Goal: Task Accomplishment & Management: Complete application form

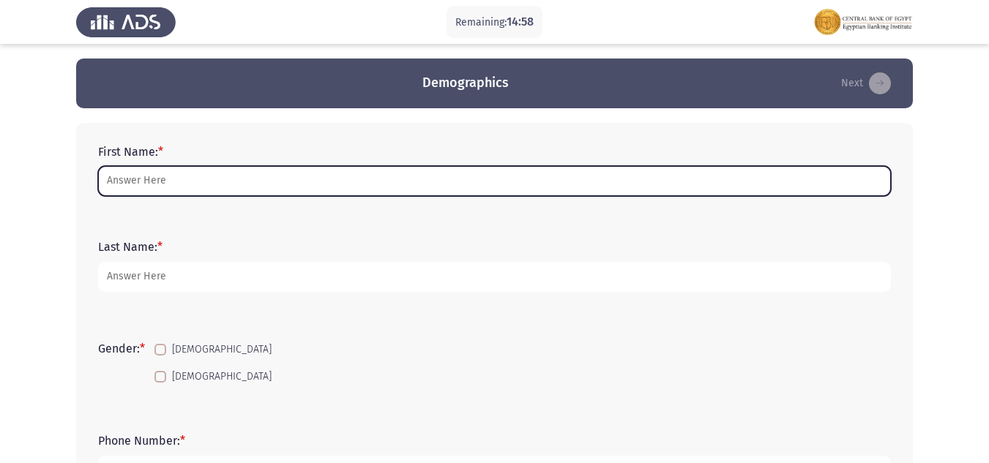
click at [204, 176] on input "First Name: *" at bounding box center [494, 181] width 793 height 30
type input "ة"
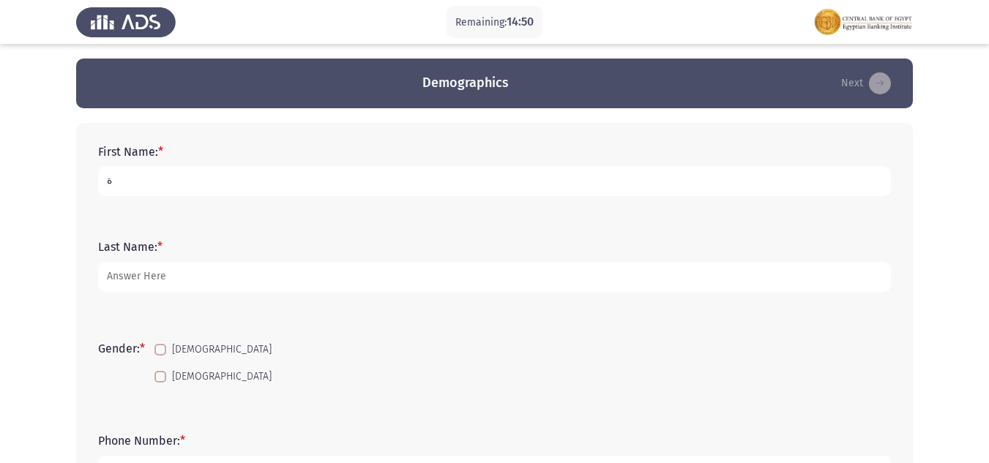
click at [204, 176] on input "ة" at bounding box center [494, 181] width 793 height 30
type input "[PERSON_NAME]"
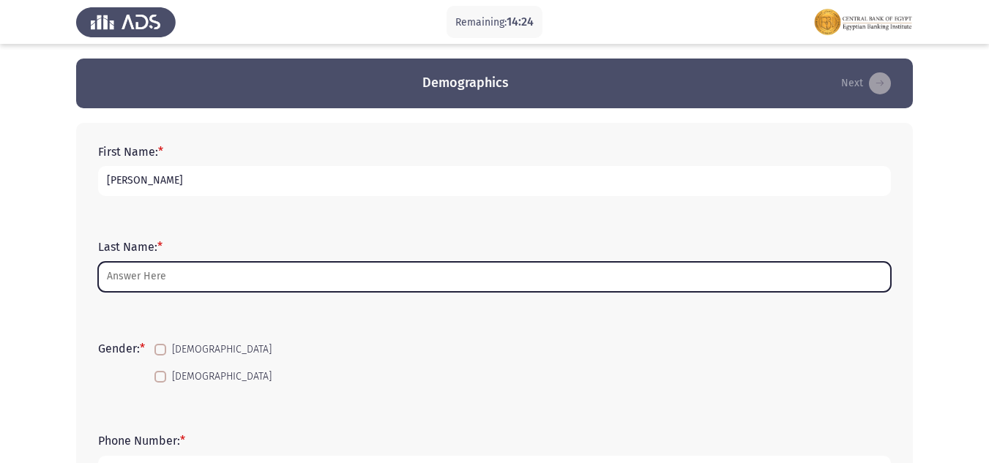
click at [190, 282] on input "Last Name: *" at bounding box center [494, 277] width 793 height 30
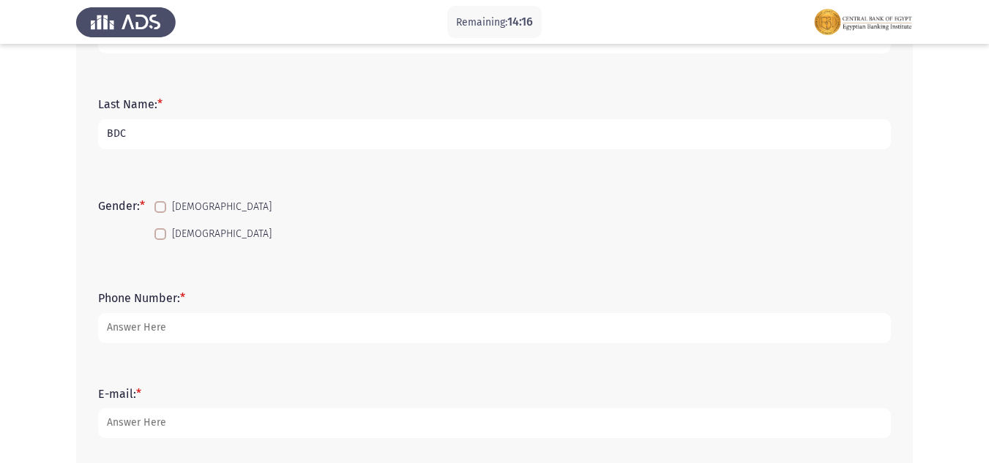
scroll to position [146, 0]
type input "BDC"
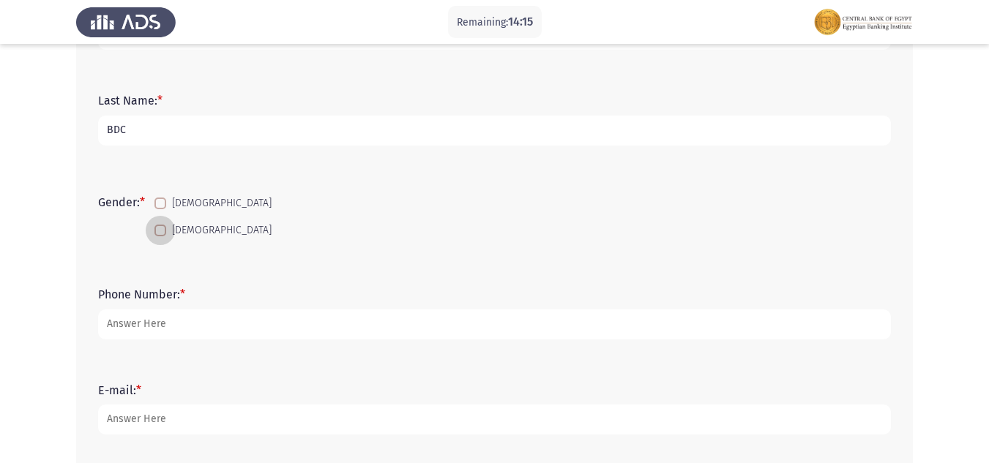
click at [160, 232] on span at bounding box center [160, 231] width 12 height 12
click at [160, 237] on input "[DEMOGRAPHIC_DATA]" at bounding box center [160, 237] width 1 height 1
checkbox input "true"
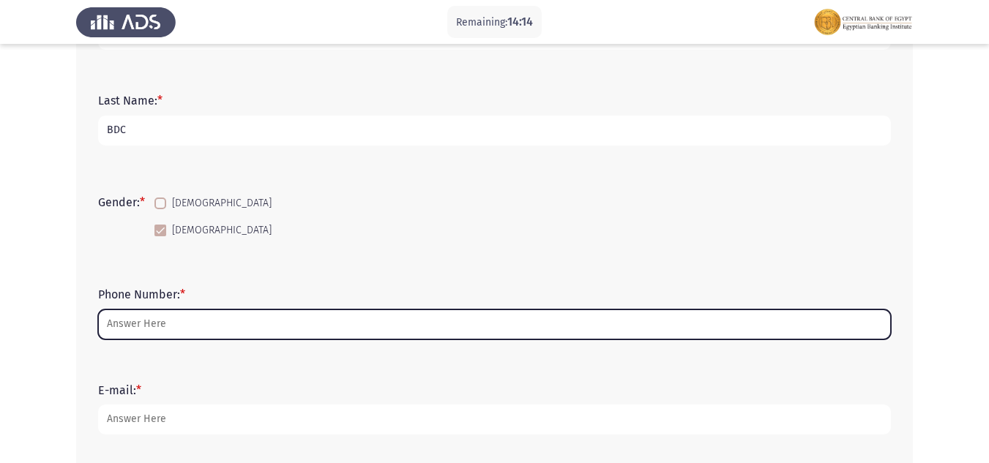
click at [165, 323] on input "Phone Number: *" at bounding box center [494, 325] width 793 height 30
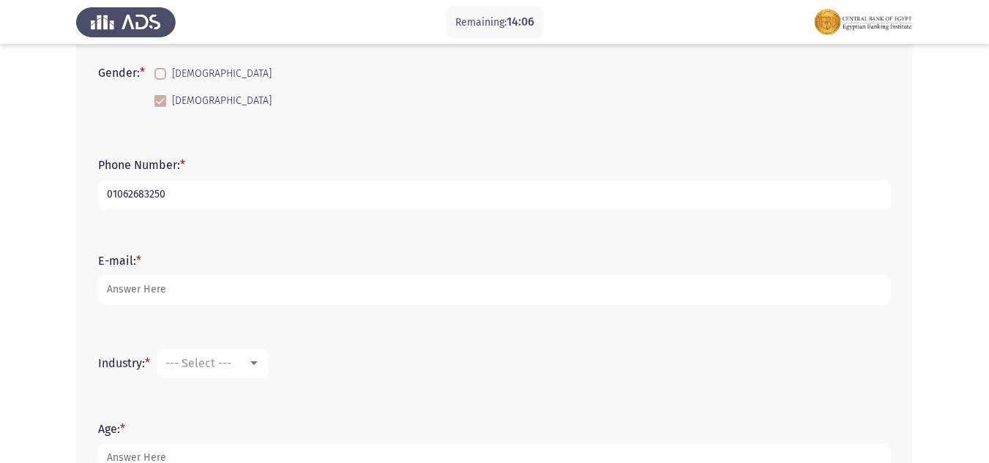
scroll to position [293, 0]
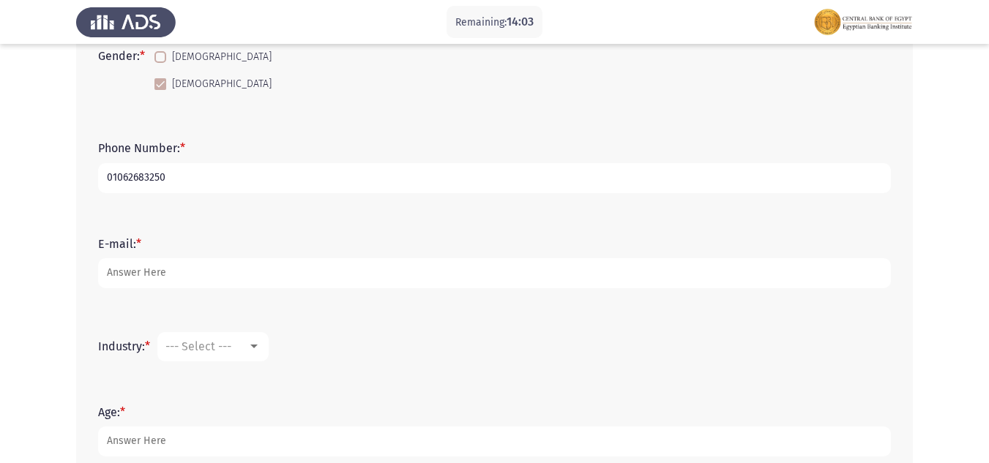
type input "01062683250"
click at [256, 347] on div at bounding box center [253, 347] width 7 height 4
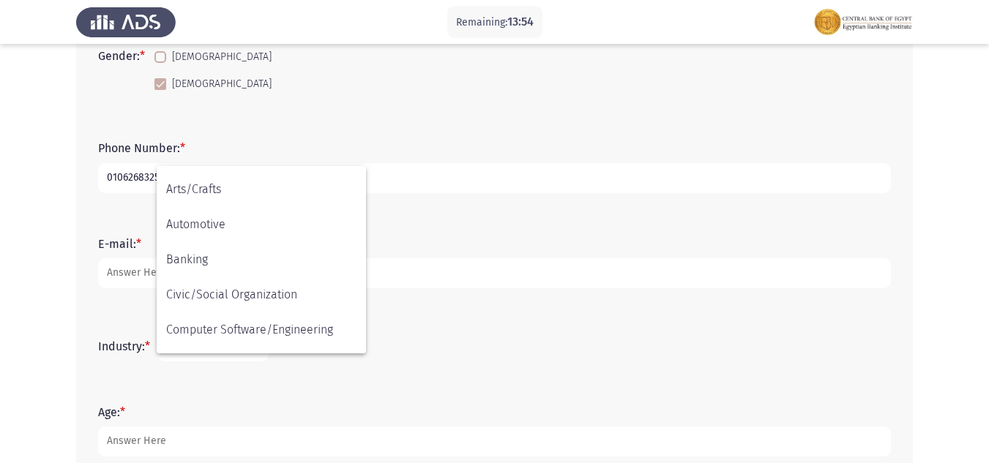
scroll to position [51, 0]
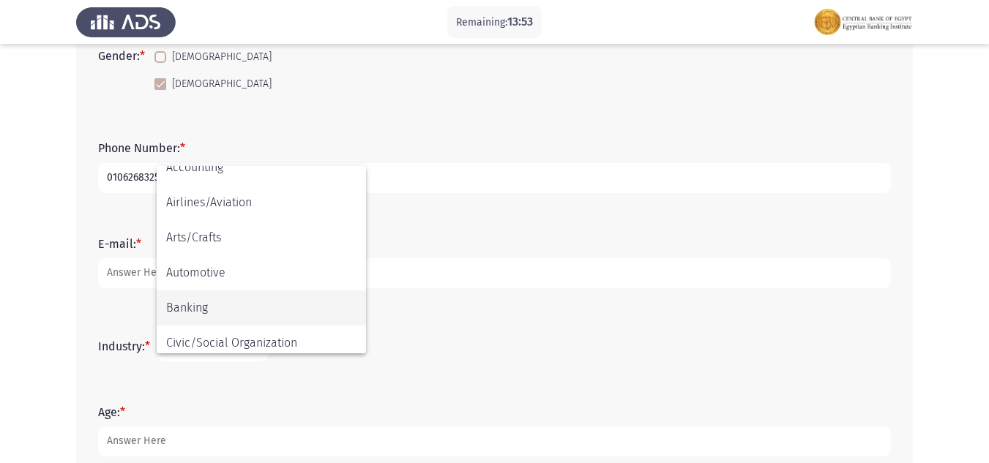
click at [277, 312] on span "Banking" at bounding box center [261, 308] width 190 height 35
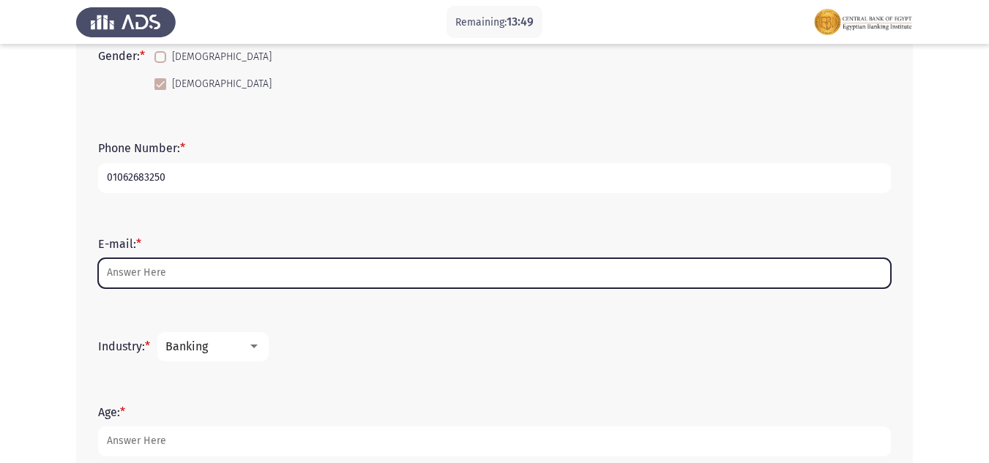
click at [177, 270] on input "E-mail: *" at bounding box center [494, 273] width 793 height 30
type input "Y"
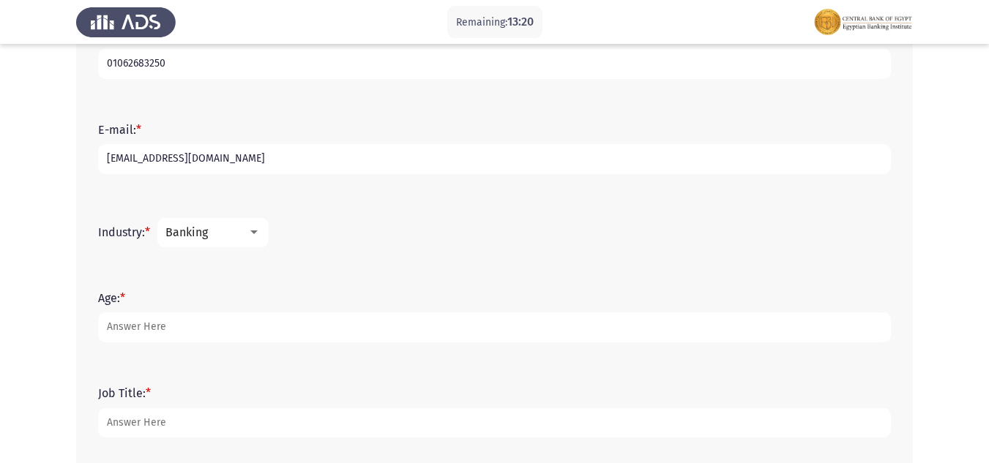
scroll to position [439, 0]
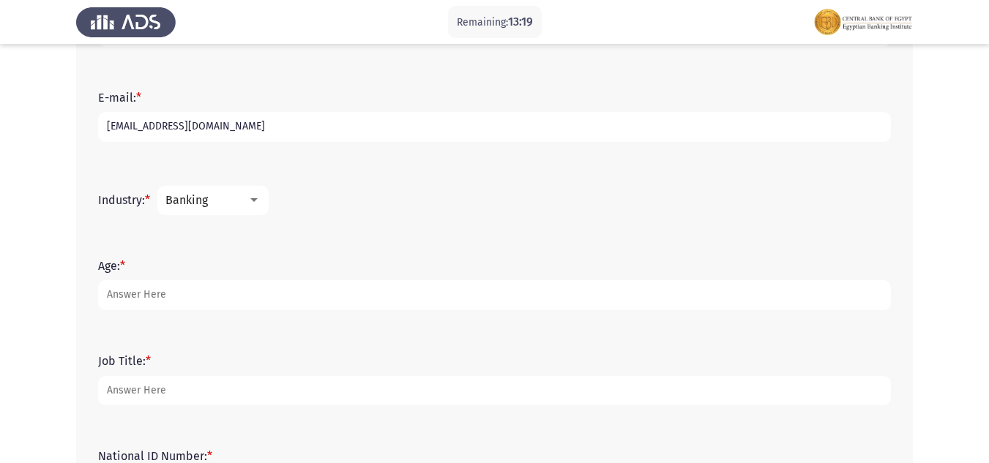
type input "[EMAIL_ADDRESS][DOMAIN_NAME]"
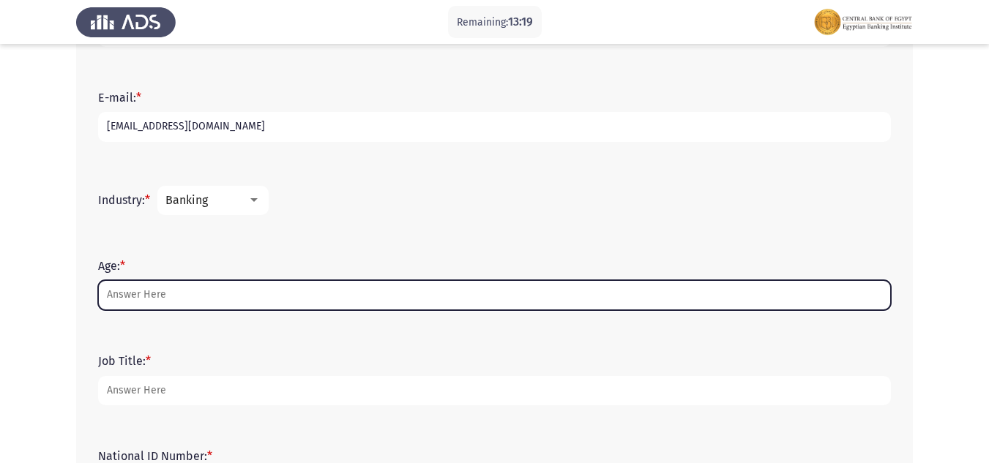
click at [166, 288] on input "Age: *" at bounding box center [494, 295] width 793 height 30
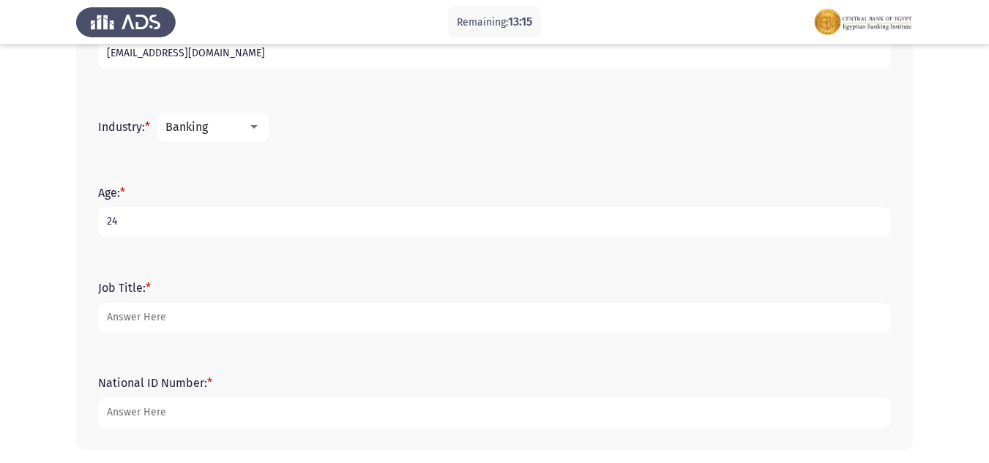
scroll to position [573, 0]
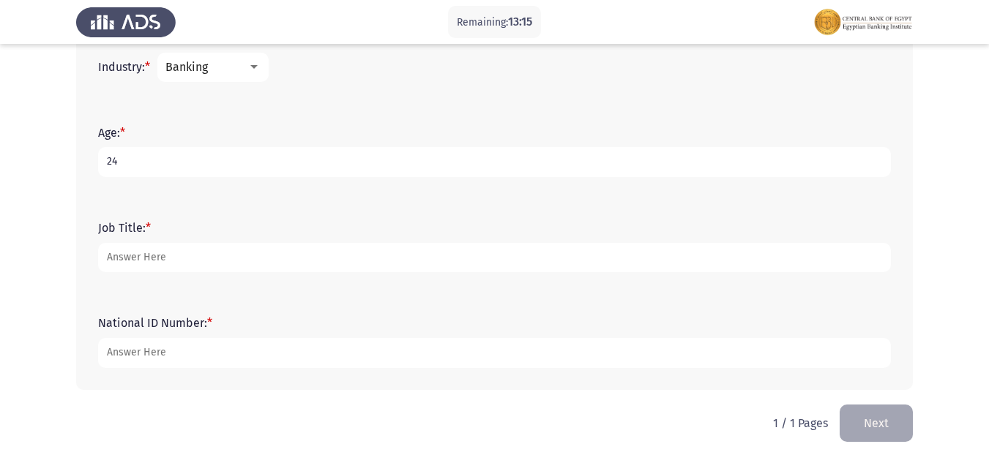
type input "24"
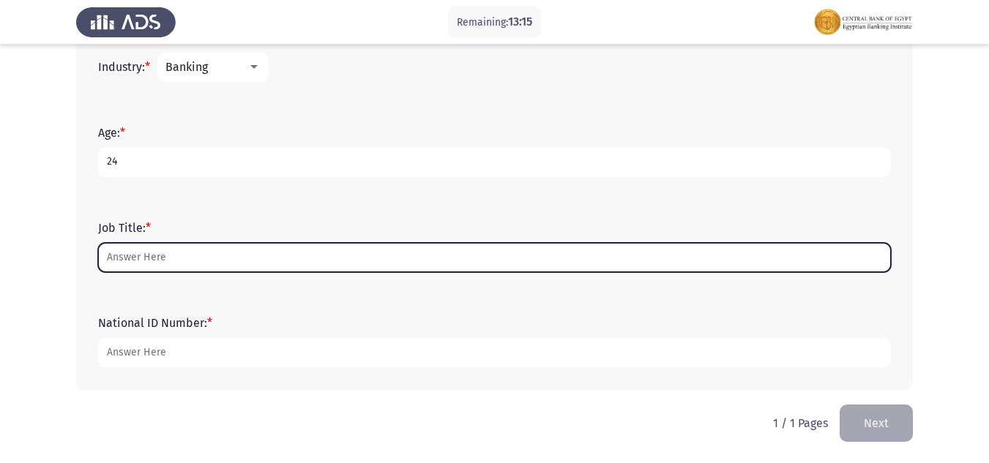
click at [194, 257] on input "Job Title: *" at bounding box center [494, 258] width 793 height 30
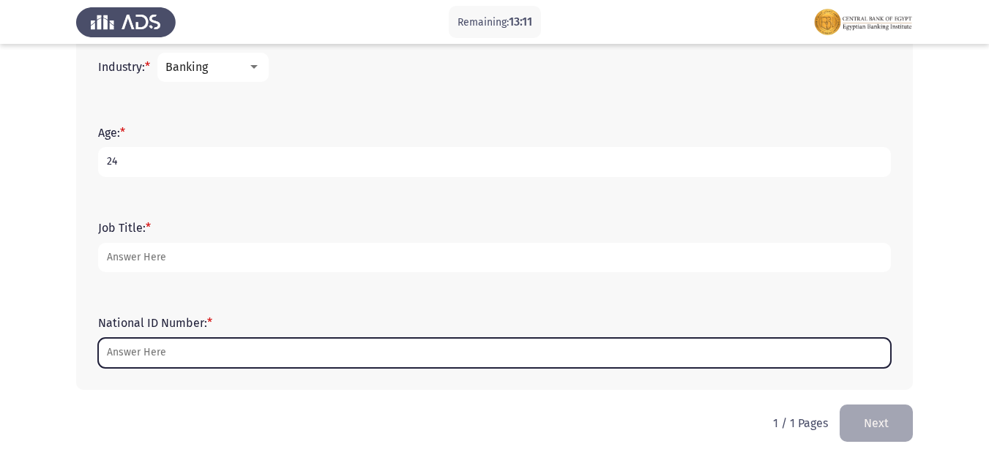
click at [166, 352] on input "National ID Number: *" at bounding box center [494, 353] width 793 height 30
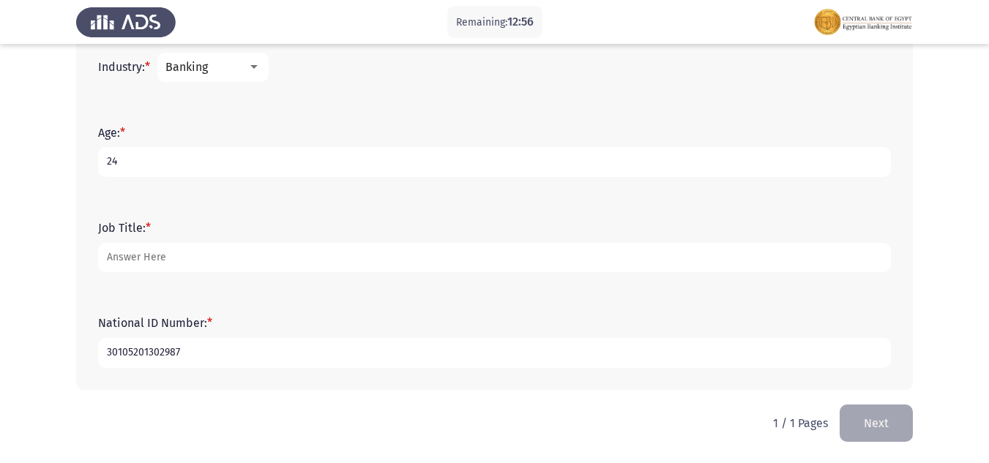
type input "30105201302987"
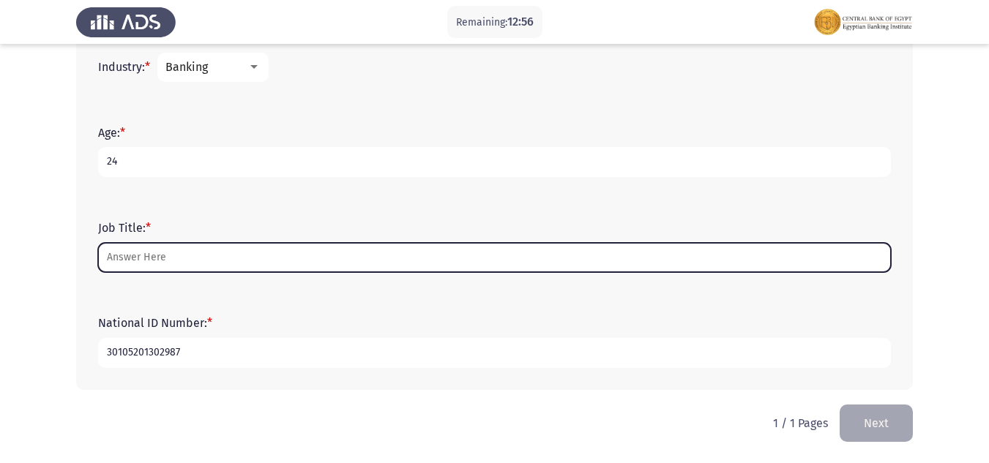
click at [213, 258] on input "Job Title: *" at bounding box center [494, 258] width 793 height 30
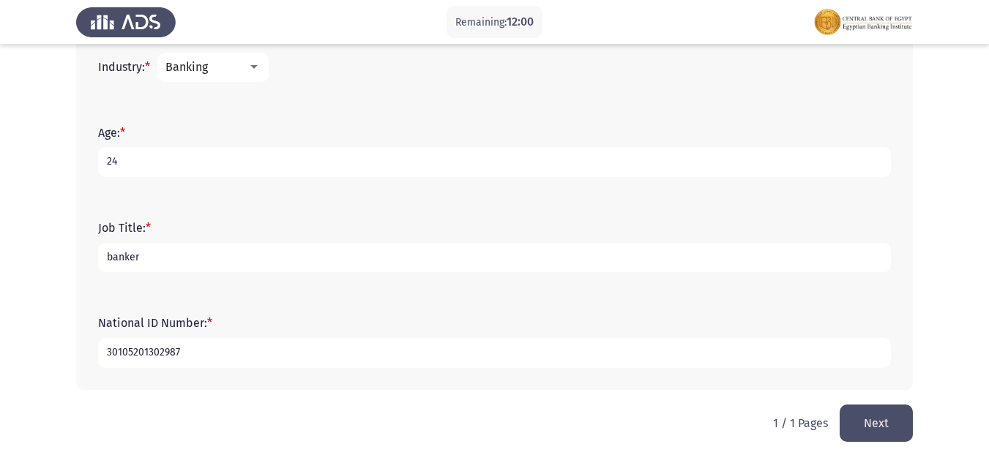
type input "banker"
click at [887, 419] on button "Next" at bounding box center [876, 423] width 73 height 37
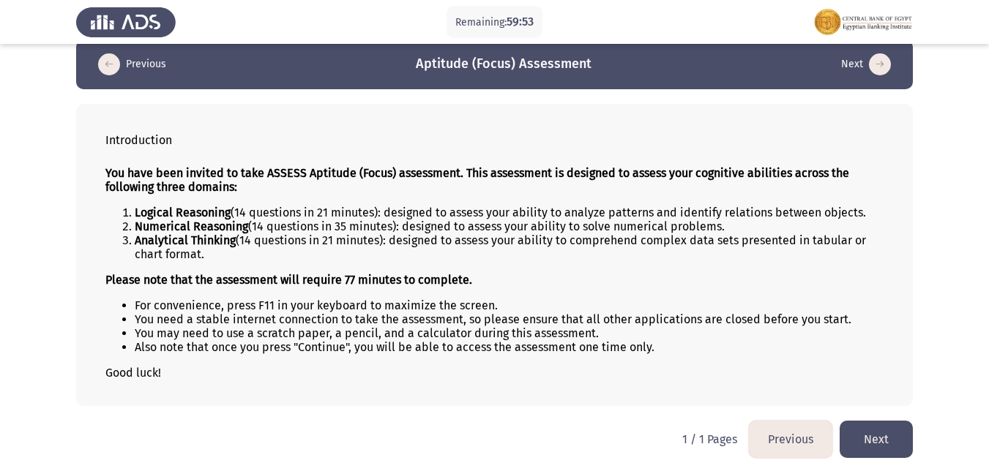
scroll to position [29, 0]
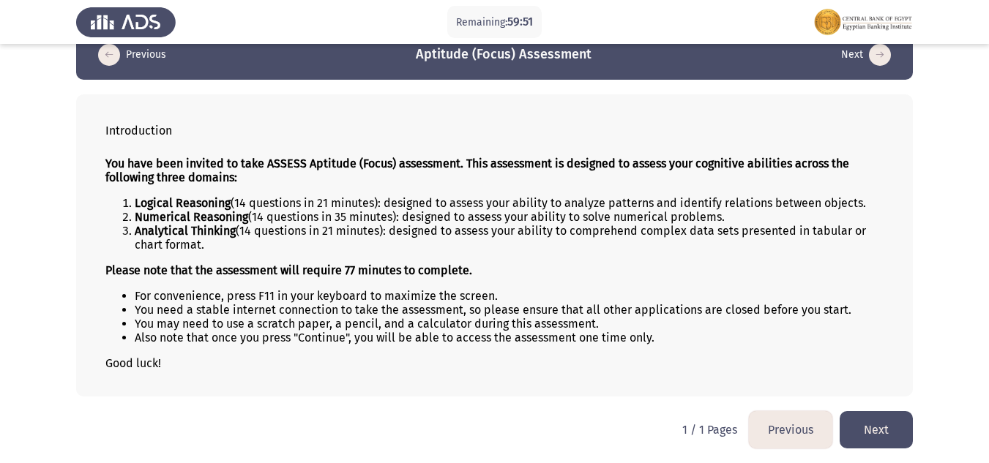
click at [879, 428] on button "Next" at bounding box center [876, 430] width 73 height 37
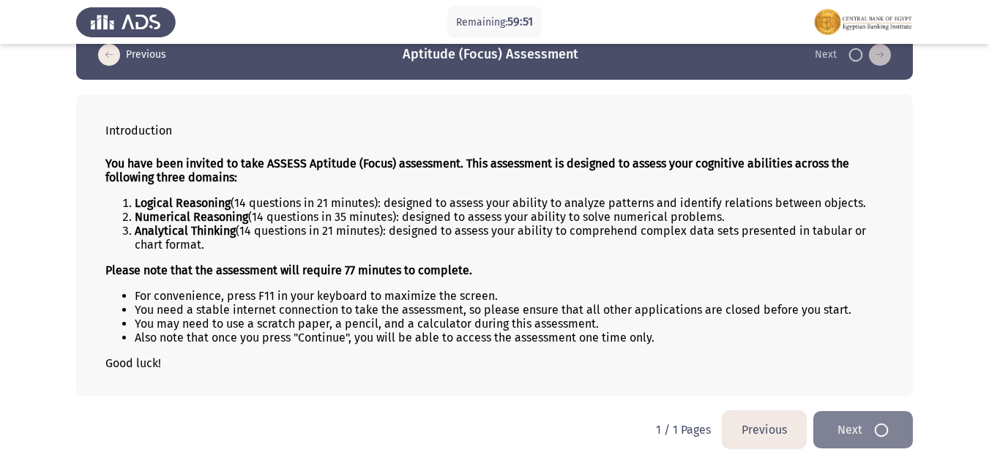
scroll to position [0, 0]
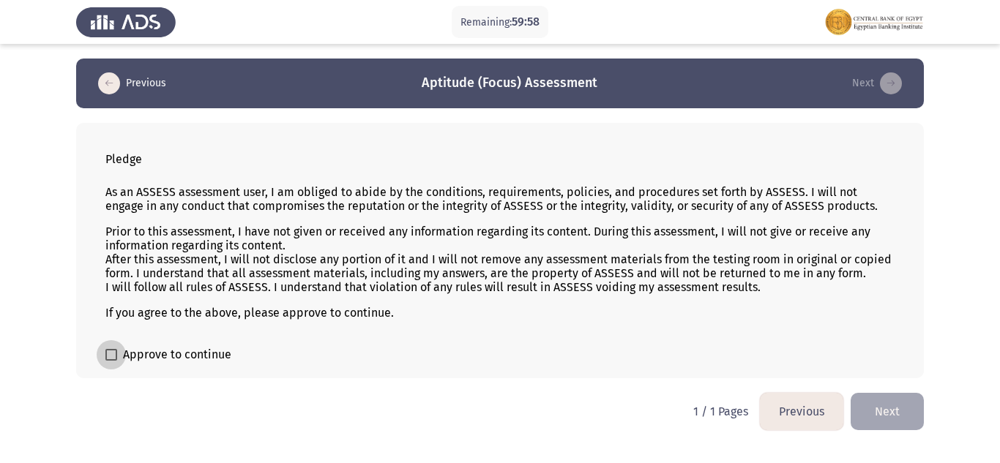
click at [115, 355] on span at bounding box center [111, 355] width 12 height 12
click at [111, 361] on input "Approve to continue" at bounding box center [111, 361] width 1 height 1
checkbox input "true"
click at [883, 407] on button "Next" at bounding box center [887, 411] width 73 height 37
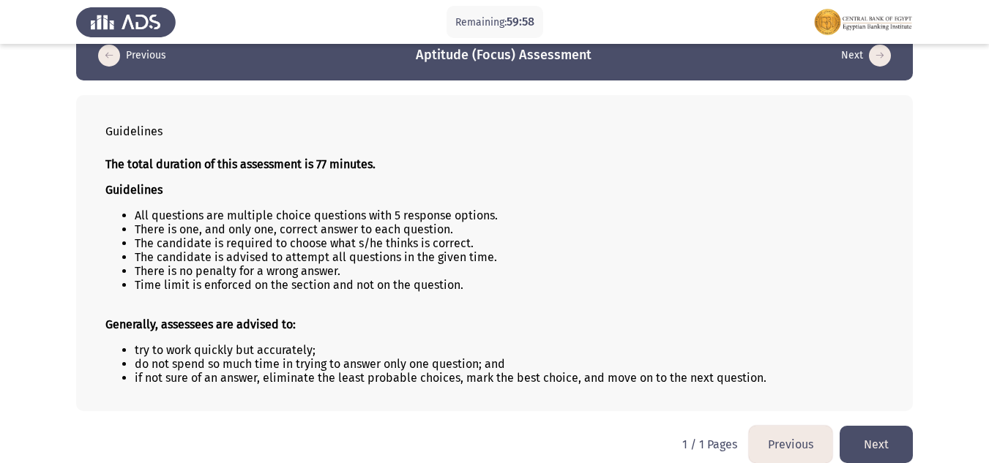
scroll to position [42, 0]
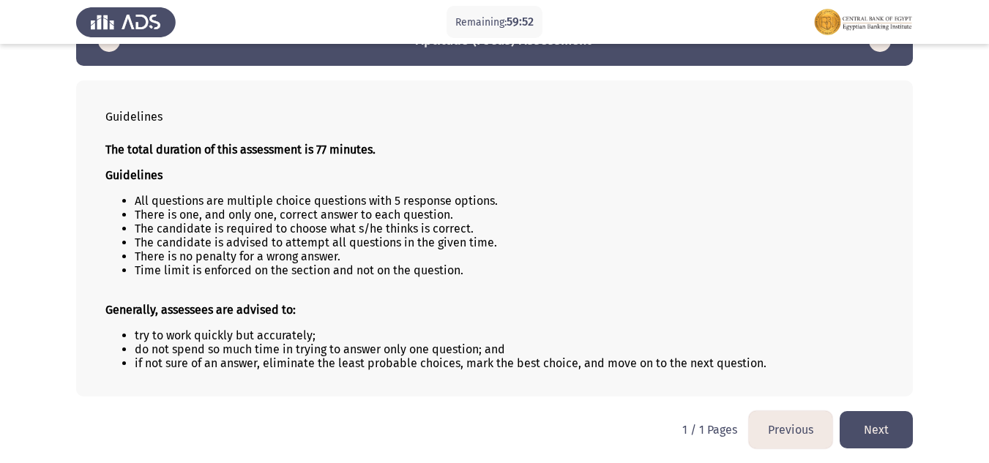
click at [874, 423] on button "Next" at bounding box center [876, 430] width 73 height 37
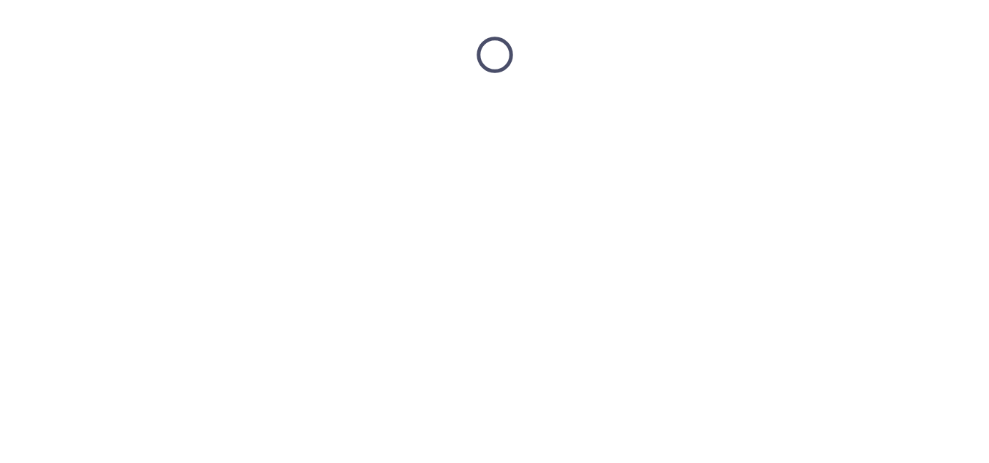
scroll to position [0, 0]
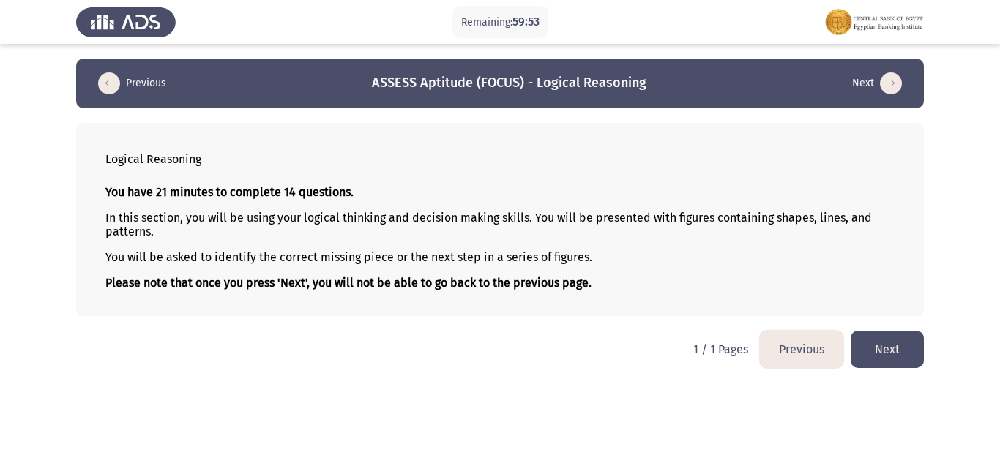
click at [900, 340] on button "Next" at bounding box center [887, 349] width 73 height 37
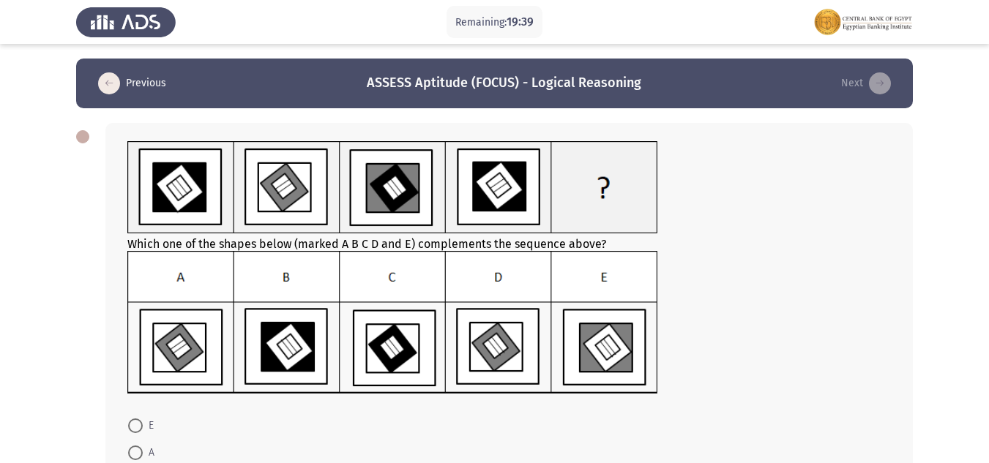
click at [607, 357] on img at bounding box center [392, 323] width 531 height 144
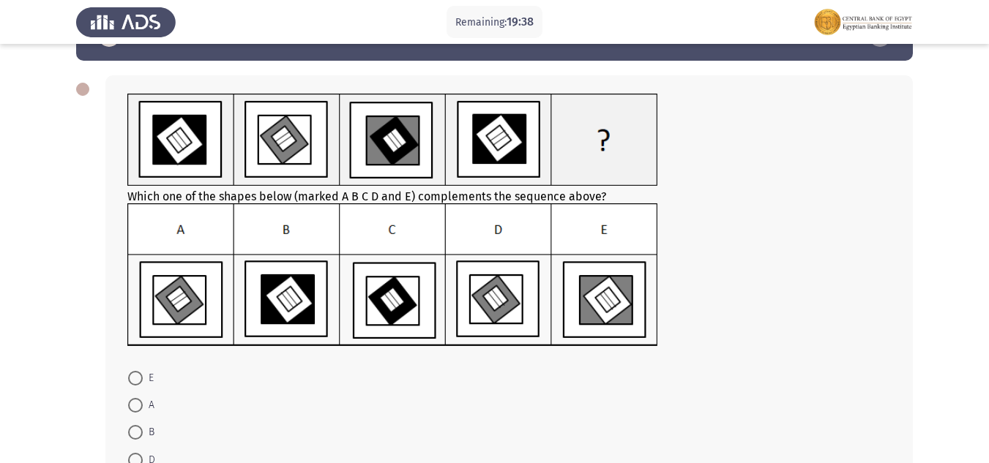
scroll to position [73, 0]
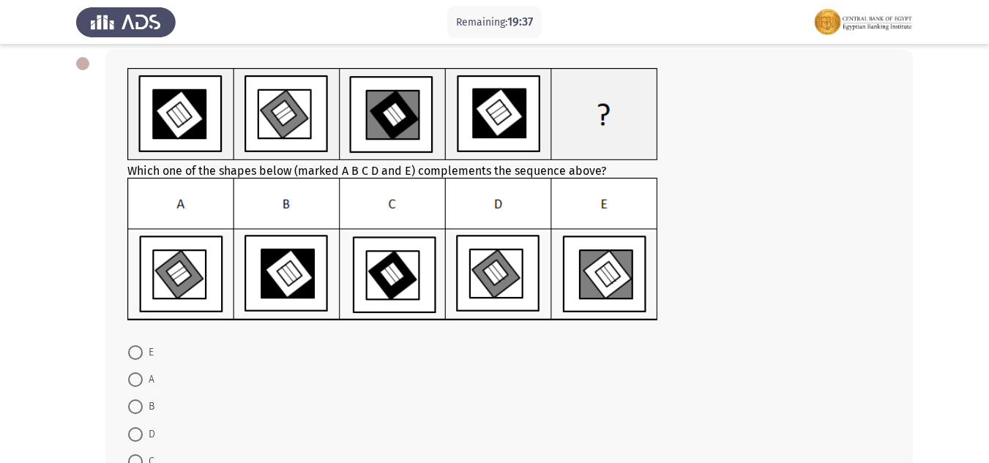
click at [135, 353] on span at bounding box center [135, 353] width 0 height 0
click at [135, 352] on input "E" at bounding box center [135, 353] width 15 height 15
radio input "true"
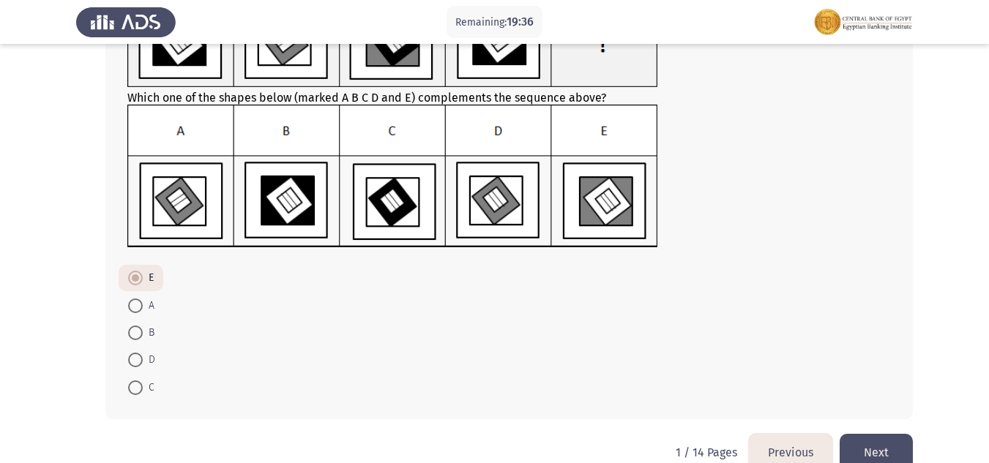
scroll to position [176, 0]
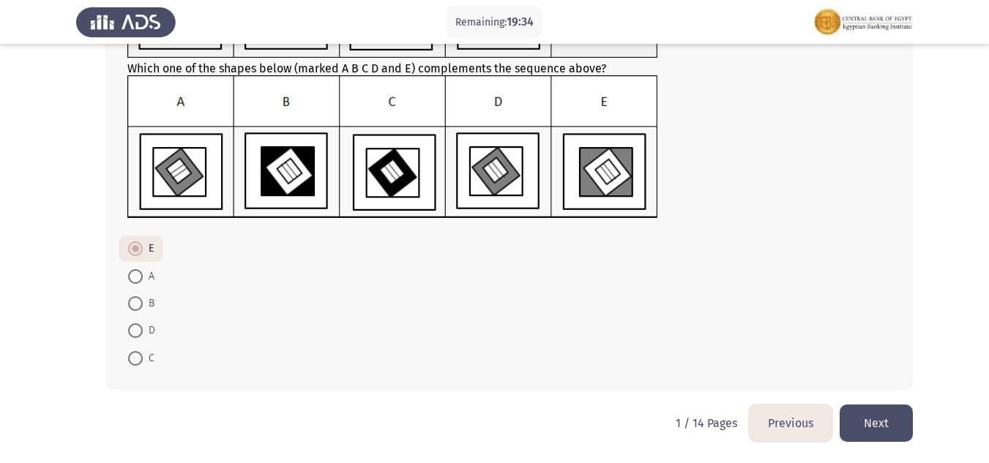
click at [889, 412] on button "Next" at bounding box center [876, 423] width 73 height 37
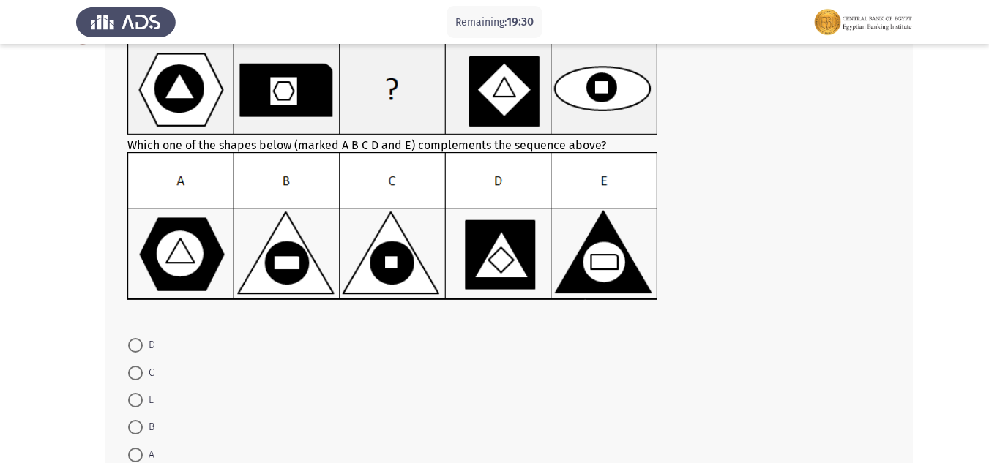
scroll to position [73, 0]
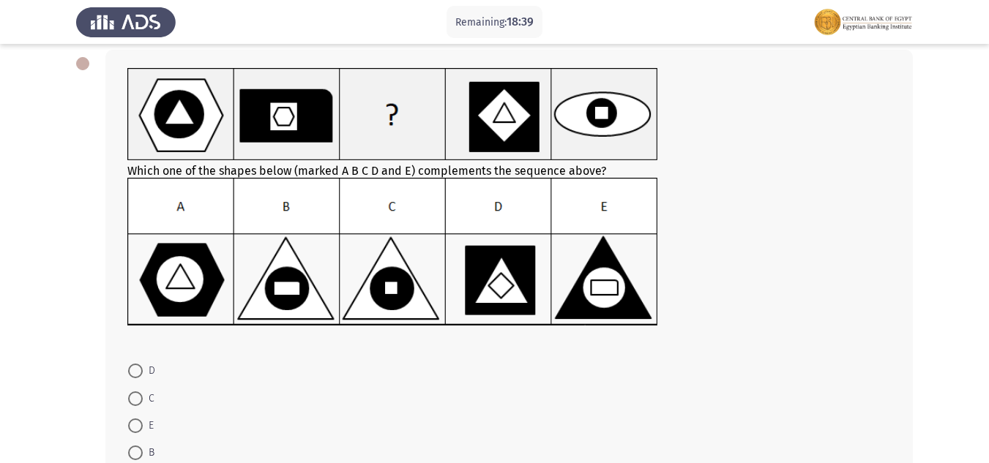
click at [136, 400] on span at bounding box center [135, 399] width 15 height 15
click at [136, 400] on input "C" at bounding box center [135, 399] width 15 height 15
radio input "true"
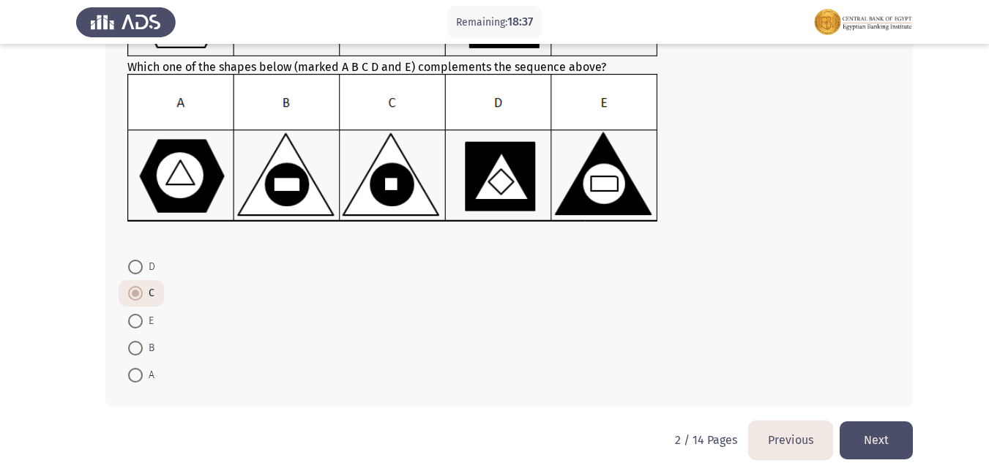
scroll to position [194, 0]
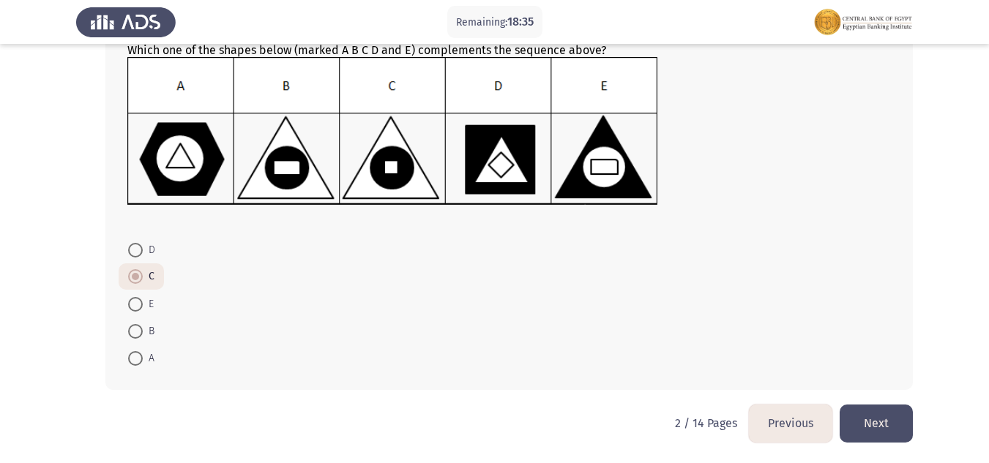
click at [873, 417] on button "Next" at bounding box center [876, 423] width 73 height 37
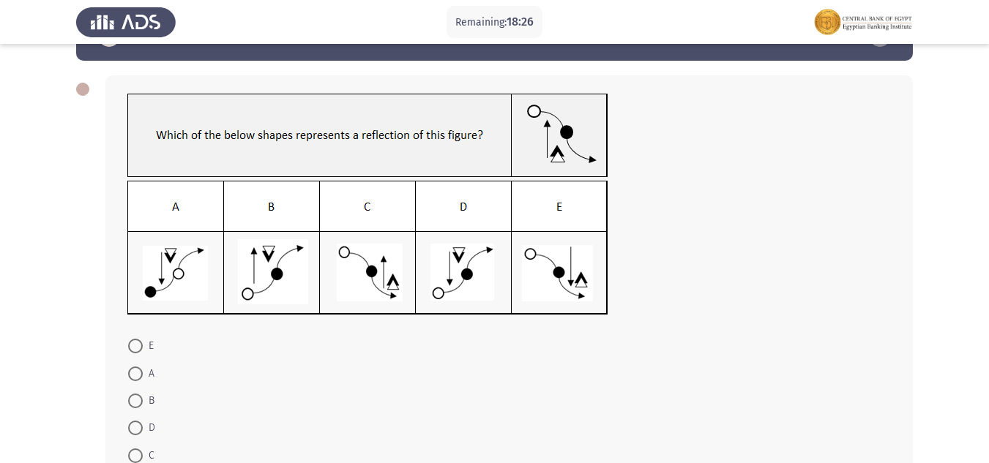
scroll to position [73, 0]
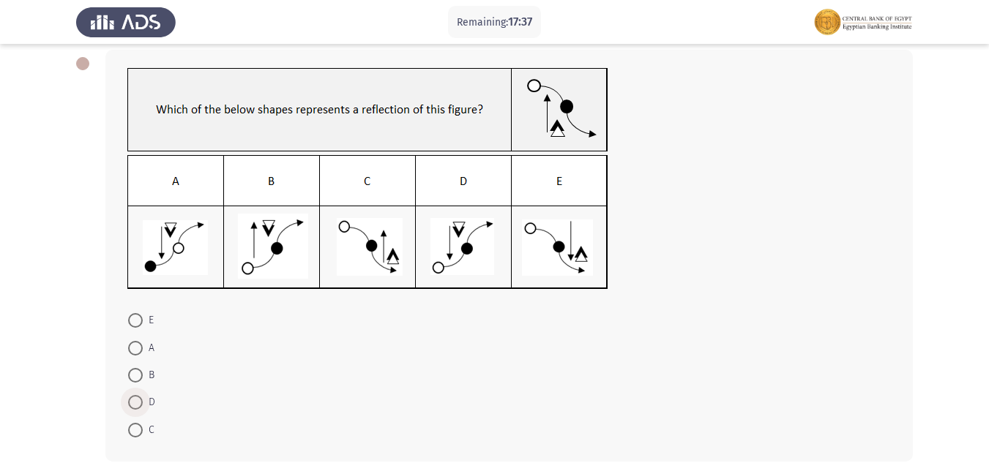
click at [140, 403] on span at bounding box center [135, 402] width 15 height 15
click at [140, 403] on input "D" at bounding box center [135, 402] width 15 height 15
radio input "true"
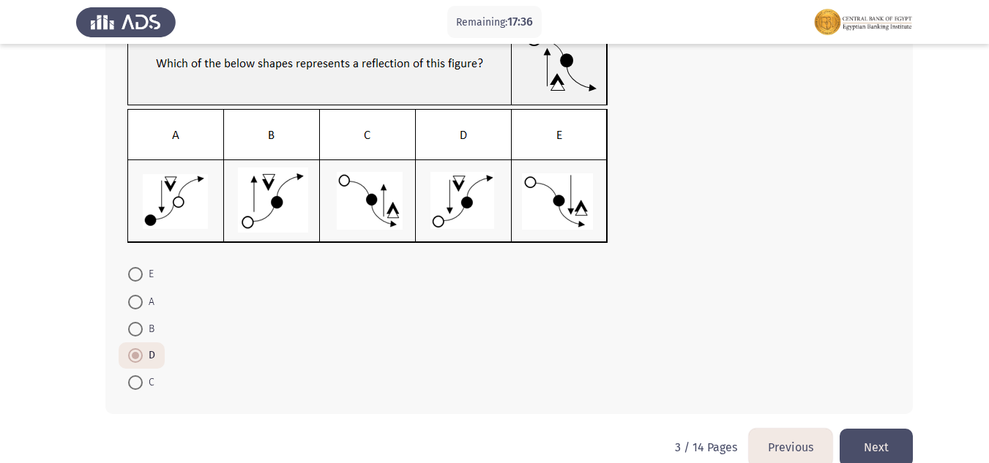
scroll to position [144, 0]
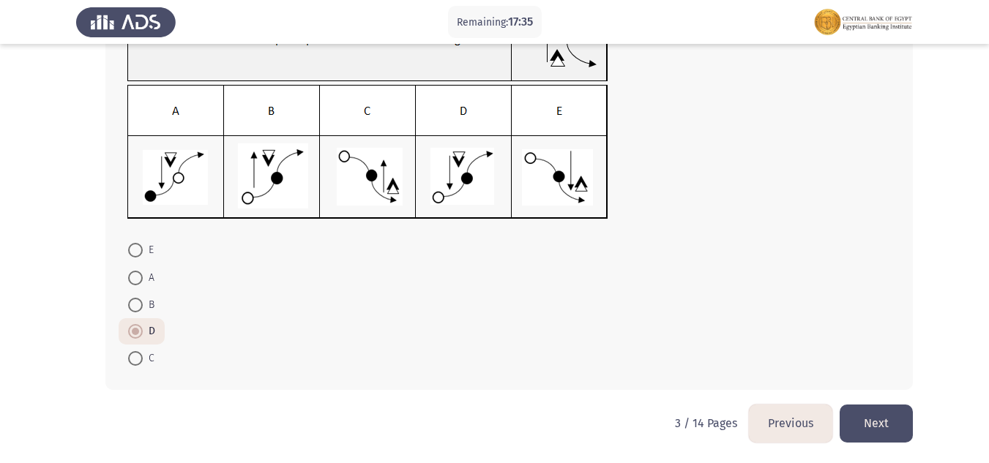
click at [902, 417] on button "Next" at bounding box center [876, 423] width 73 height 37
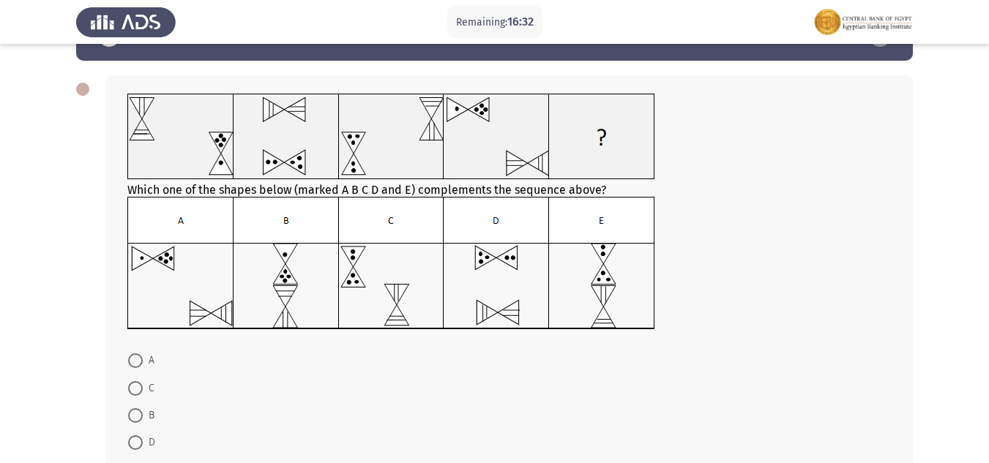
scroll to position [73, 0]
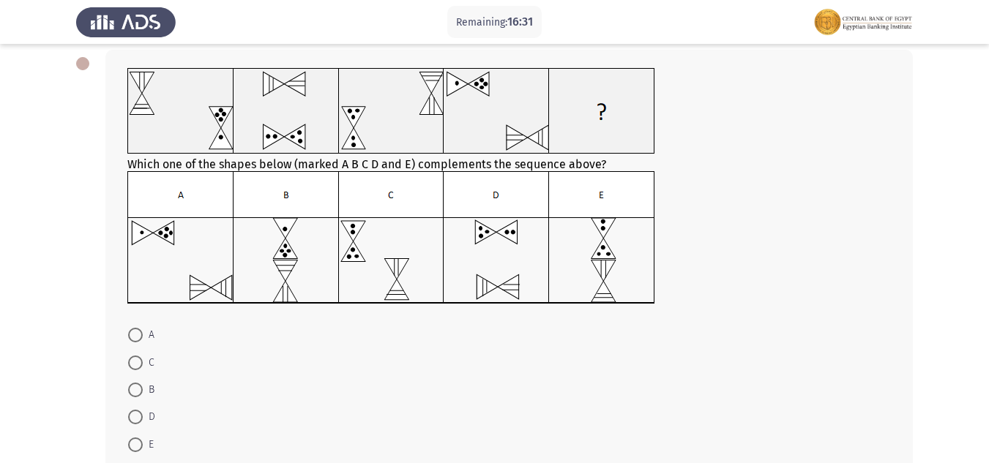
click at [132, 395] on span at bounding box center [135, 390] width 15 height 15
click at [132, 395] on input "B" at bounding box center [135, 390] width 15 height 15
radio input "true"
click at [151, 417] on span "D" at bounding box center [149, 417] width 12 height 18
click at [143, 417] on input "D" at bounding box center [135, 416] width 15 height 15
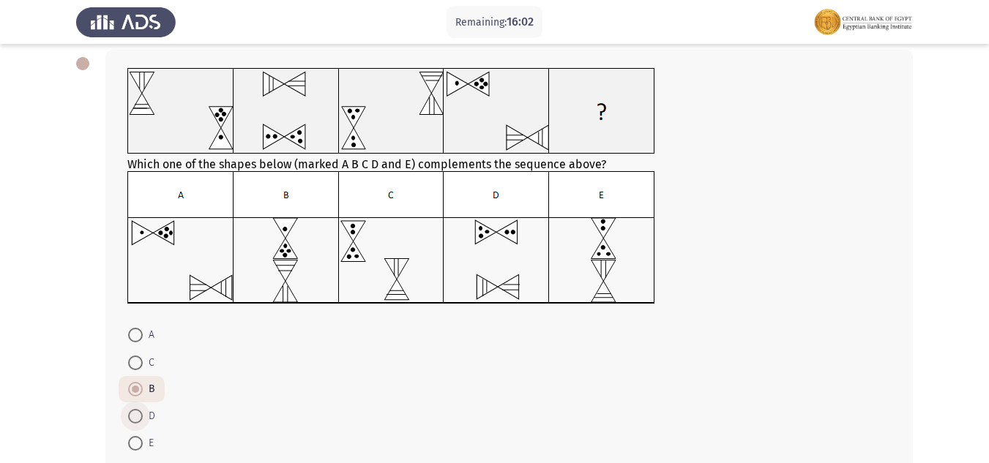
radio input "true"
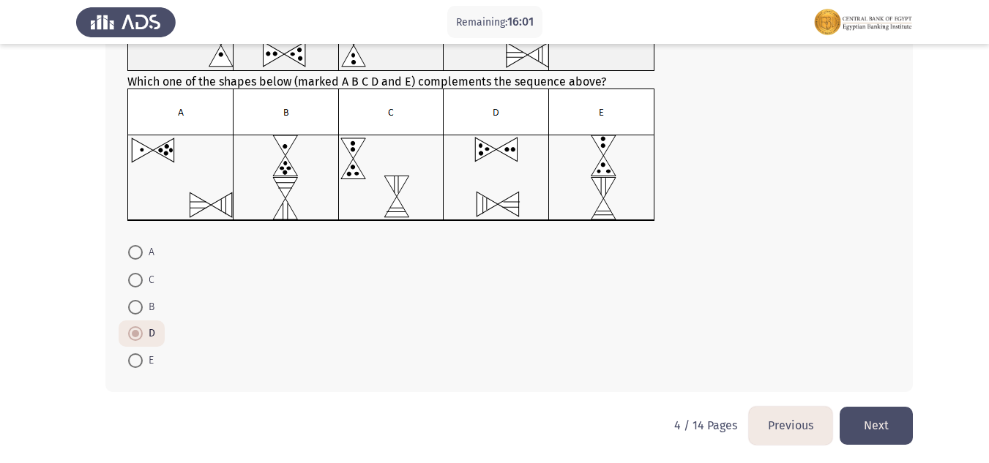
scroll to position [158, 0]
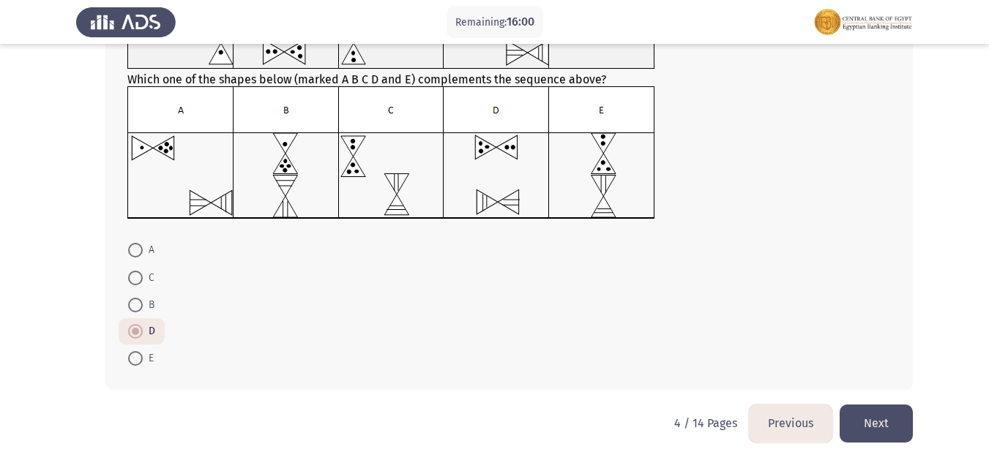
click at [894, 417] on button "Next" at bounding box center [876, 423] width 73 height 37
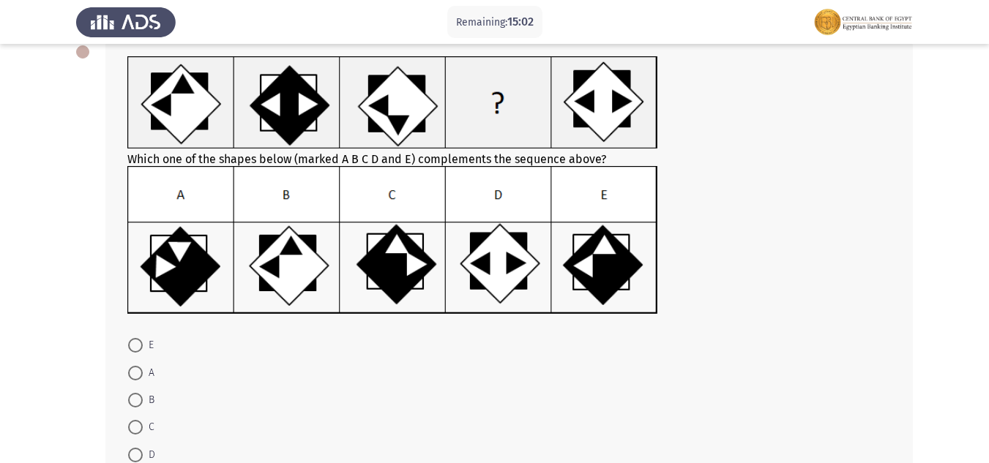
scroll to position [108, 0]
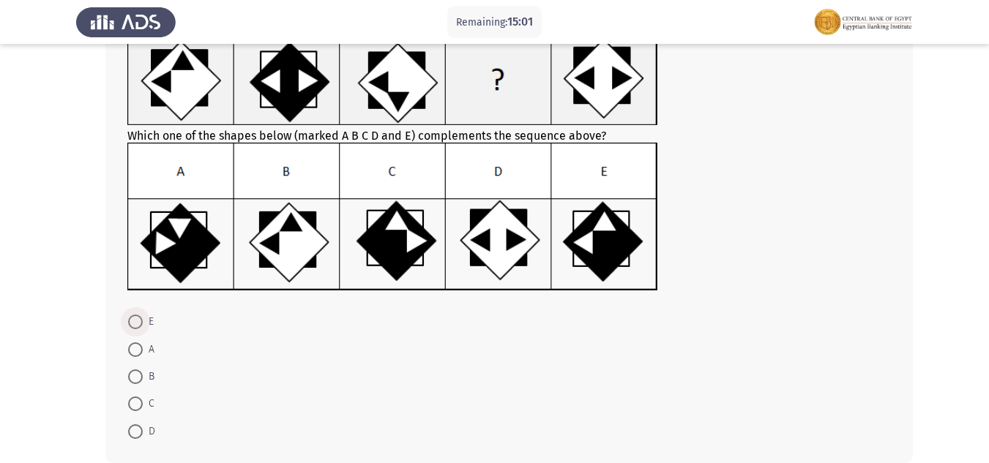
click at [134, 326] on span at bounding box center [135, 322] width 15 height 15
click at [134, 326] on input "E" at bounding box center [135, 322] width 15 height 15
radio input "true"
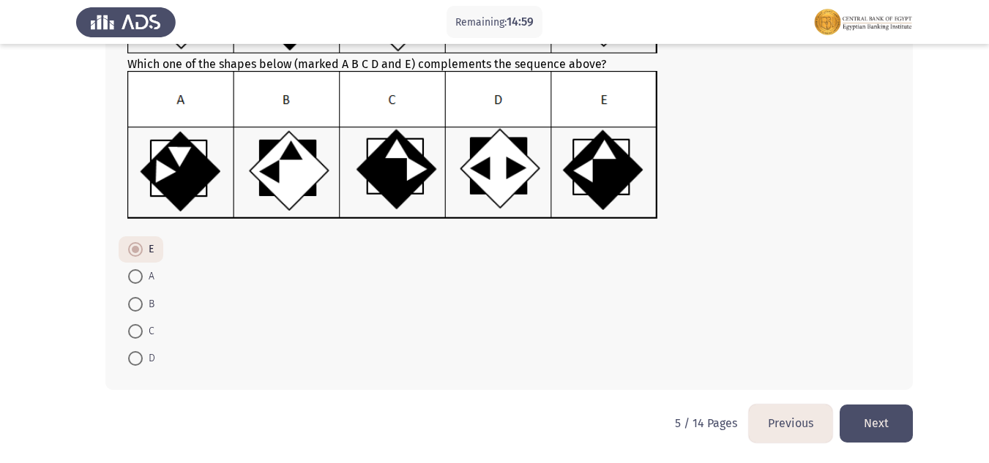
click at [868, 415] on button "Next" at bounding box center [876, 423] width 73 height 37
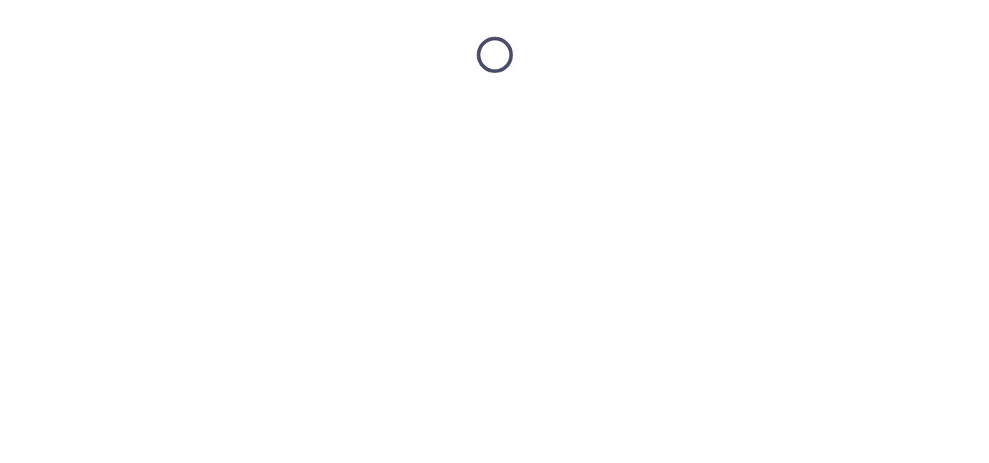
scroll to position [0, 0]
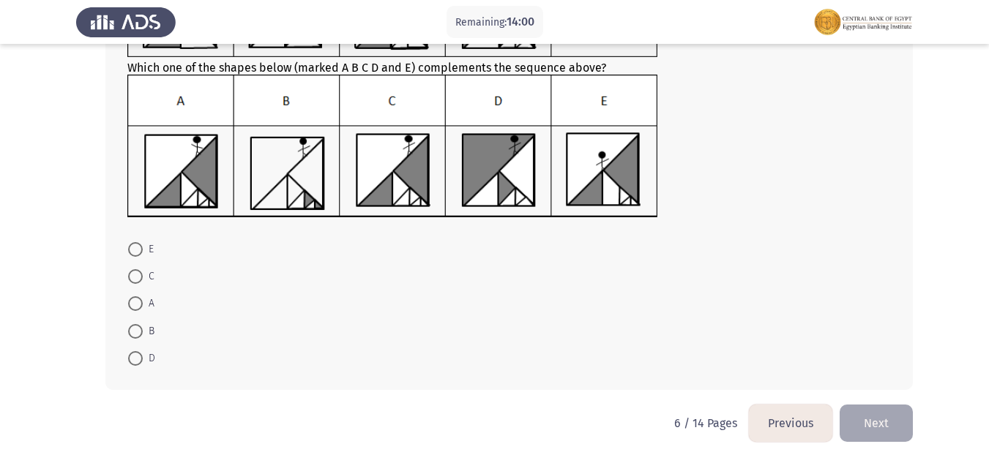
click at [139, 274] on span at bounding box center [135, 276] width 15 height 15
click at [139, 274] on input "C" at bounding box center [135, 276] width 15 height 15
radio input "true"
click at [895, 428] on button "Next" at bounding box center [876, 423] width 73 height 37
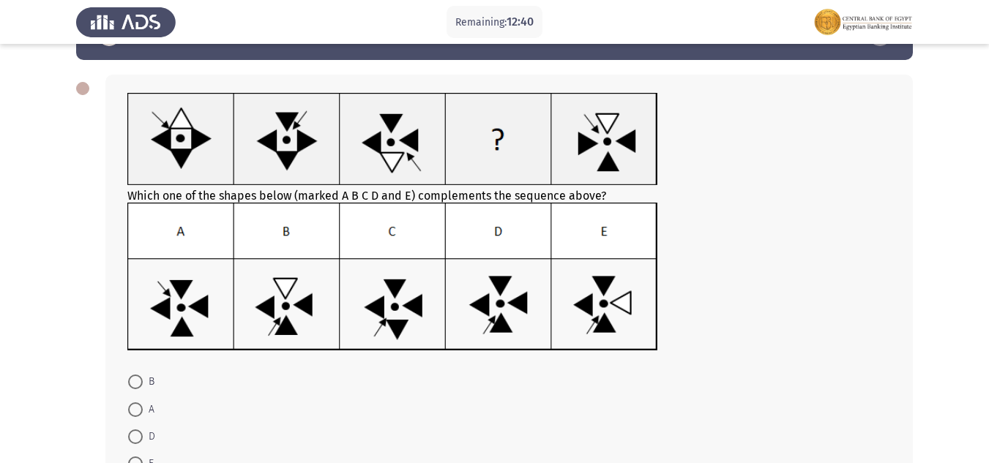
scroll to position [73, 0]
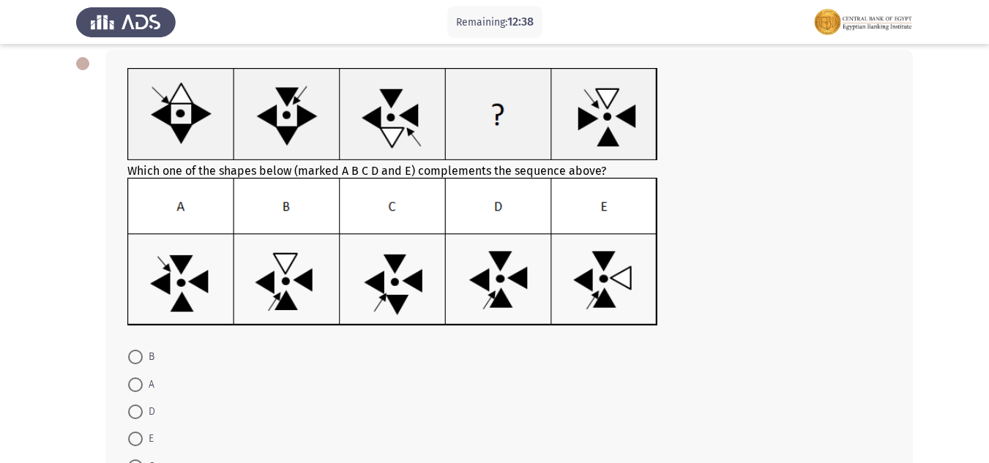
click at [133, 417] on span at bounding box center [135, 412] width 15 height 15
click at [133, 417] on input "D" at bounding box center [135, 412] width 15 height 15
radio input "true"
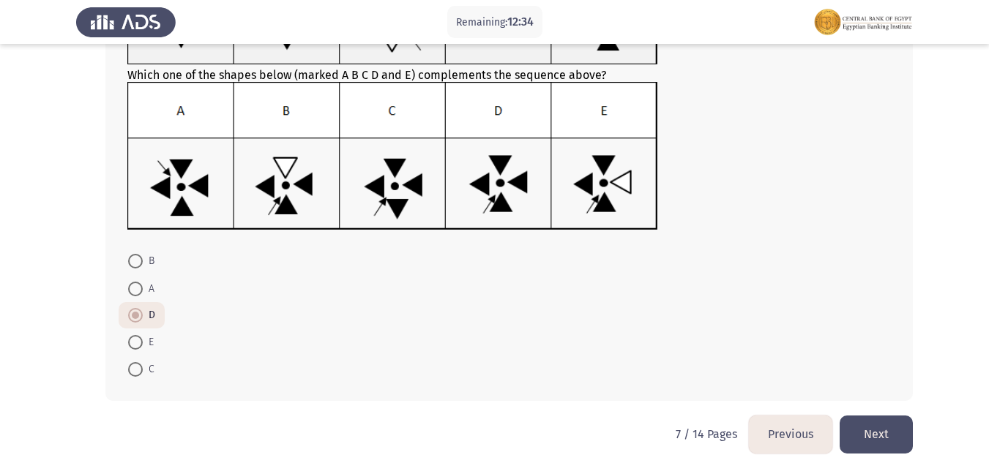
scroll to position [180, 0]
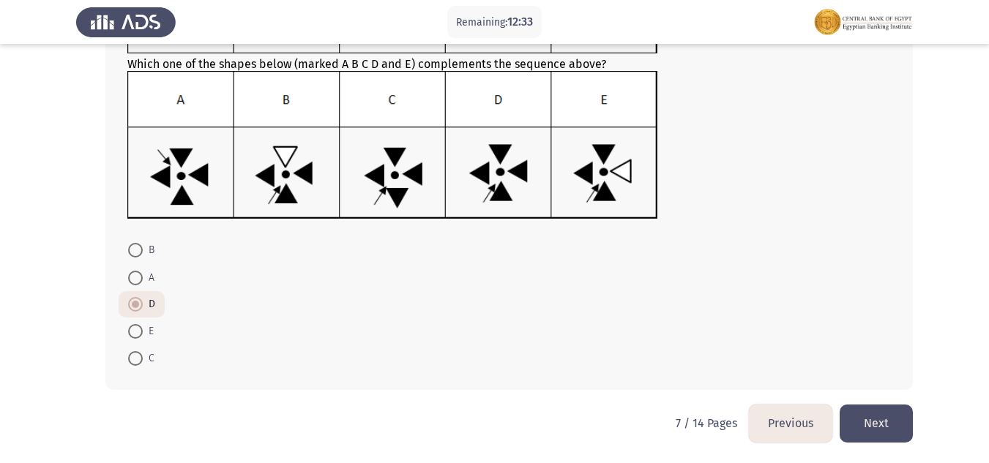
click at [871, 422] on button "Next" at bounding box center [876, 423] width 73 height 37
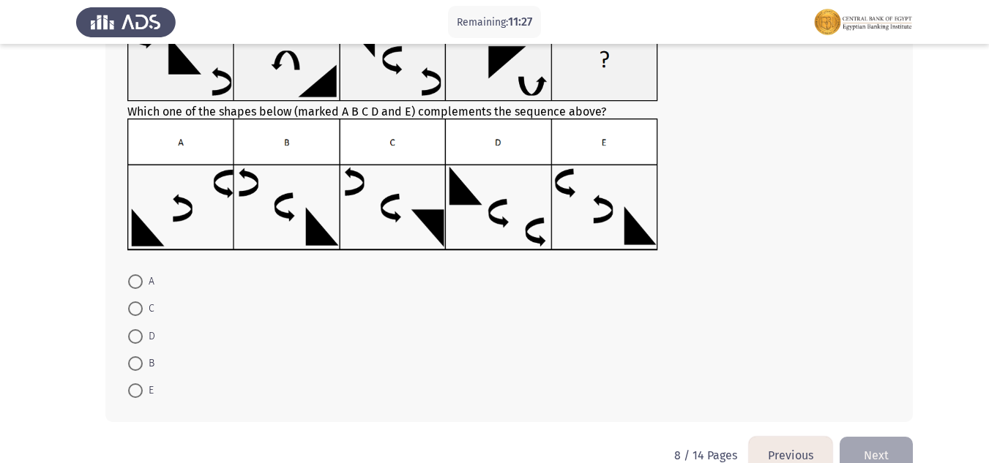
scroll to position [146, 0]
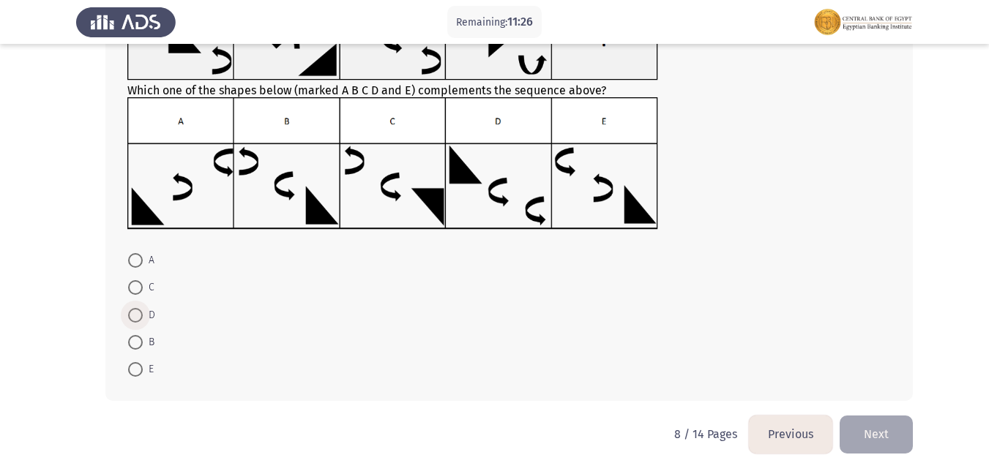
click at [140, 315] on span at bounding box center [135, 315] width 15 height 15
click at [140, 315] on input "D" at bounding box center [135, 315] width 15 height 15
radio input "true"
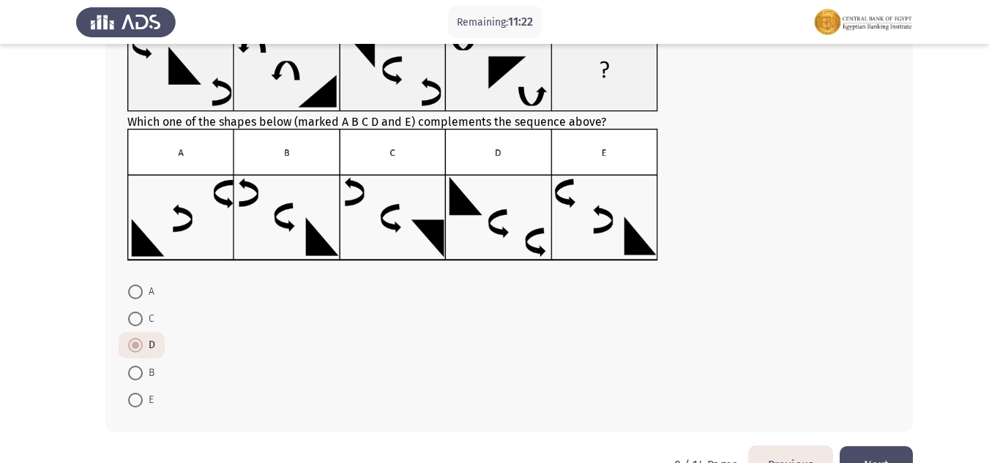
scroll to position [157, 0]
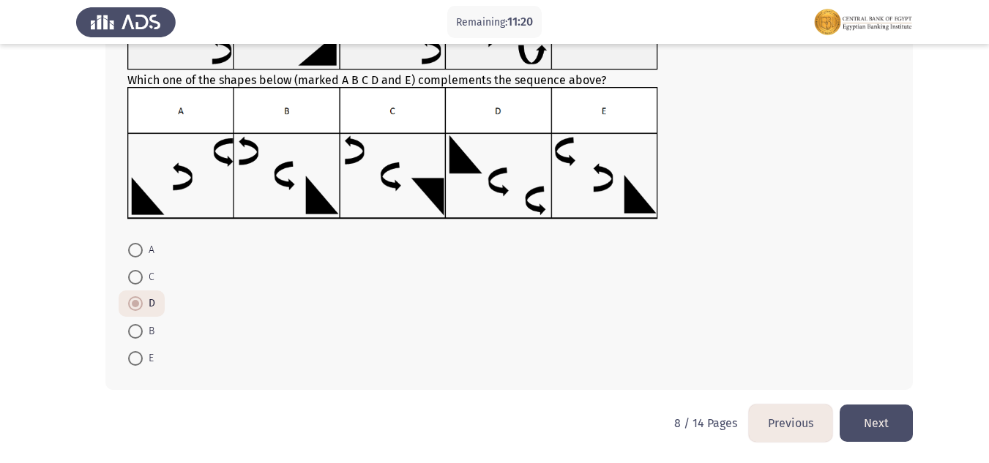
click at [876, 416] on button "Next" at bounding box center [876, 423] width 73 height 37
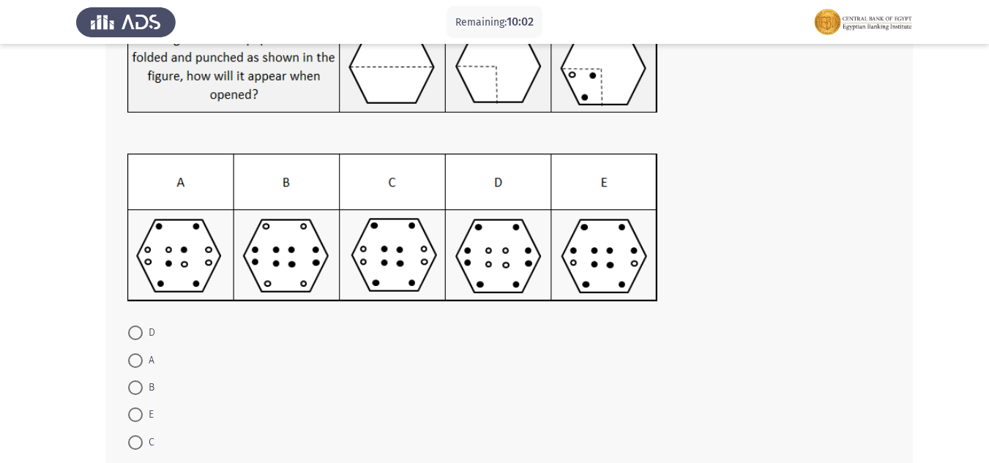
scroll to position [146, 0]
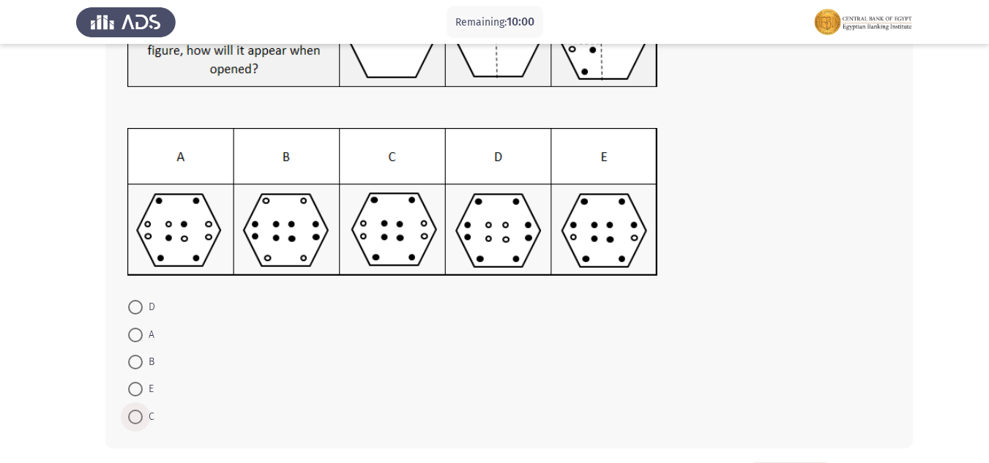
click at [132, 419] on span at bounding box center [135, 417] width 15 height 15
click at [132, 419] on input "C" at bounding box center [135, 417] width 15 height 15
radio input "true"
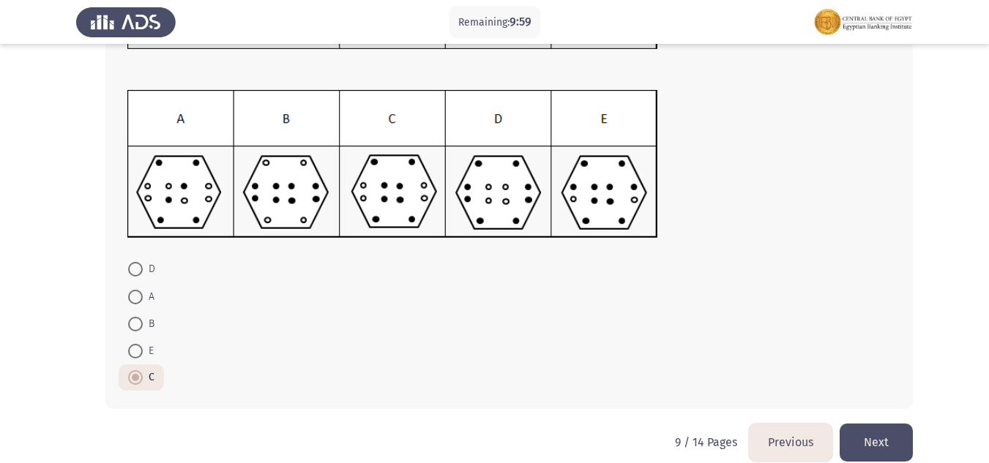
scroll to position [204, 0]
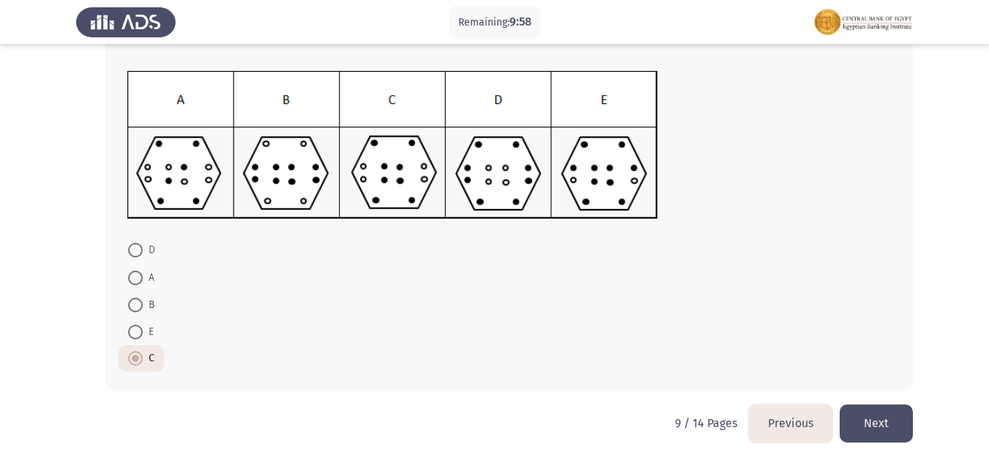
click at [868, 414] on button "Next" at bounding box center [876, 423] width 73 height 37
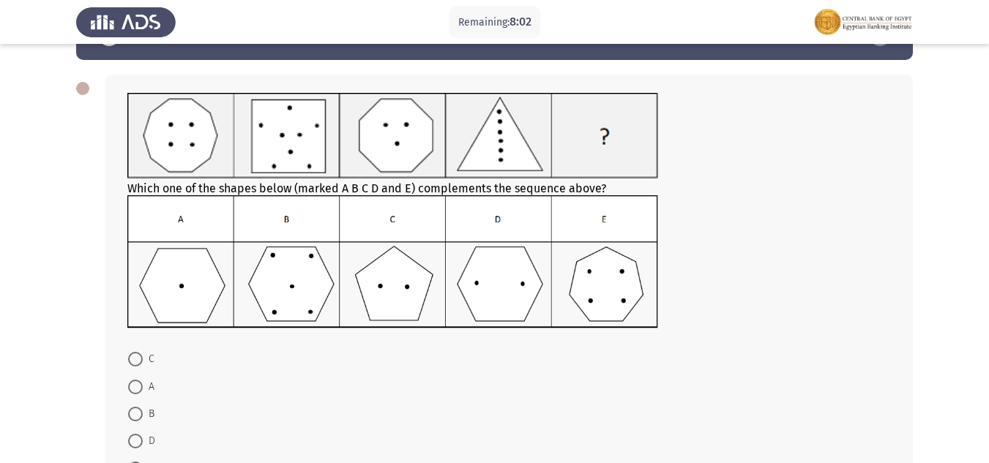
scroll to position [73, 0]
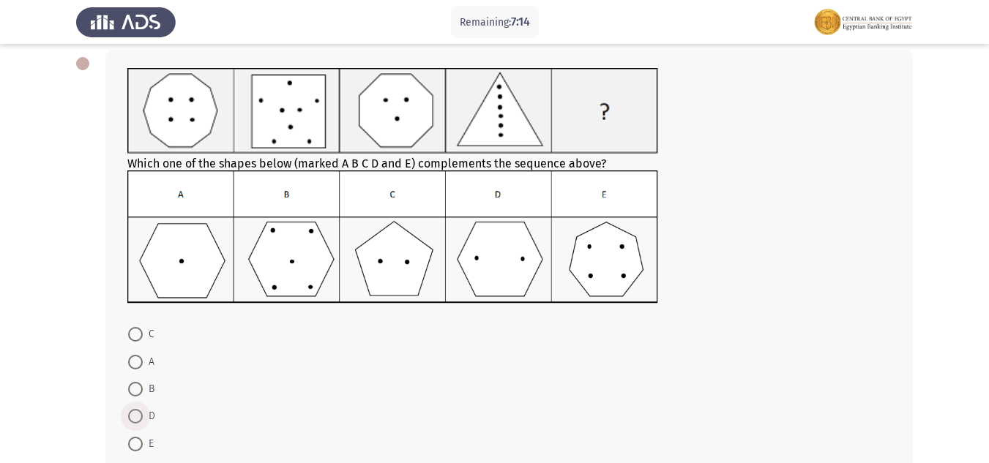
click at [132, 414] on span at bounding box center [135, 416] width 15 height 15
click at [132, 414] on input "D" at bounding box center [135, 416] width 15 height 15
radio input "true"
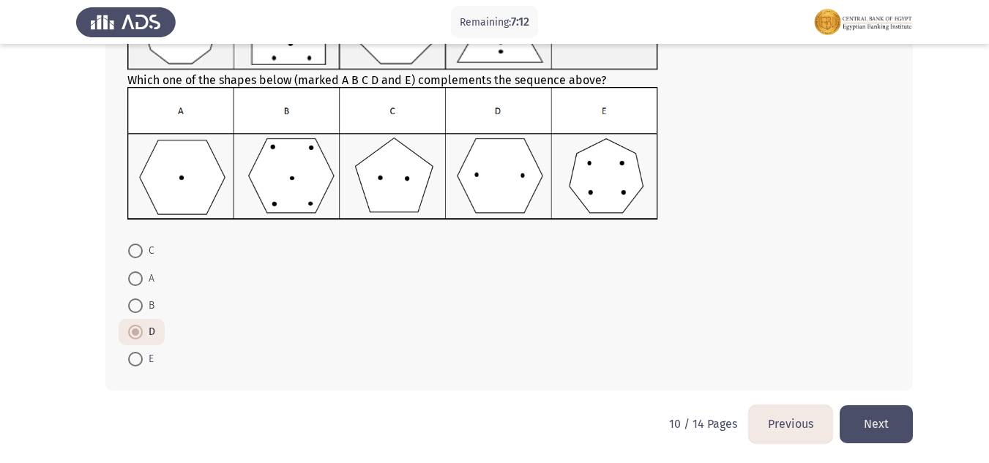
scroll to position [157, 0]
click at [876, 419] on button "Next" at bounding box center [876, 423] width 73 height 37
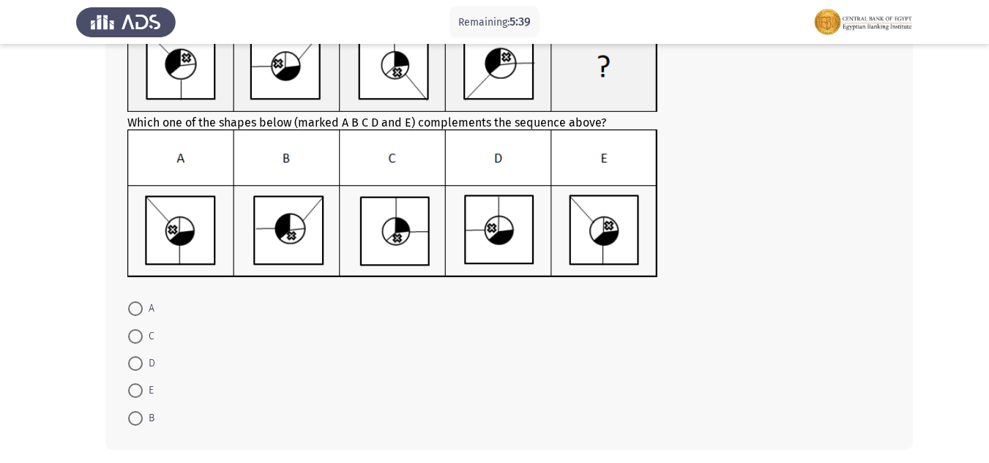
scroll to position [146, 0]
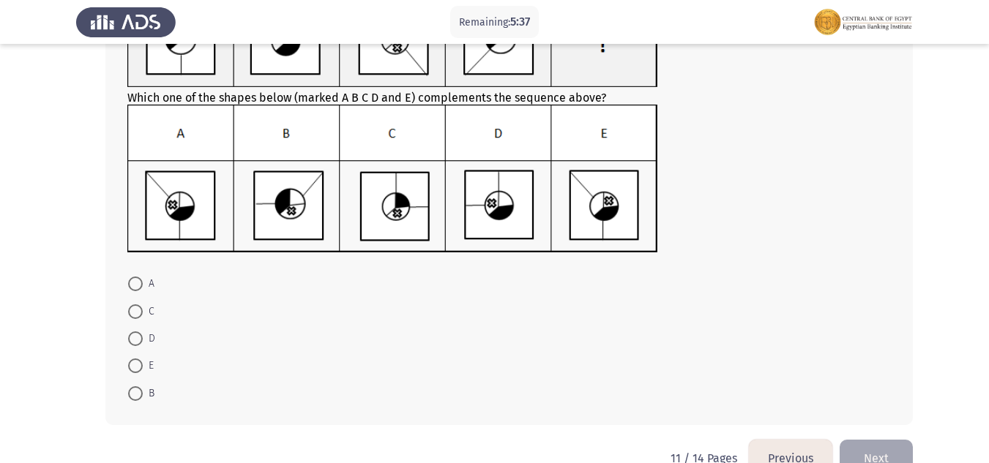
click at [133, 284] on span at bounding box center [135, 284] width 15 height 15
click at [133, 284] on input "A" at bounding box center [135, 284] width 15 height 15
radio input "true"
click at [879, 453] on button "Next" at bounding box center [876, 457] width 73 height 37
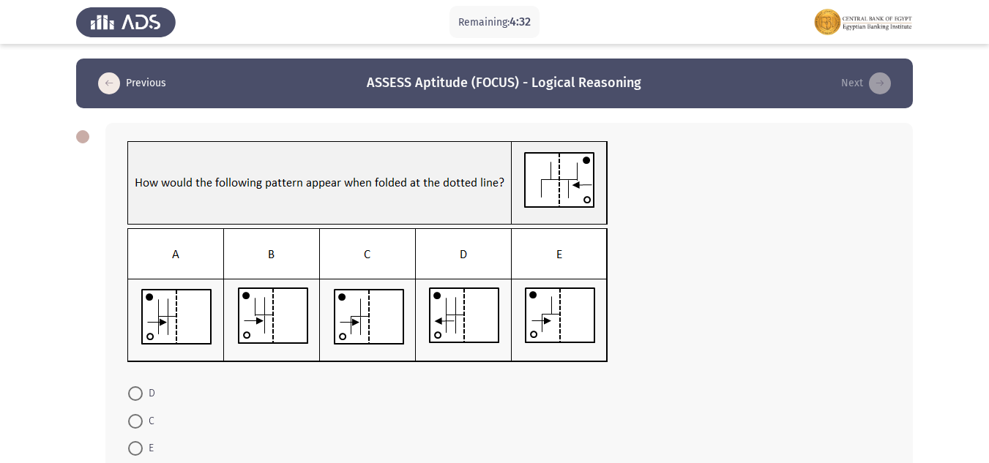
scroll to position [73, 0]
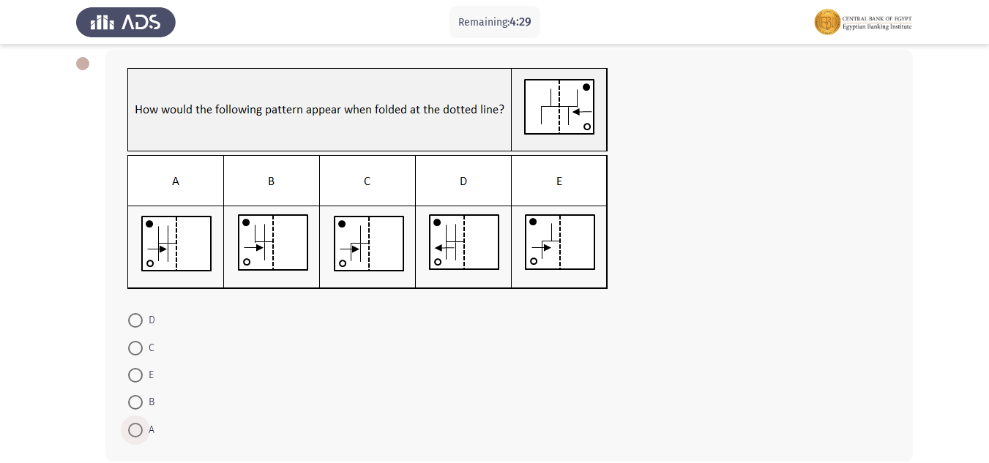
click at [130, 435] on span at bounding box center [135, 430] width 15 height 15
click at [130, 435] on input "A" at bounding box center [135, 430] width 15 height 15
radio input "true"
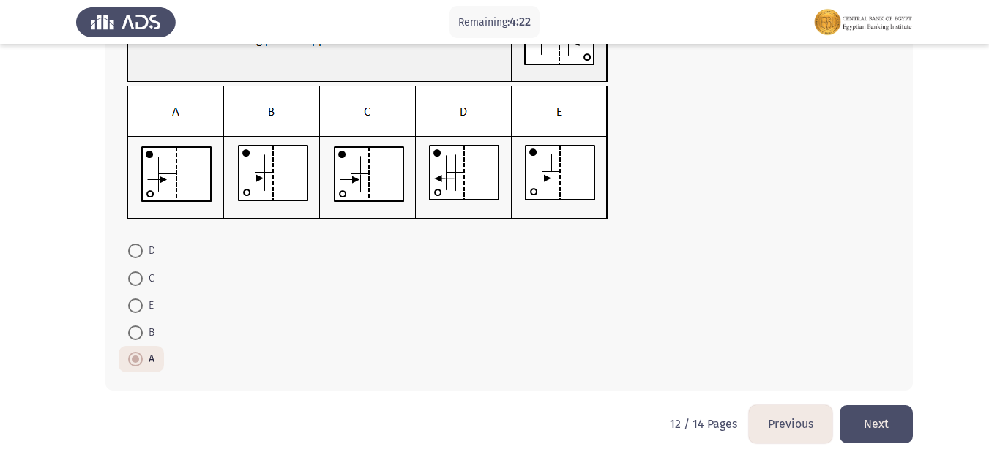
scroll to position [144, 0]
click at [884, 418] on button "Next" at bounding box center [876, 423] width 73 height 37
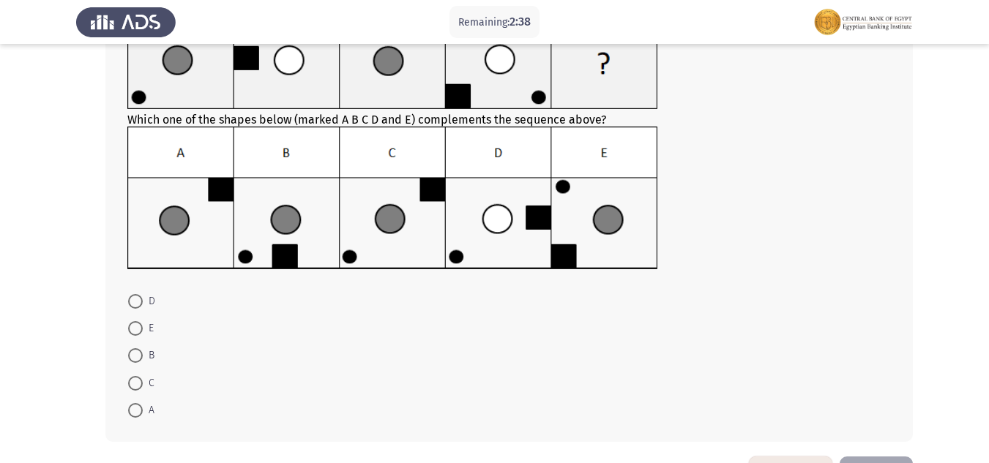
scroll to position [146, 0]
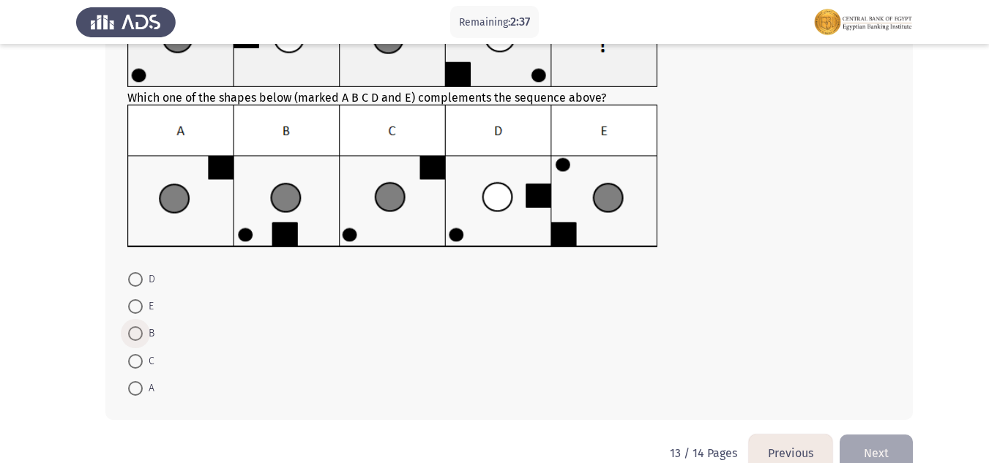
click at [139, 335] on span at bounding box center [135, 334] width 15 height 15
click at [139, 335] on input "B" at bounding box center [135, 334] width 15 height 15
radio input "true"
click at [874, 439] on button "Next" at bounding box center [876, 452] width 73 height 37
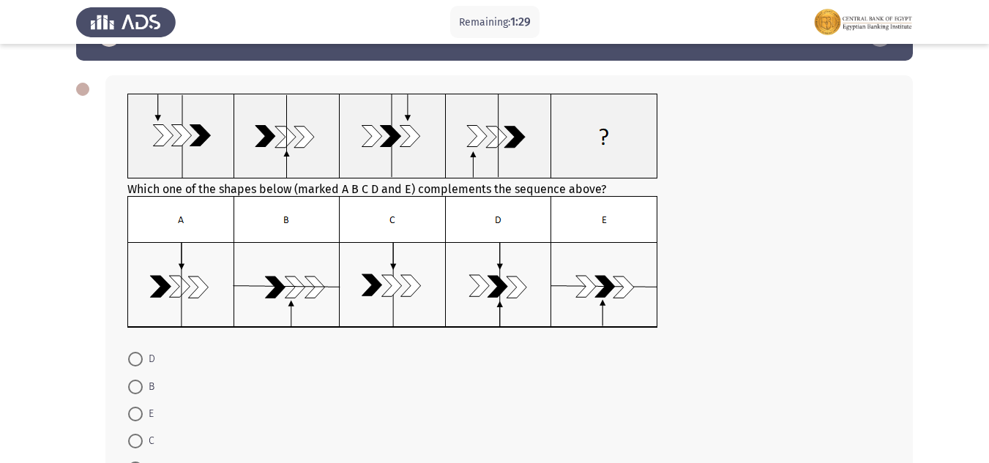
scroll to position [73, 0]
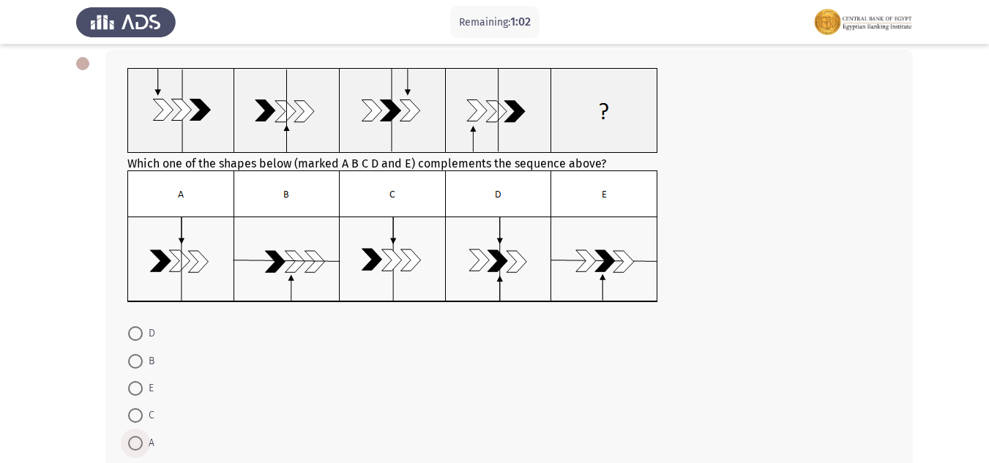
click at [136, 446] on span at bounding box center [135, 443] width 15 height 15
click at [136, 446] on input "A" at bounding box center [135, 443] width 15 height 15
radio input "true"
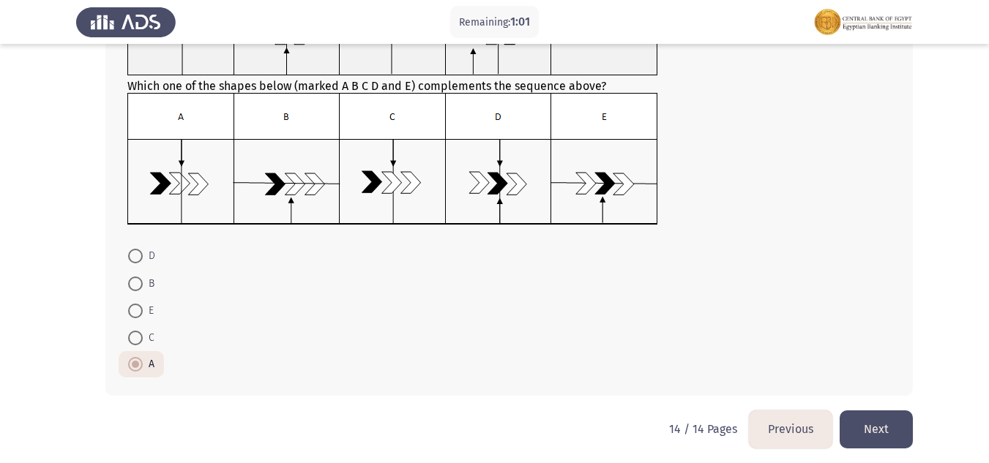
scroll to position [157, 0]
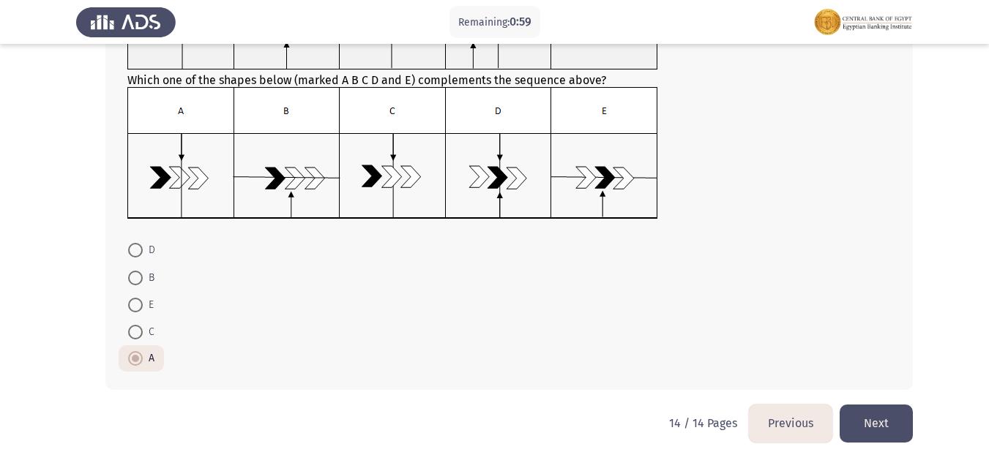
click at [892, 422] on button "Next" at bounding box center [876, 423] width 73 height 37
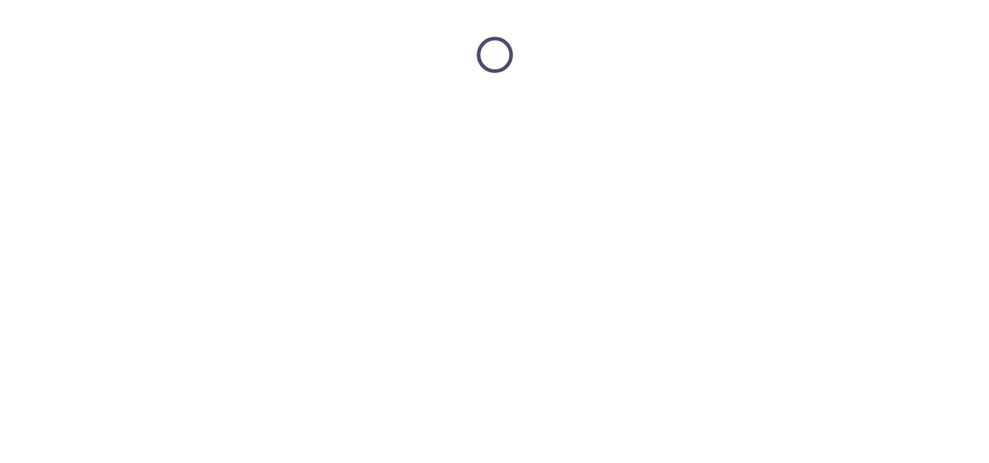
scroll to position [0, 0]
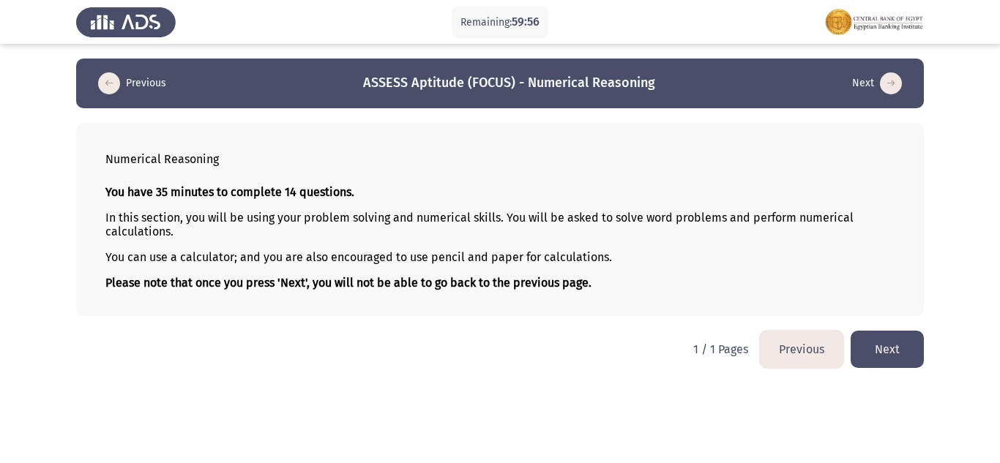
click at [896, 354] on button "Next" at bounding box center [887, 349] width 73 height 37
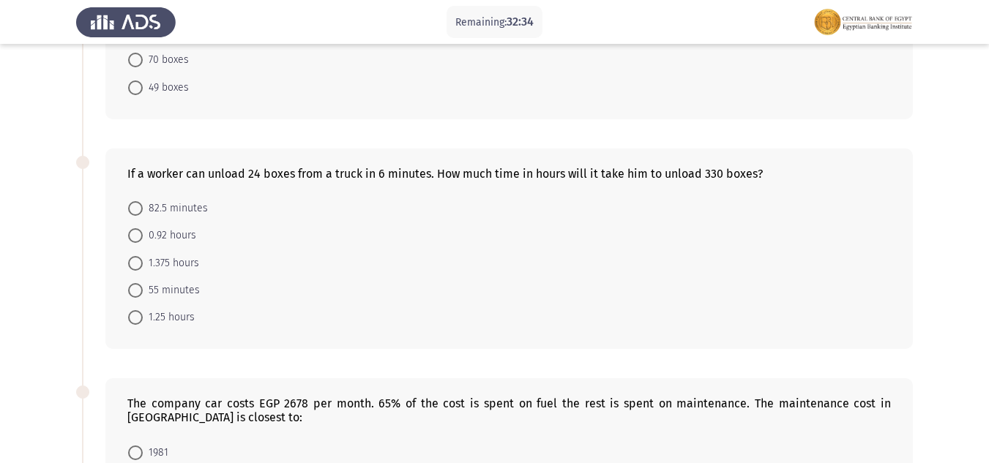
scroll to position [220, 0]
click at [135, 206] on span at bounding box center [135, 208] width 15 height 15
click at [135, 206] on input "82.5 minutes" at bounding box center [135, 208] width 15 height 15
radio input "true"
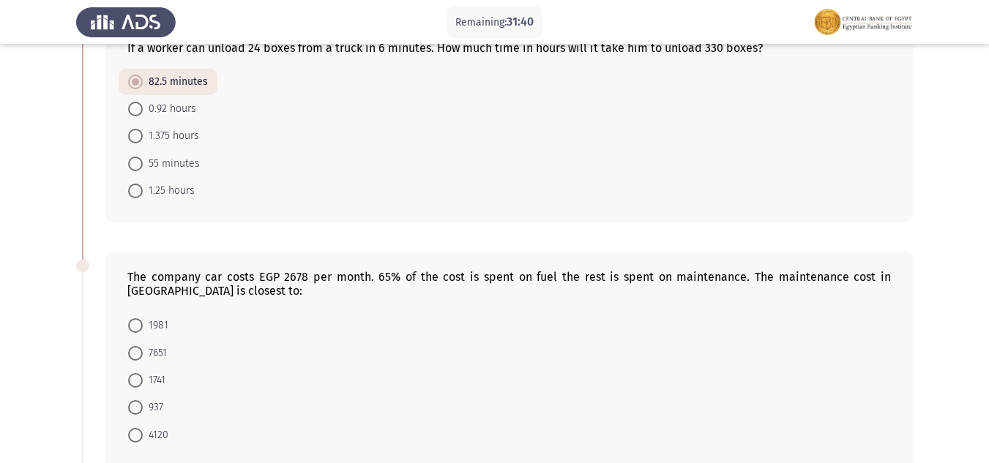
scroll to position [439, 0]
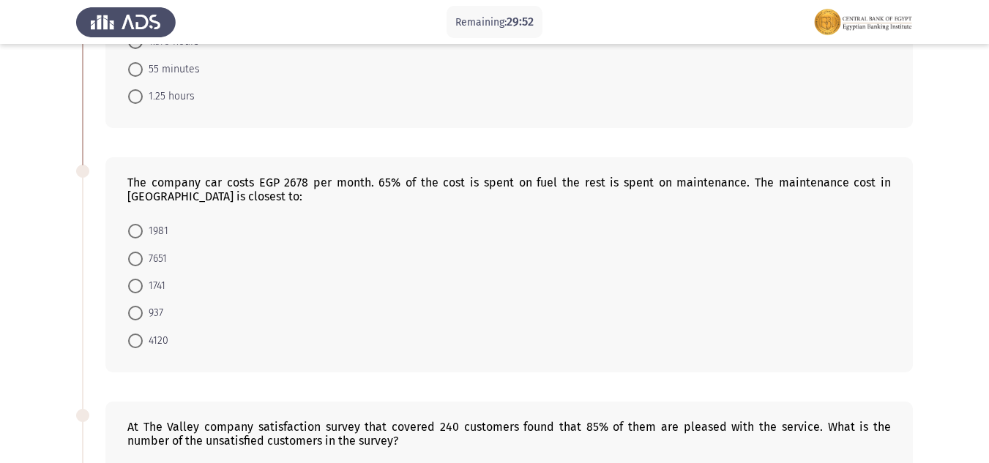
click at [136, 316] on span at bounding box center [135, 313] width 15 height 15
click at [136, 316] on input "937" at bounding box center [135, 313] width 15 height 15
radio input "true"
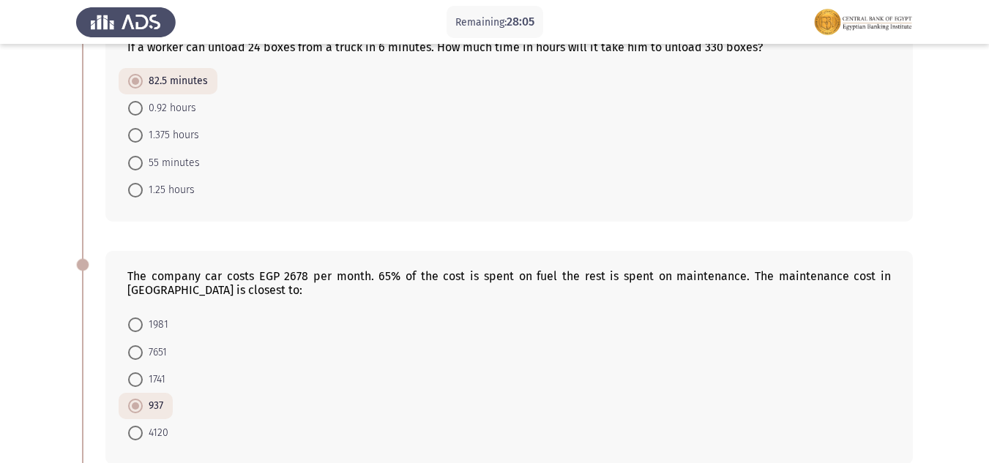
scroll to position [73, 0]
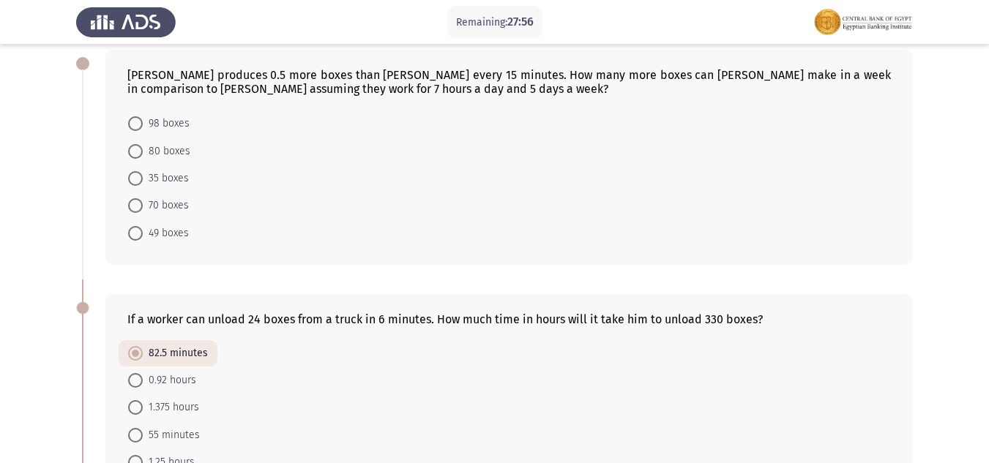
click at [136, 210] on span at bounding box center [135, 205] width 15 height 15
click at [136, 210] on input "70 boxes" at bounding box center [135, 205] width 15 height 15
radio input "true"
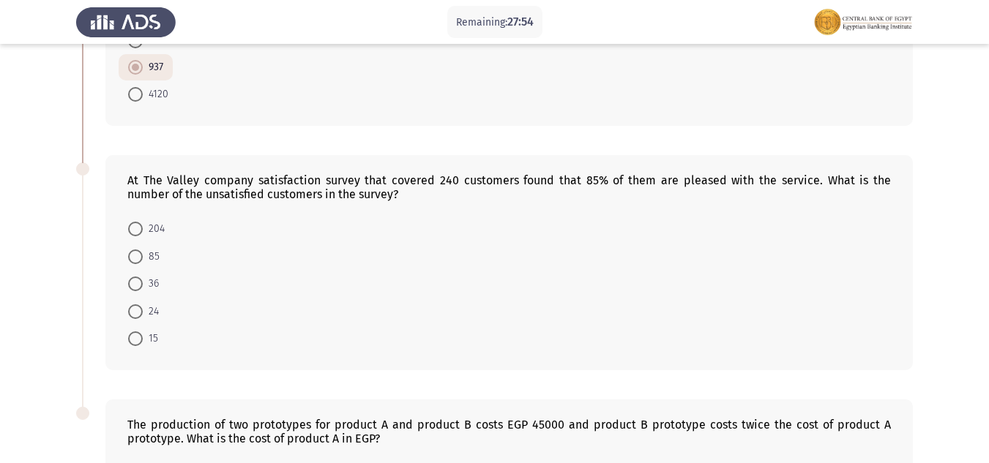
scroll to position [659, 0]
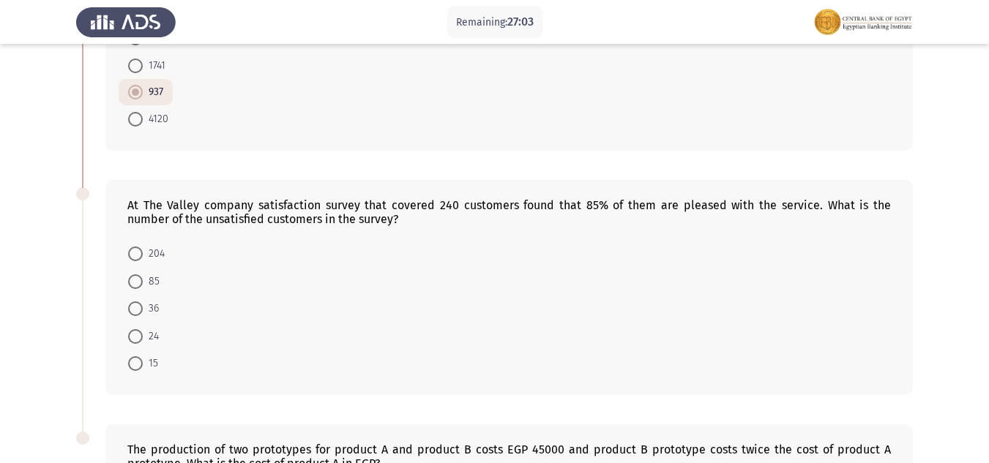
click at [146, 309] on span "36" at bounding box center [151, 309] width 16 height 18
click at [143, 309] on input "36" at bounding box center [135, 309] width 15 height 15
radio input "true"
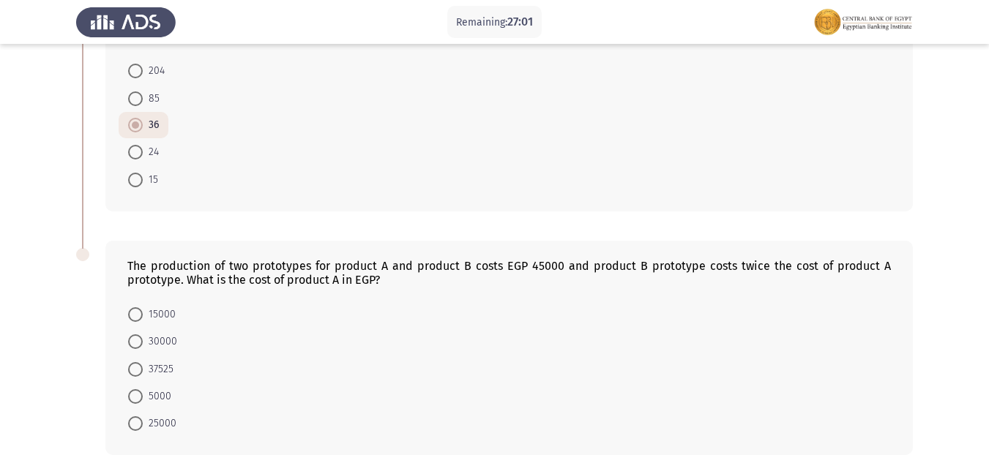
scroll to position [879, 0]
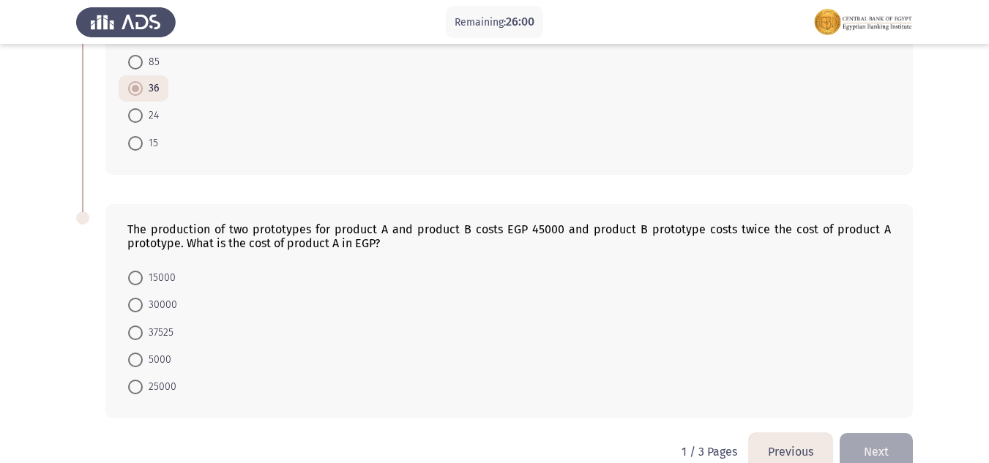
click at [133, 281] on span at bounding box center [135, 278] width 15 height 15
click at [133, 281] on input "15000" at bounding box center [135, 278] width 15 height 15
radio input "true"
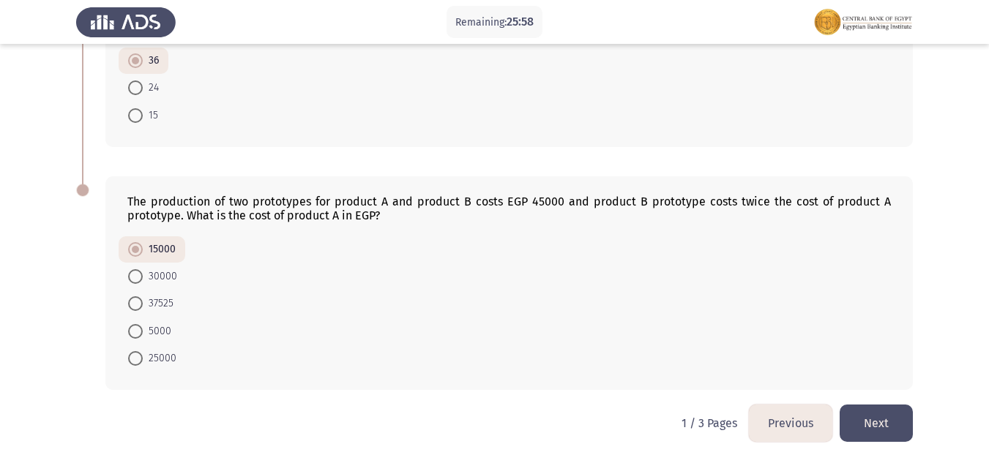
click at [887, 425] on button "Next" at bounding box center [876, 423] width 73 height 37
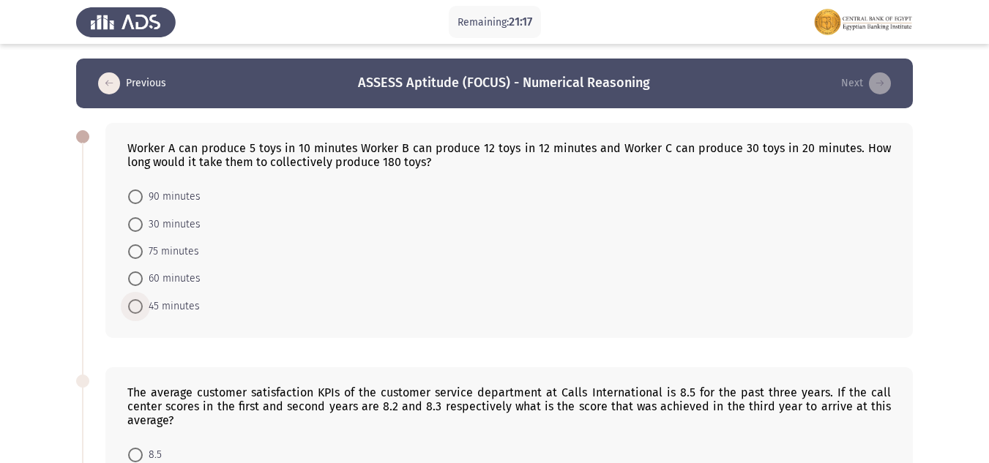
click at [136, 311] on span at bounding box center [135, 306] width 15 height 15
click at [136, 311] on input "45 minutes" at bounding box center [135, 306] width 15 height 15
radio input "true"
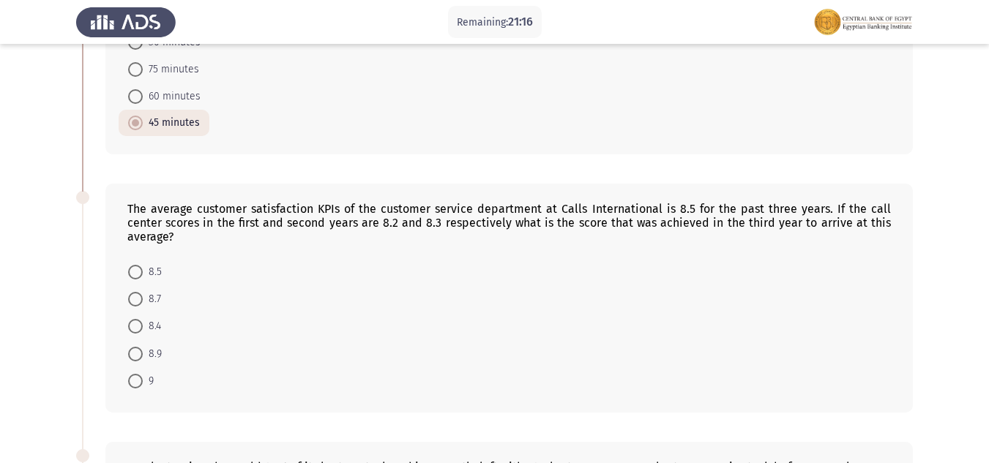
scroll to position [220, 0]
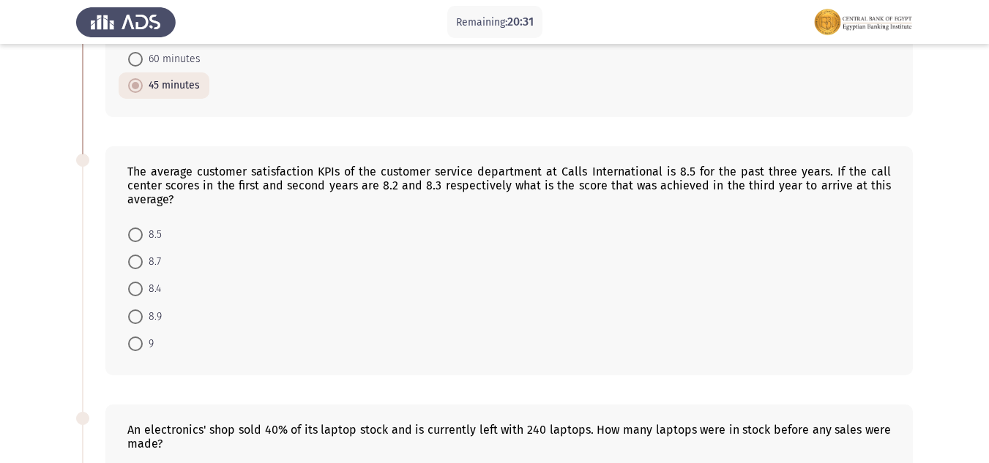
click at [138, 285] on span at bounding box center [135, 289] width 15 height 15
click at [138, 285] on input "8.4" at bounding box center [135, 289] width 15 height 15
radio input "true"
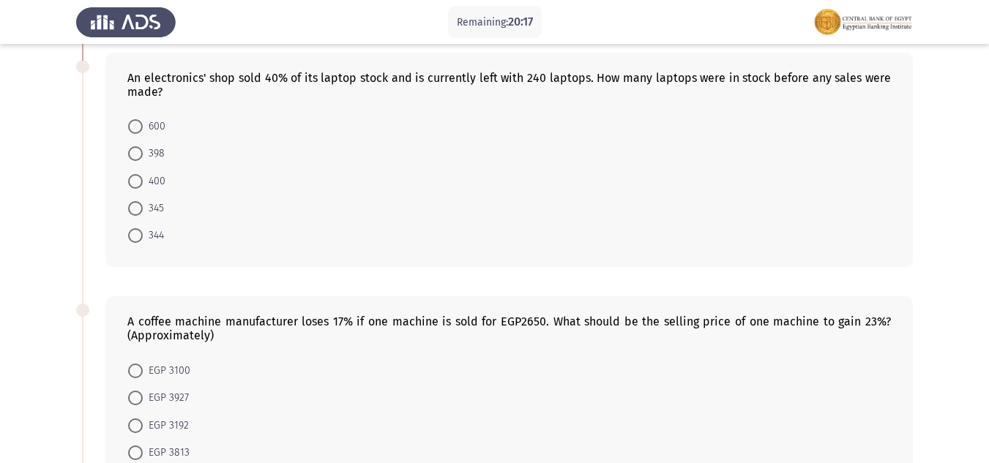
scroll to position [498, 0]
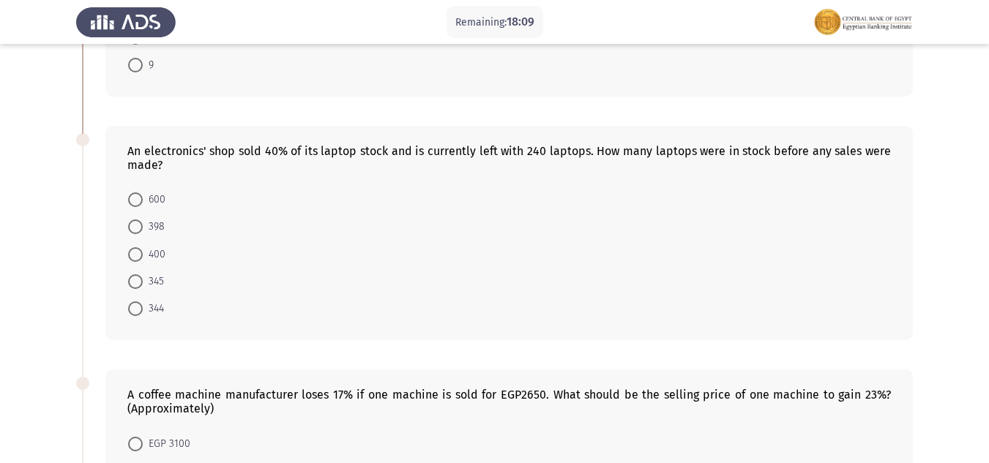
click at [141, 256] on span at bounding box center [135, 254] width 15 height 15
click at [141, 256] on input "400" at bounding box center [135, 254] width 15 height 15
radio input "true"
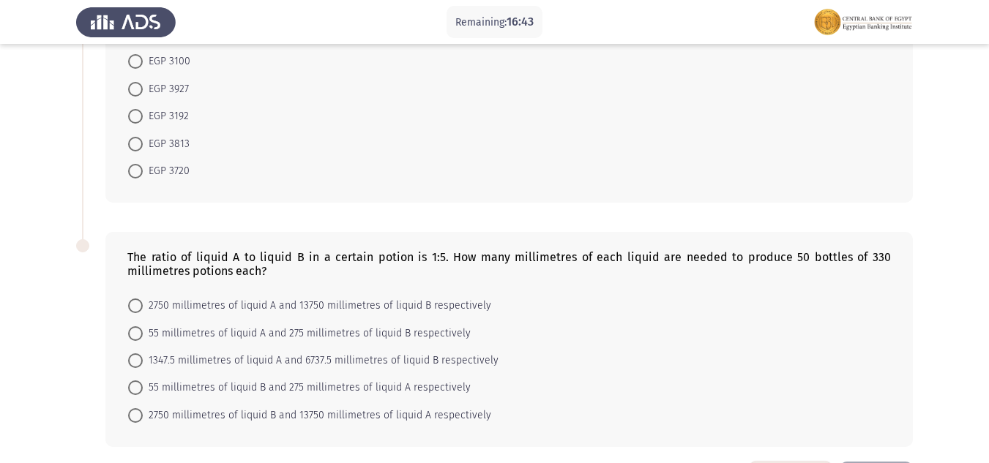
scroll to position [937, 0]
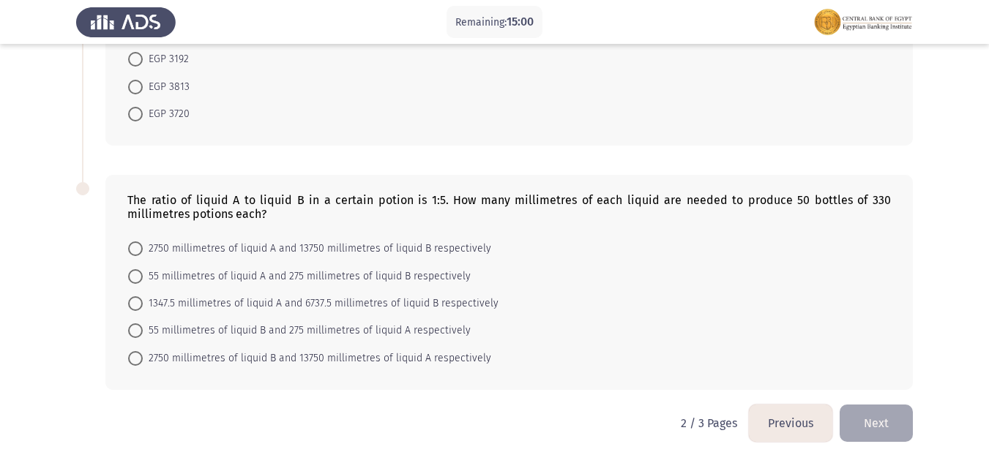
click at [139, 279] on span at bounding box center [135, 276] width 15 height 15
click at [139, 279] on input "55 millimetres of liquid A and 275 millimetres of liquid B respectively" at bounding box center [135, 276] width 15 height 15
radio input "true"
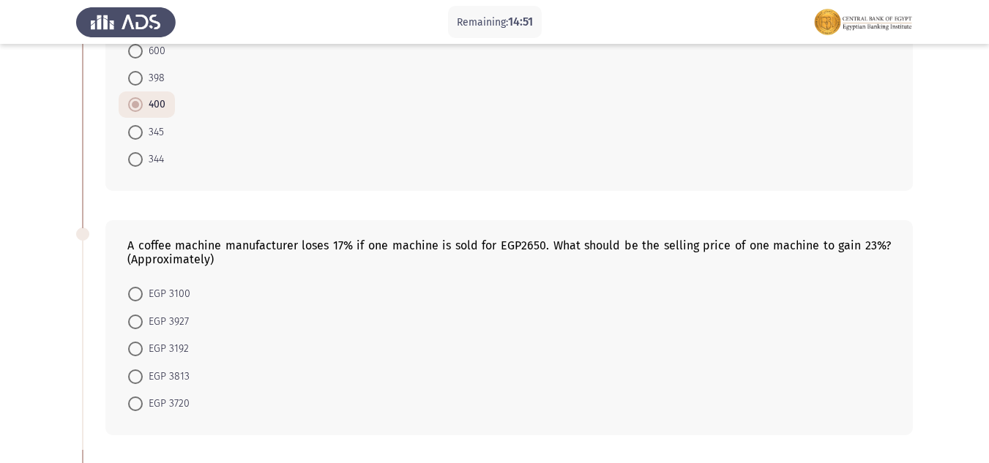
scroll to position [715, 0]
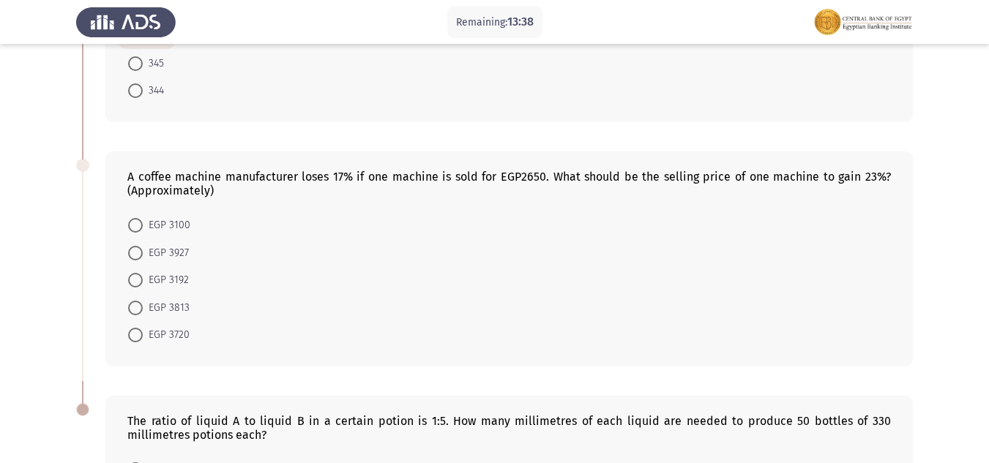
click at [142, 330] on span at bounding box center [135, 335] width 15 height 15
click at [142, 330] on input "EGP 3720" at bounding box center [135, 335] width 15 height 15
radio input "true"
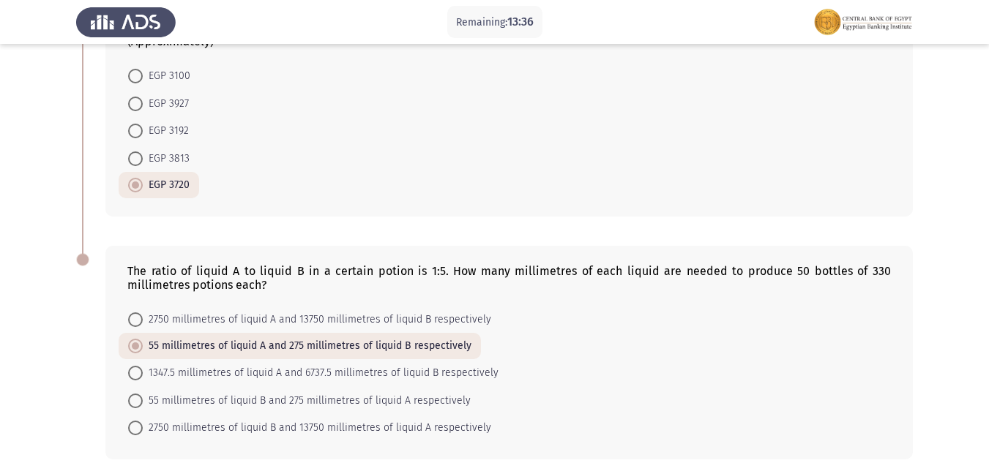
scroll to position [934, 0]
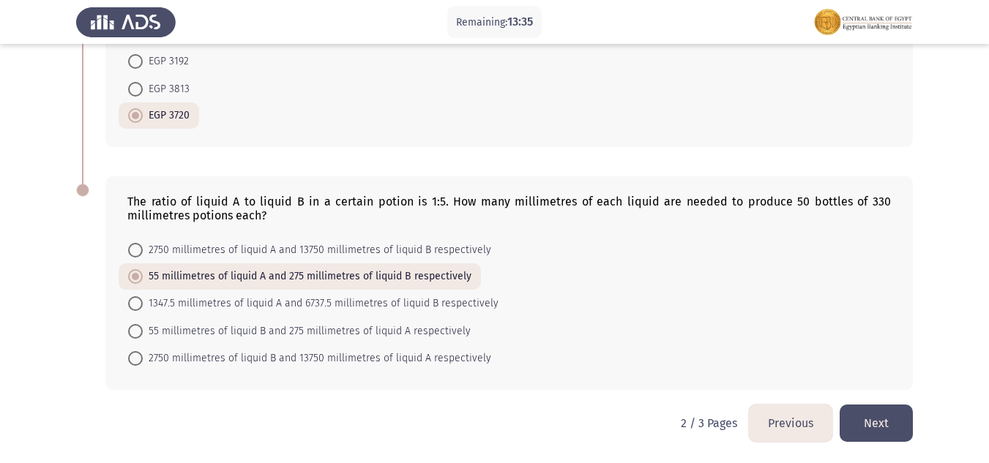
click at [887, 425] on button "Next" at bounding box center [876, 423] width 73 height 37
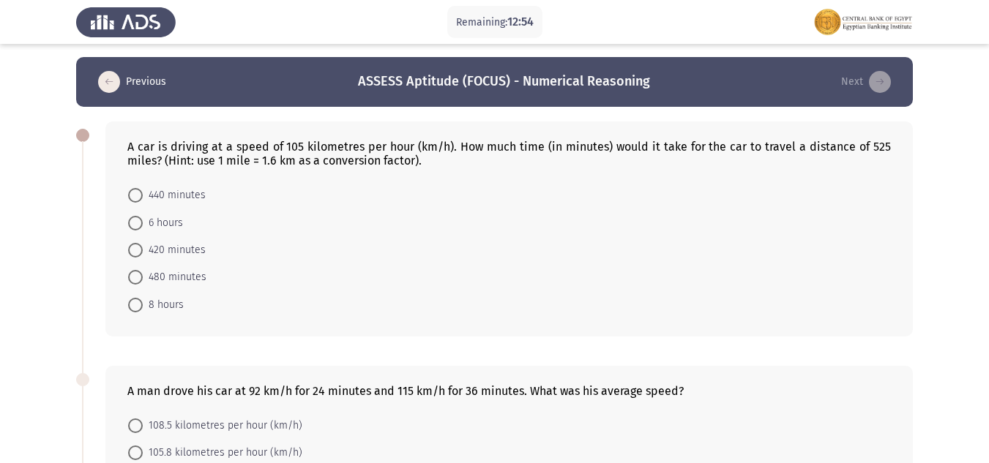
scroll to position [0, 0]
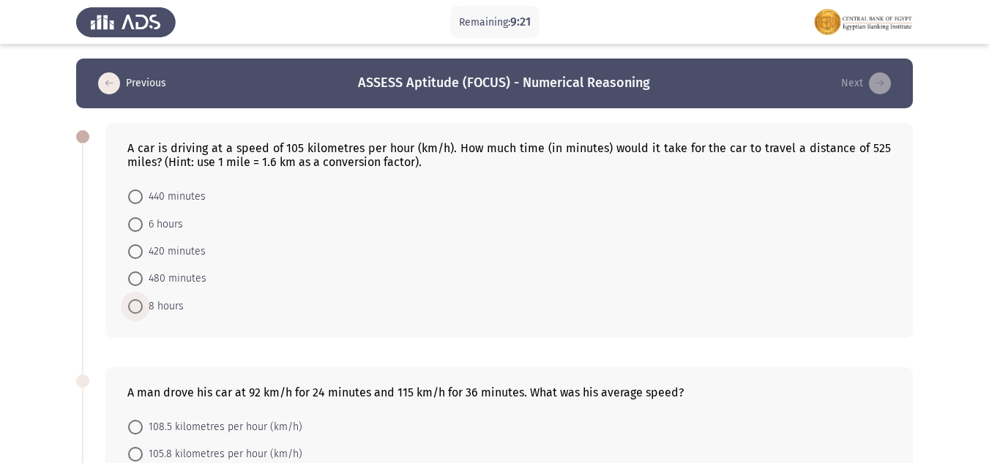
click at [131, 305] on span at bounding box center [135, 306] width 15 height 15
click at [131, 305] on input "8 hours" at bounding box center [135, 306] width 15 height 15
radio input "true"
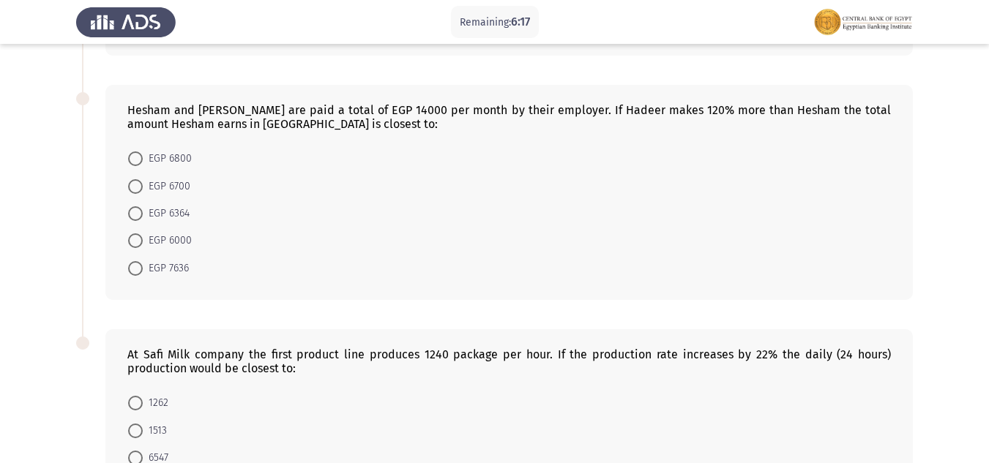
scroll to position [513, 0]
click at [138, 212] on span at bounding box center [135, 213] width 15 height 15
click at [138, 212] on input "EGP 6364" at bounding box center [135, 213] width 15 height 15
radio input "true"
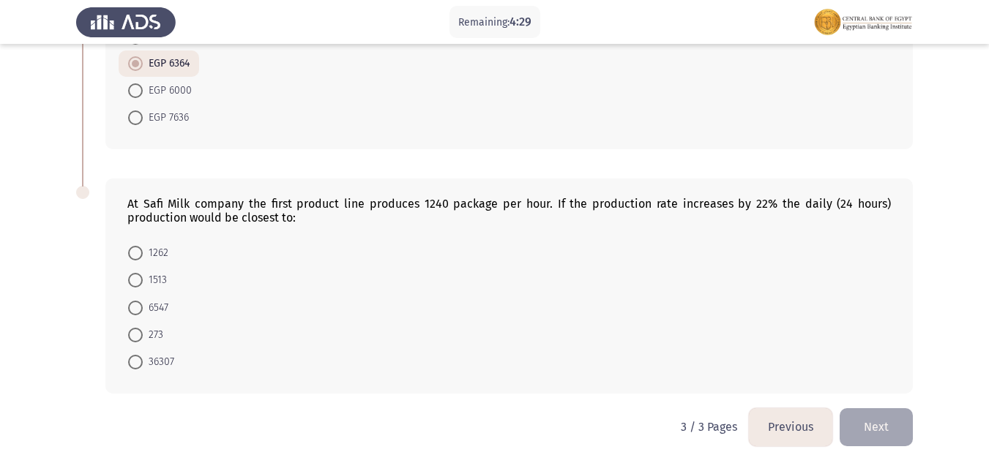
scroll to position [665, 0]
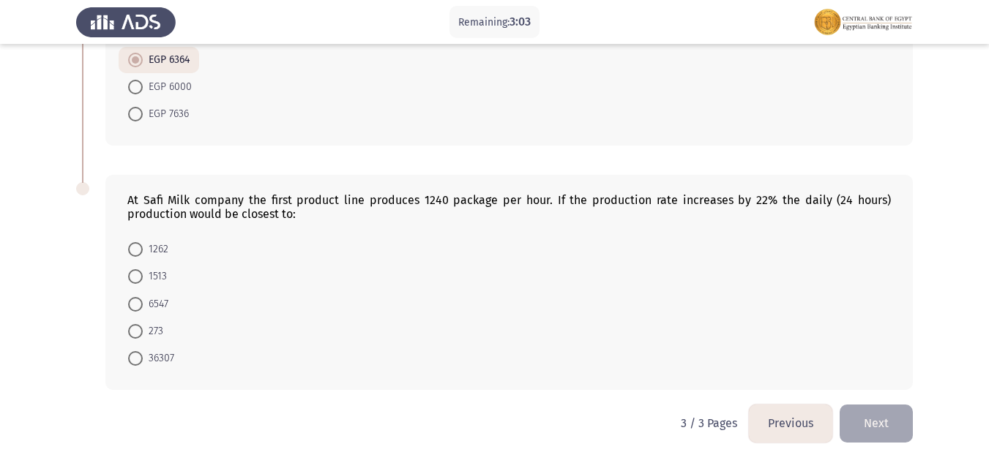
click at [146, 363] on span "36307" at bounding box center [158, 359] width 31 height 18
click at [143, 363] on input "36307" at bounding box center [135, 358] width 15 height 15
radio input "true"
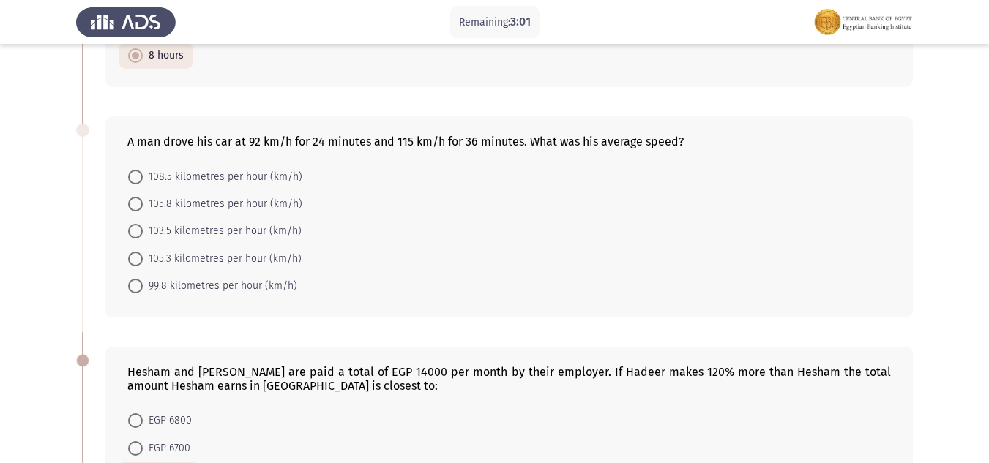
scroll to position [225, 0]
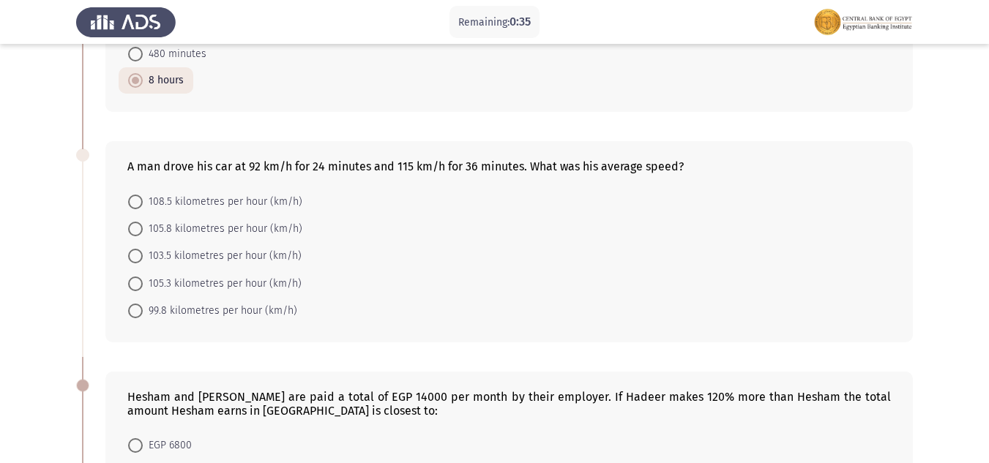
click at [142, 286] on span at bounding box center [135, 284] width 15 height 15
click at [142, 286] on input "105.3 kilometres per hour (km/h)" at bounding box center [135, 284] width 15 height 15
radio input "true"
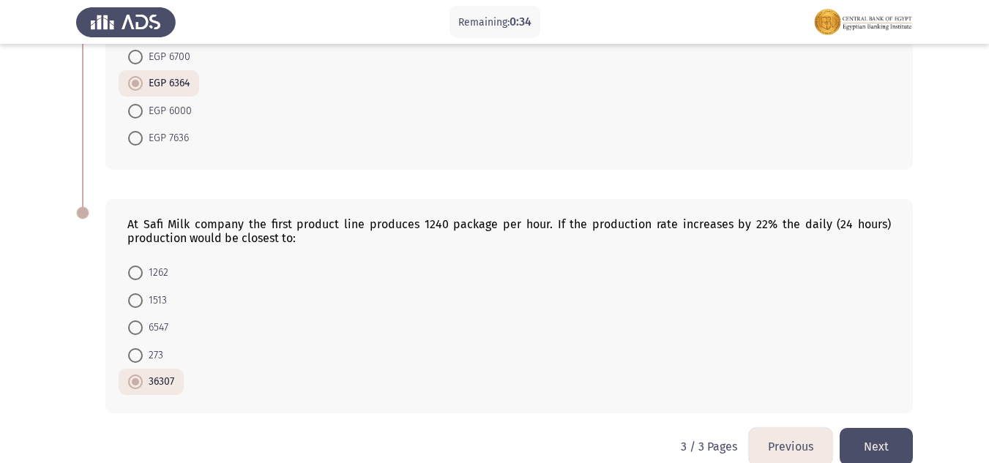
scroll to position [663, 0]
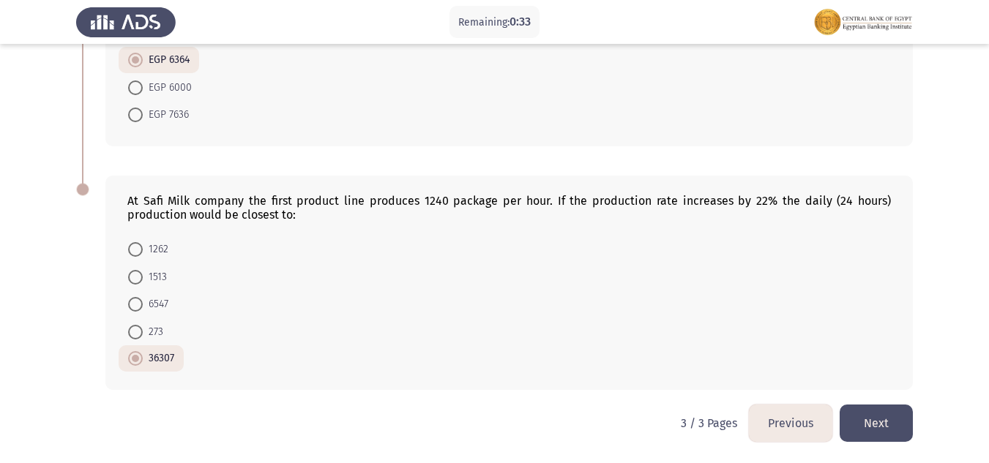
click at [898, 417] on button "Next" at bounding box center [876, 423] width 73 height 37
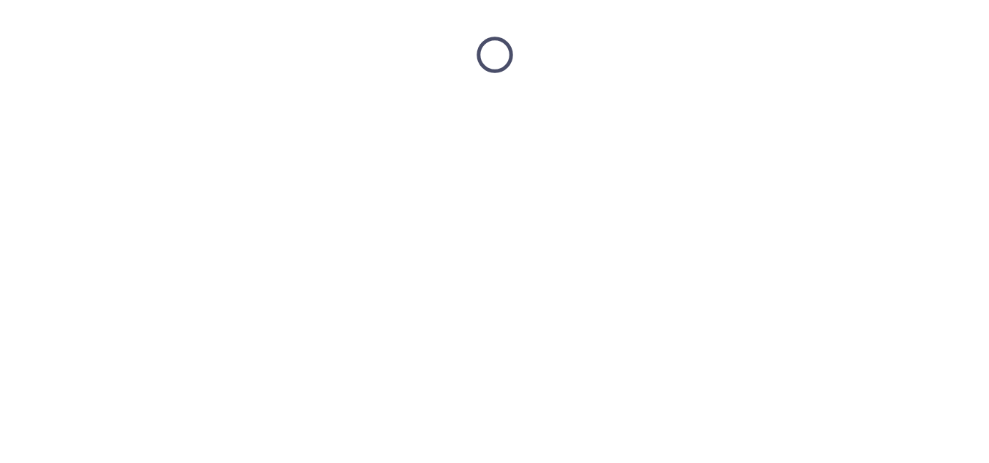
scroll to position [0, 0]
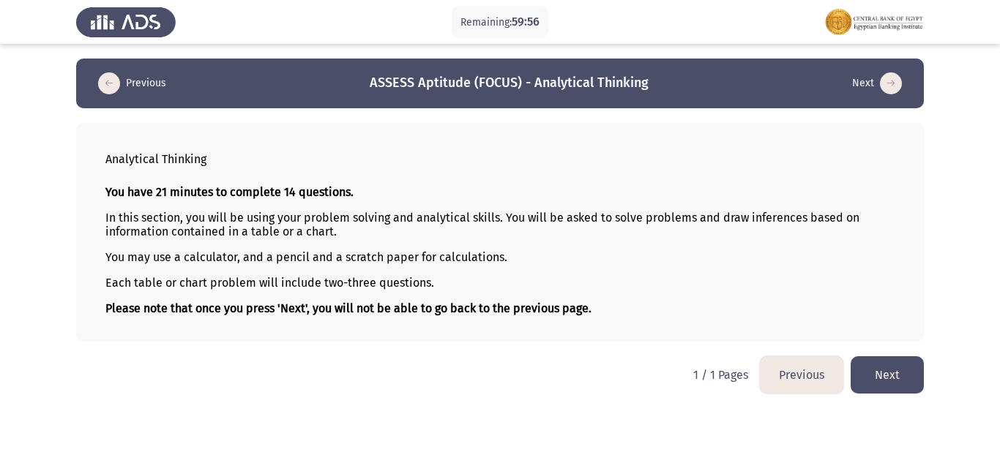
click at [882, 379] on button "Next" at bounding box center [887, 375] width 73 height 37
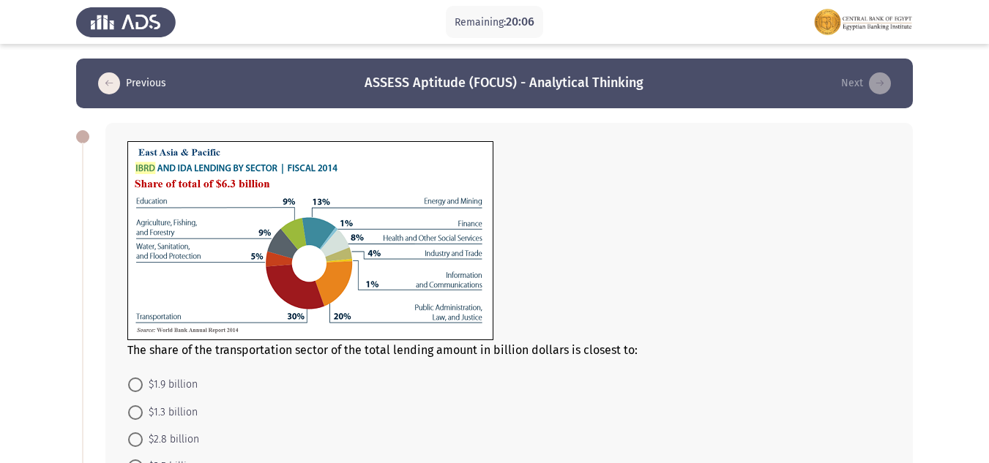
scroll to position [73, 0]
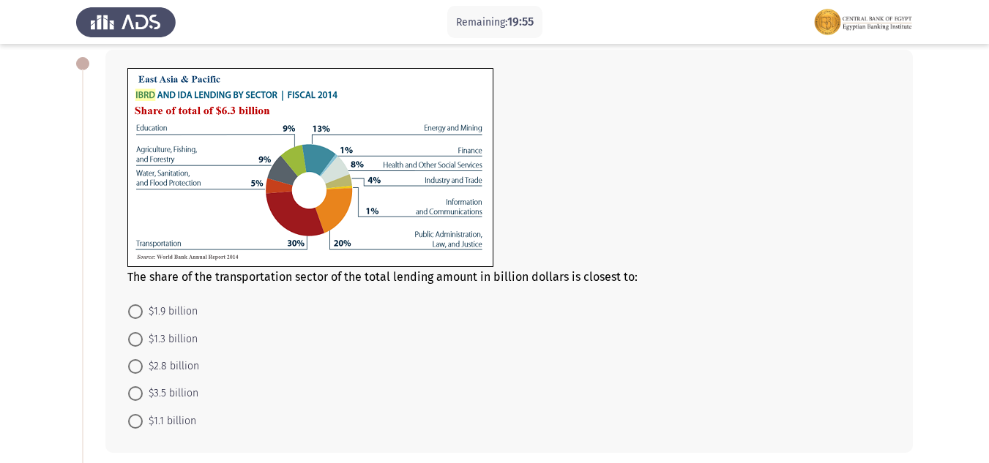
click at [134, 313] on span at bounding box center [135, 312] width 15 height 15
click at [134, 313] on input "$1.9 billion" at bounding box center [135, 312] width 15 height 15
radio input "true"
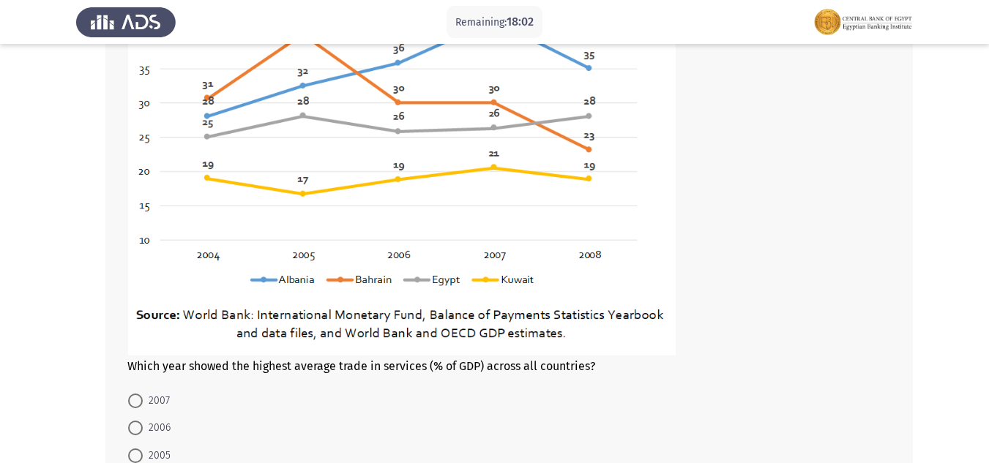
scroll to position [659, 0]
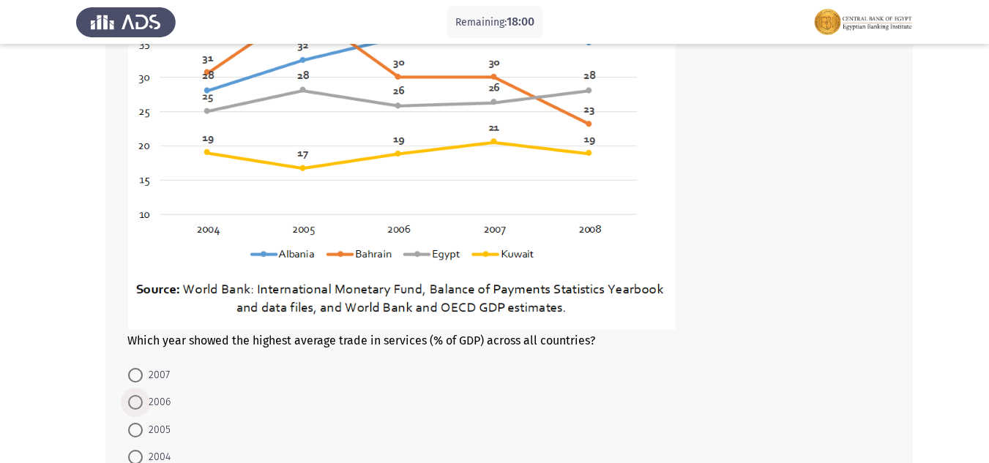
click at [137, 406] on span at bounding box center [135, 402] width 15 height 15
click at [137, 406] on input "2006" at bounding box center [135, 402] width 15 height 15
radio input "true"
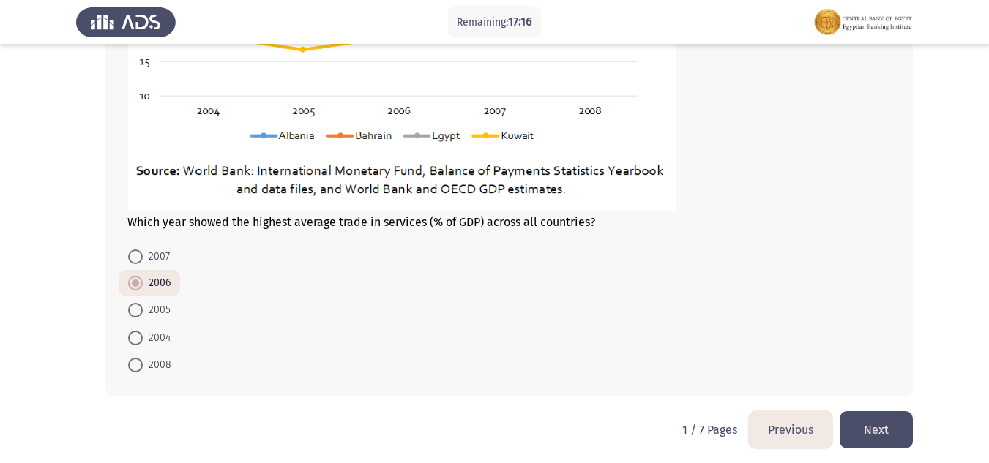
scroll to position [784, 0]
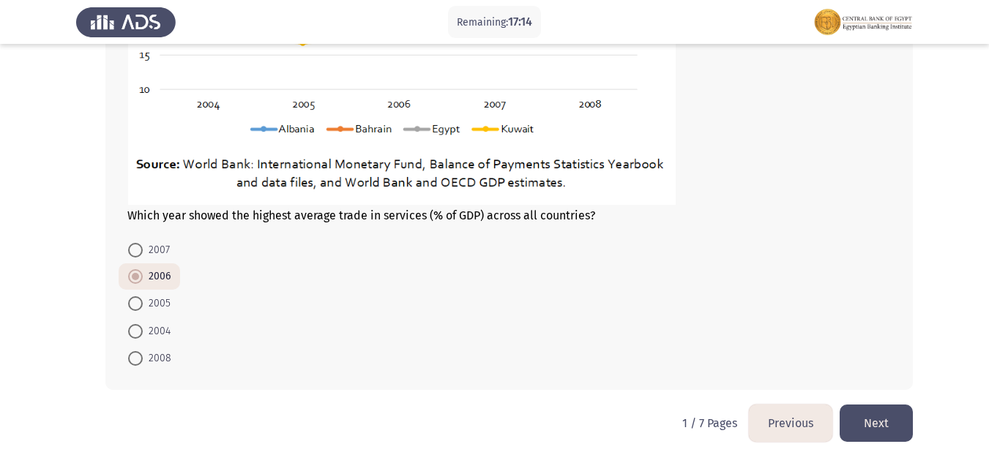
click at [879, 423] on button "Next" at bounding box center [876, 423] width 73 height 37
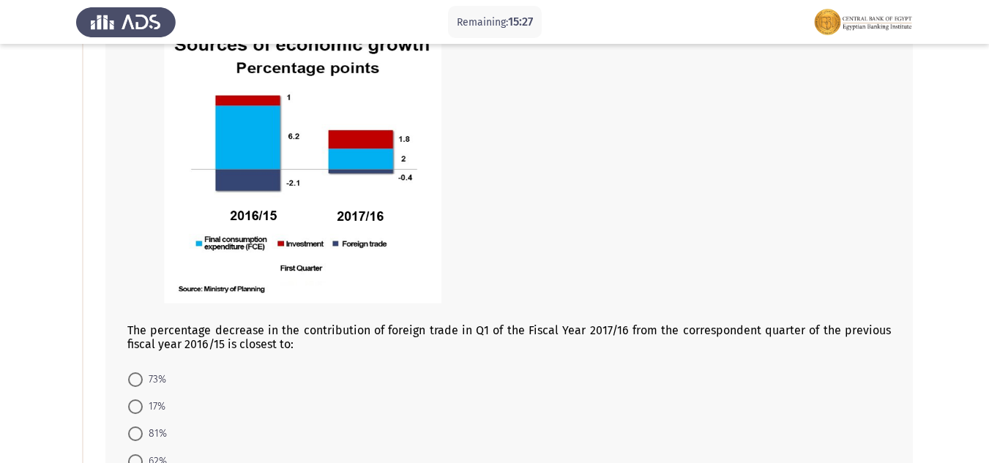
scroll to position [220, 0]
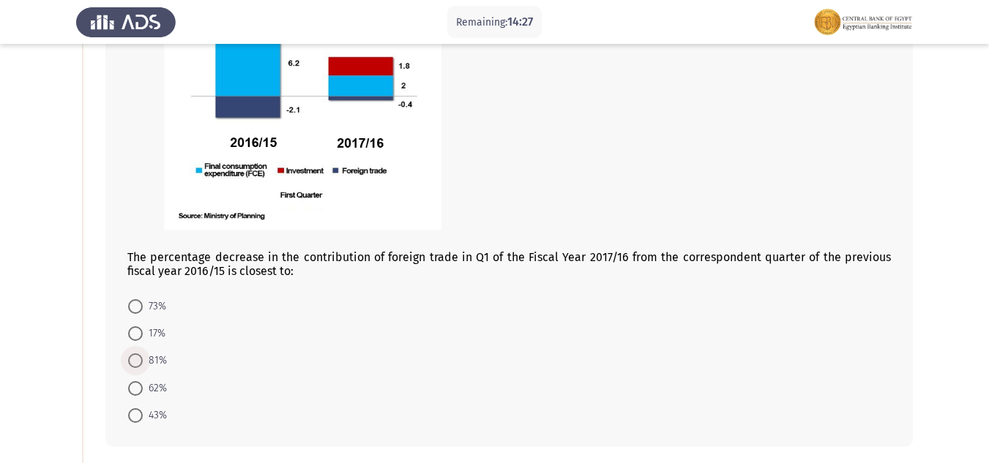
click at [144, 360] on span "81%" at bounding box center [155, 361] width 24 height 18
click at [143, 360] on input "81%" at bounding box center [135, 361] width 15 height 15
radio input "true"
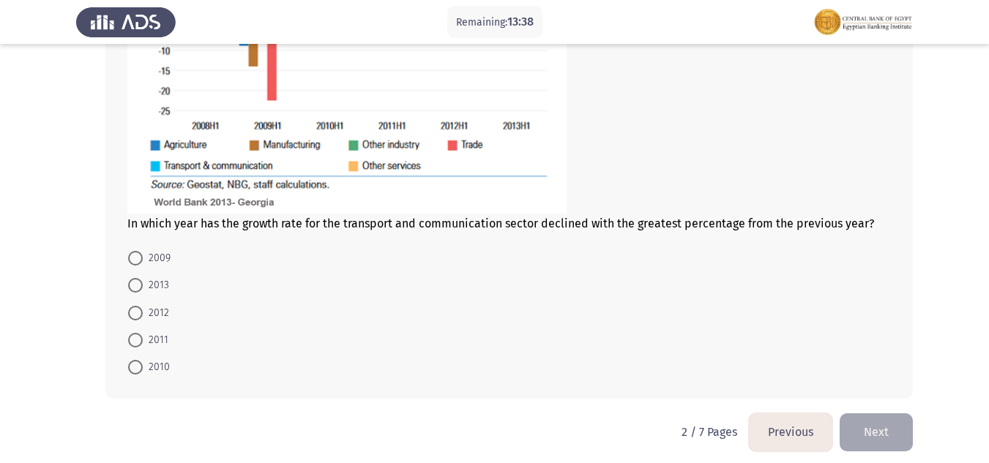
scroll to position [899, 0]
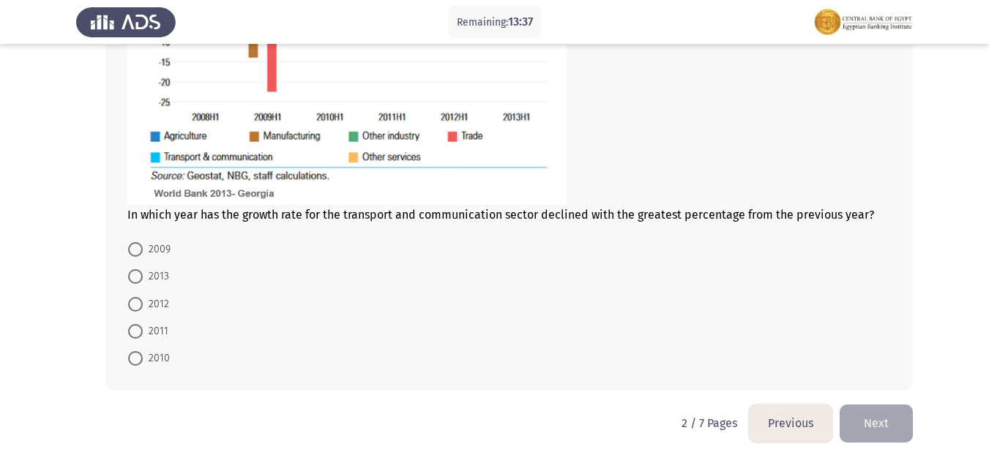
click at [156, 357] on span "2010" at bounding box center [156, 359] width 27 height 18
click at [143, 357] on input "2010" at bounding box center [135, 358] width 15 height 15
radio input "true"
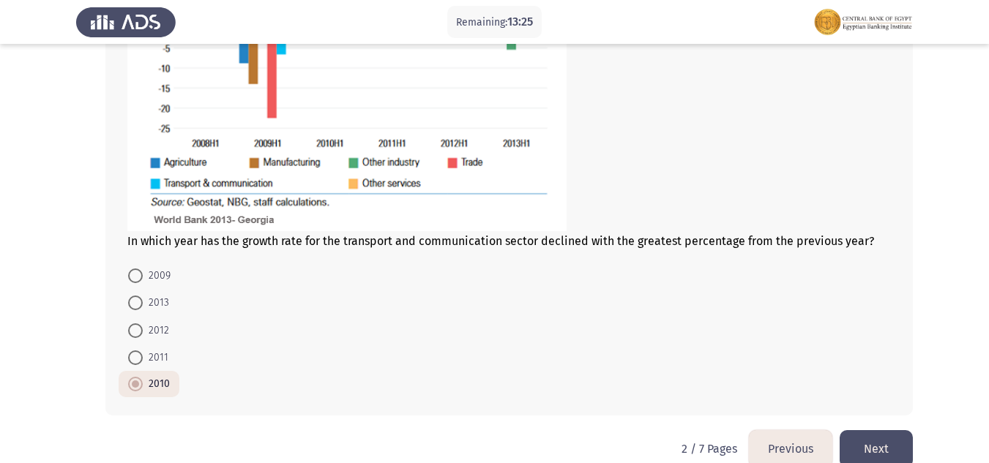
scroll to position [898, 0]
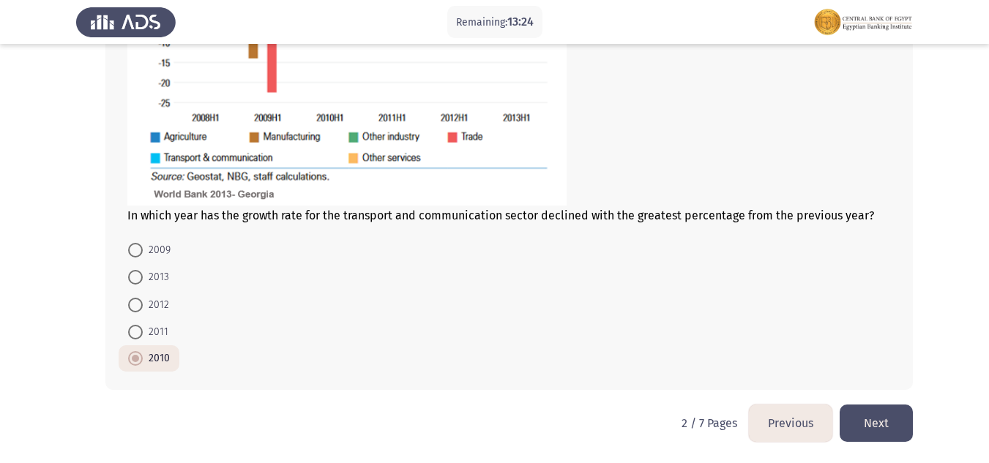
click at [896, 409] on button "Next" at bounding box center [876, 423] width 73 height 37
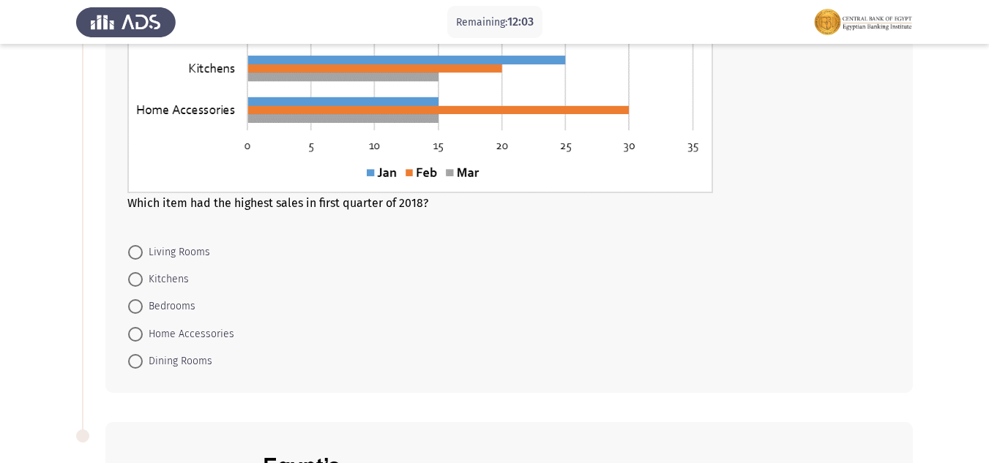
scroll to position [366, 0]
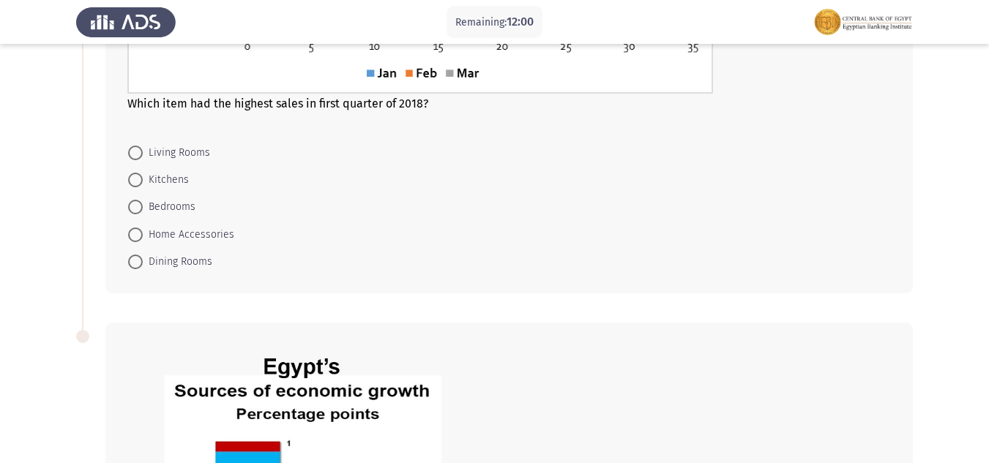
click at [144, 206] on span "Bedrooms" at bounding box center [169, 207] width 53 height 18
click at [143, 206] on input "Bedrooms" at bounding box center [135, 207] width 15 height 15
radio input "true"
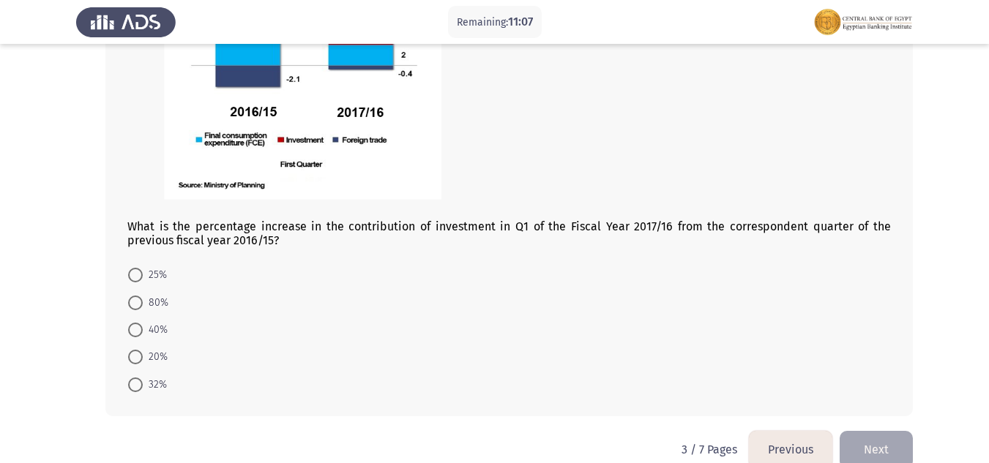
scroll to position [842, 0]
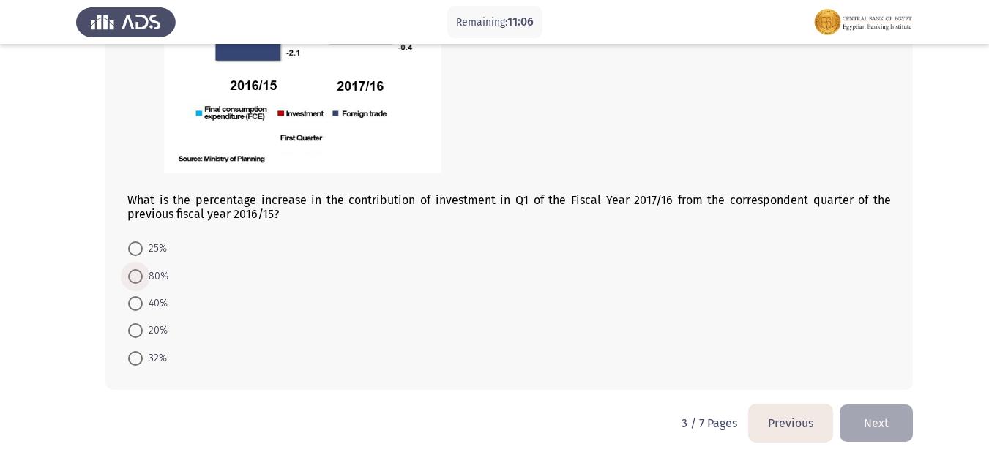
click at [132, 278] on span at bounding box center [135, 276] width 15 height 15
click at [132, 278] on input "80%" at bounding box center [135, 276] width 15 height 15
radio input "true"
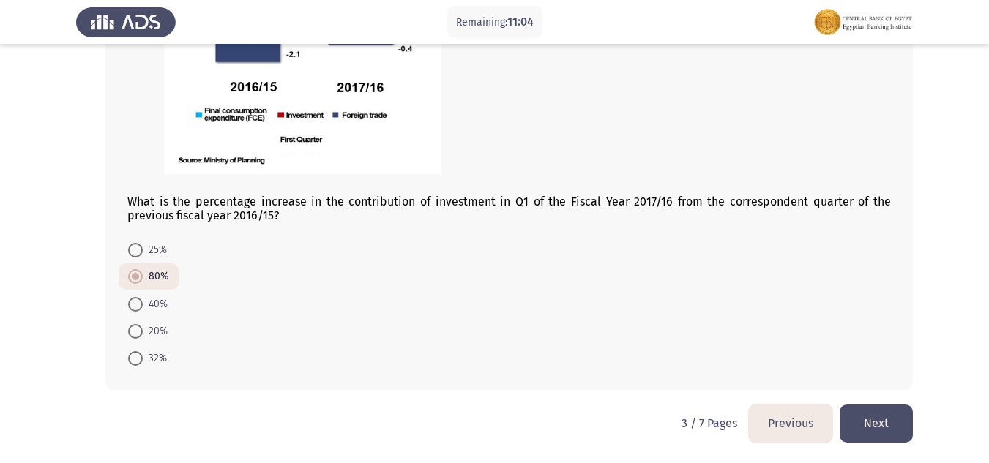
click at [888, 414] on button "Next" at bounding box center [876, 423] width 73 height 37
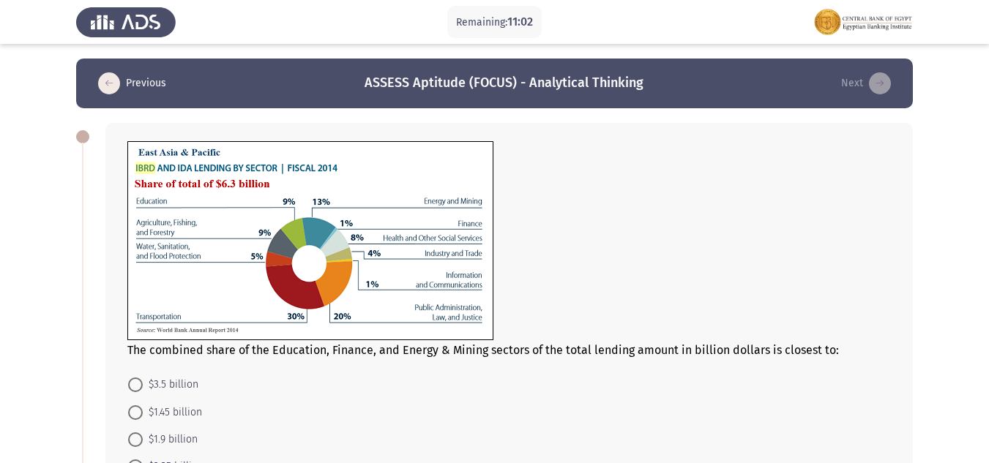
scroll to position [73, 0]
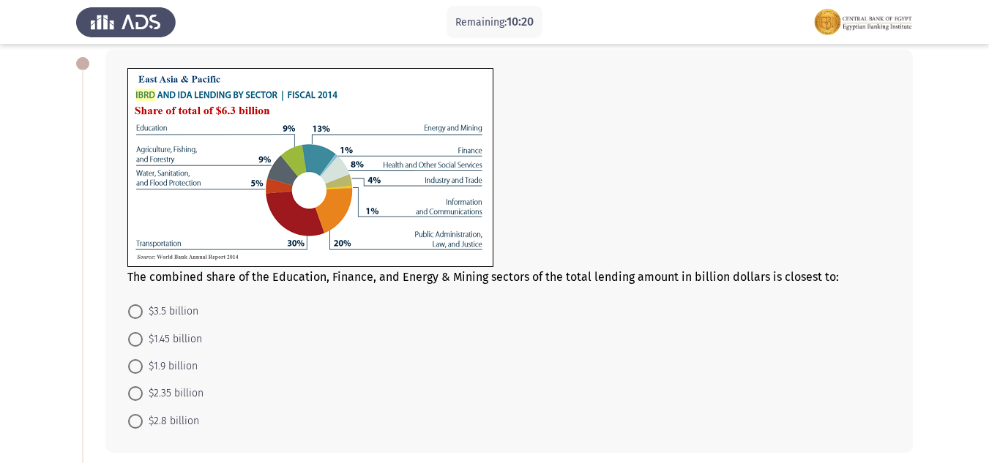
click at [128, 343] on span at bounding box center [135, 339] width 15 height 15
click at [128, 343] on input "$1.45 billion" at bounding box center [135, 339] width 15 height 15
radio input "true"
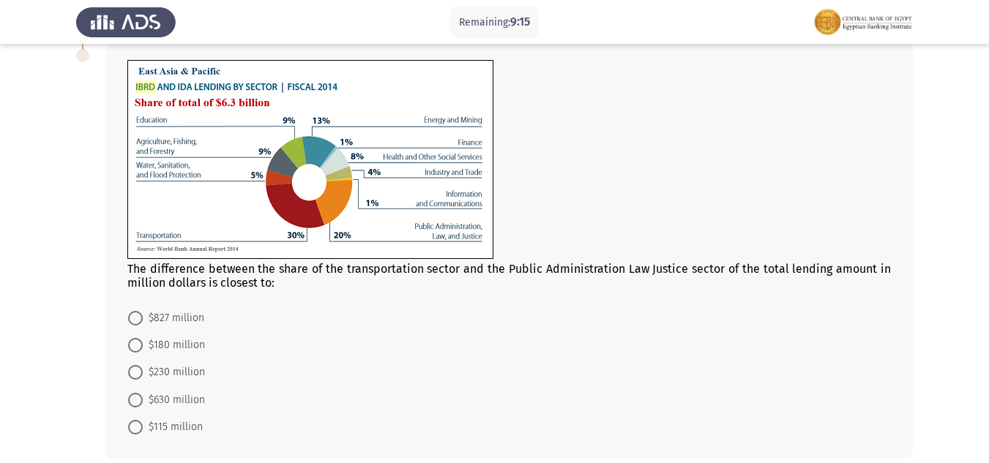
scroll to position [581, 0]
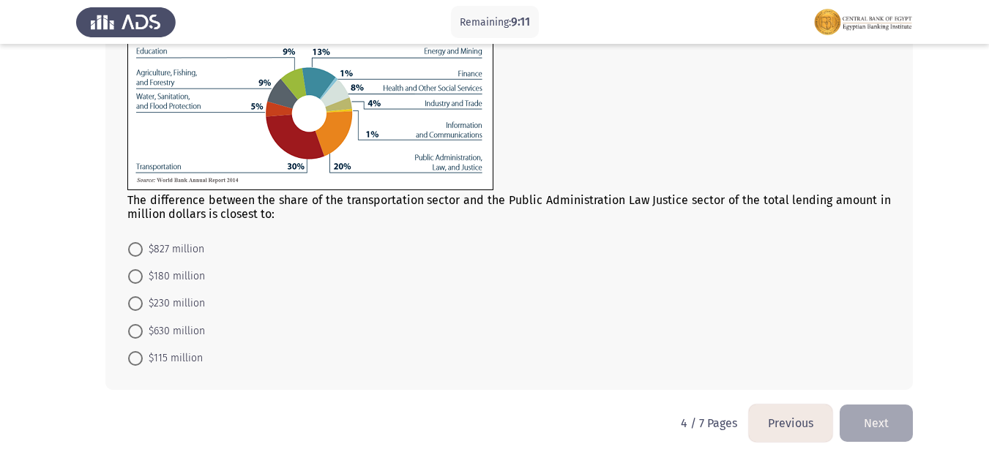
click at [135, 332] on span at bounding box center [135, 332] width 0 height 0
click at [135, 331] on input "$630 million" at bounding box center [135, 331] width 15 height 15
radio input "true"
click at [879, 413] on button "Next" at bounding box center [876, 423] width 73 height 37
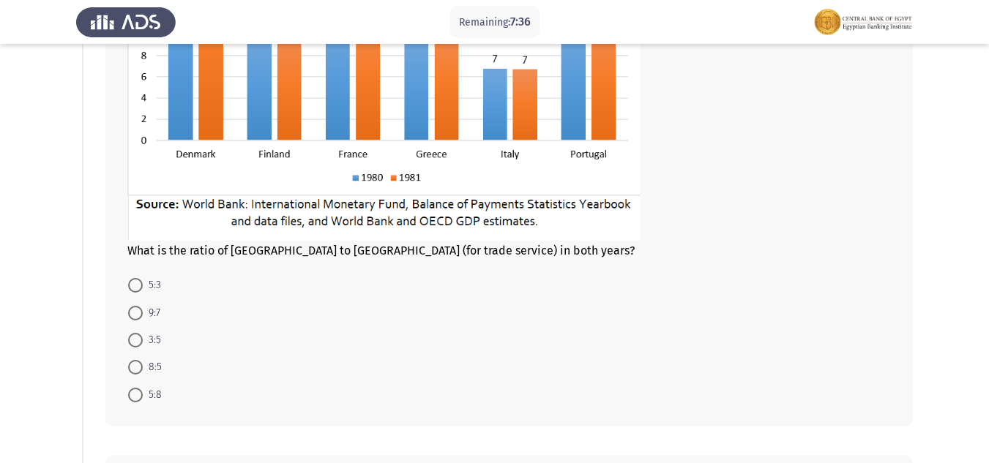
scroll to position [239, 0]
click at [139, 366] on span at bounding box center [135, 367] width 15 height 15
click at [139, 366] on input "8:5" at bounding box center [135, 367] width 15 height 15
radio input "true"
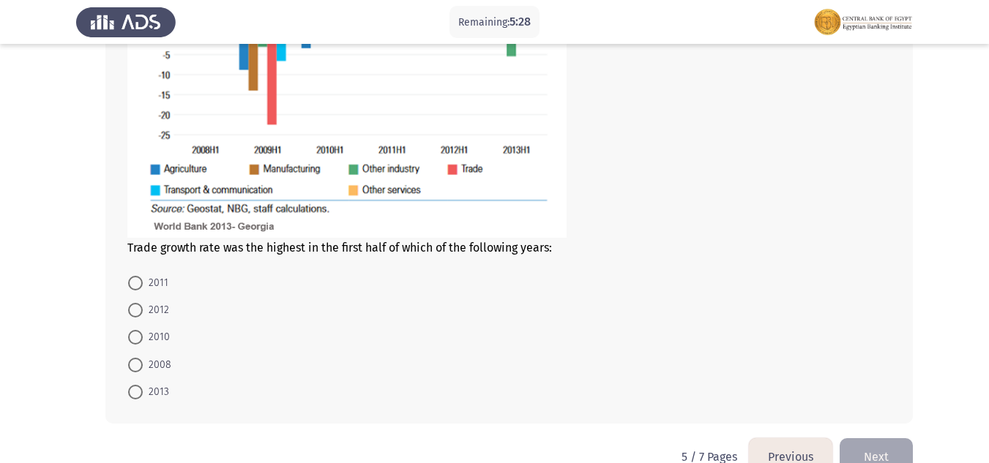
scroll to position [897, 0]
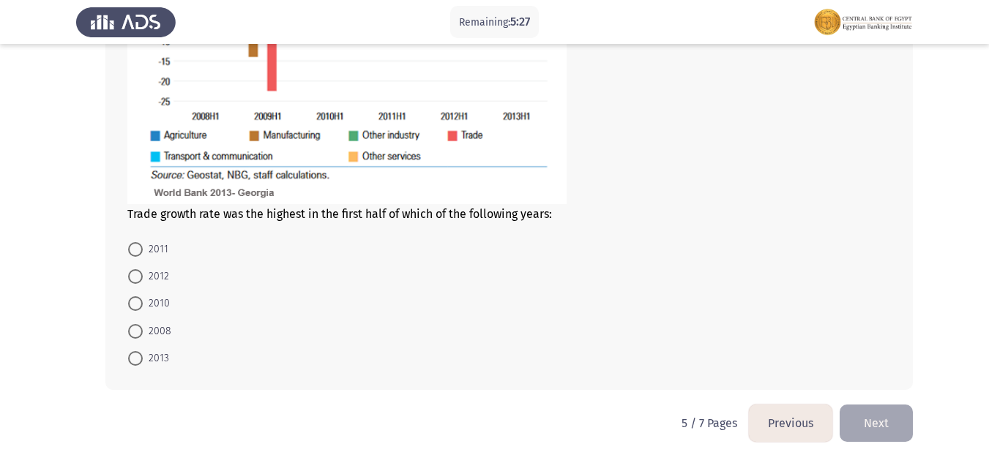
click at [138, 254] on span at bounding box center [135, 249] width 15 height 15
click at [138, 254] on input "2011" at bounding box center [135, 249] width 15 height 15
radio input "true"
click at [874, 422] on button "Next" at bounding box center [876, 423] width 73 height 37
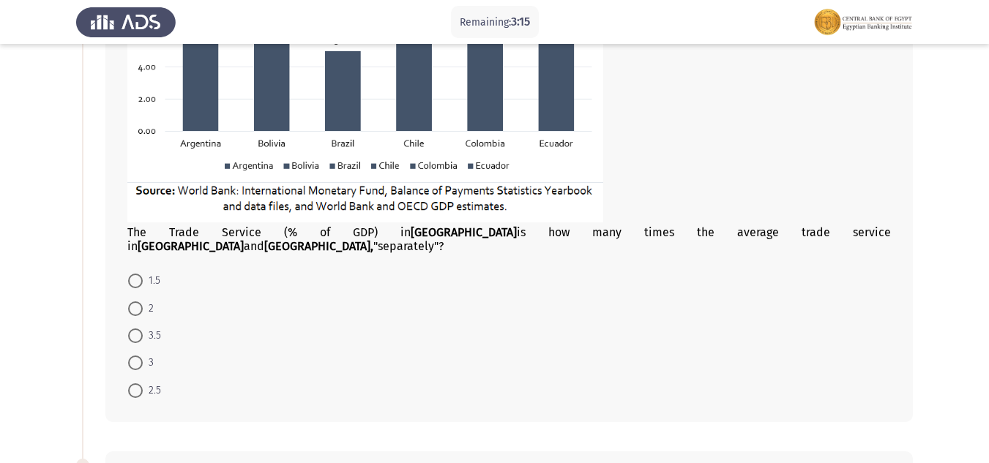
scroll to position [325, 0]
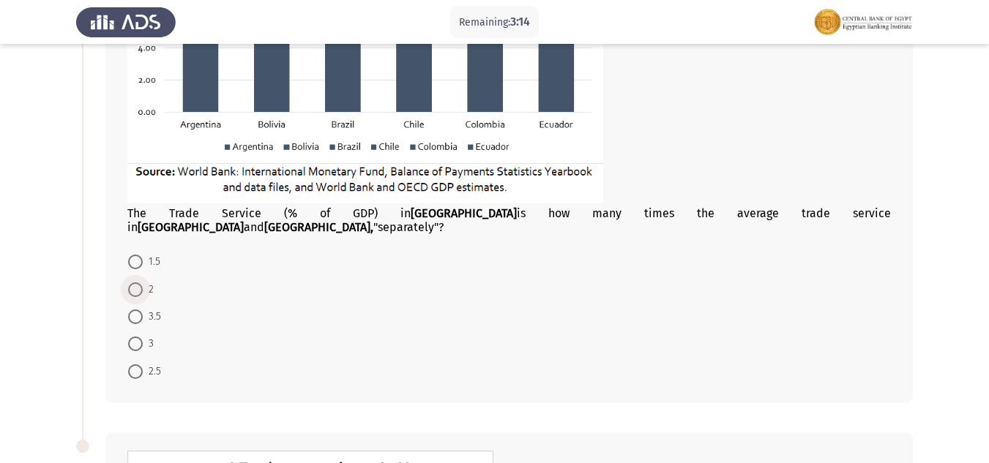
click at [134, 283] on span at bounding box center [135, 290] width 15 height 15
click at [134, 283] on input "2" at bounding box center [135, 290] width 15 height 15
radio input "true"
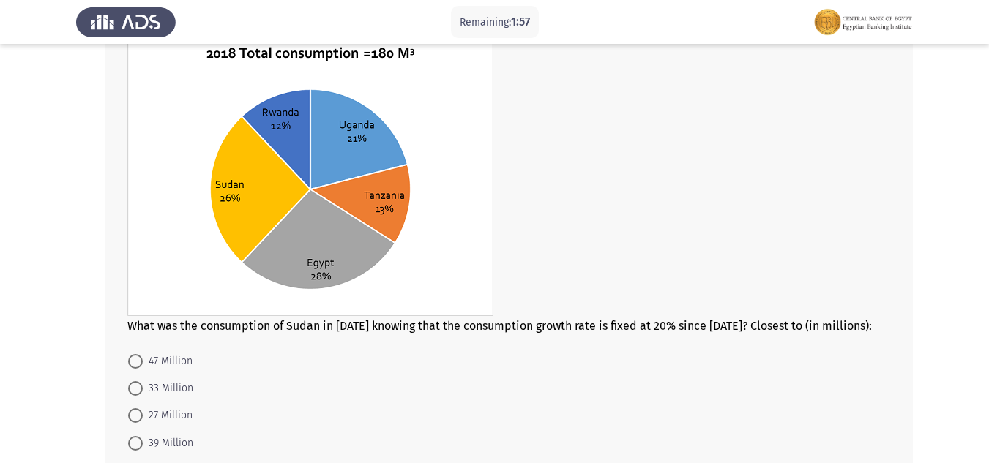
scroll to position [764, 0]
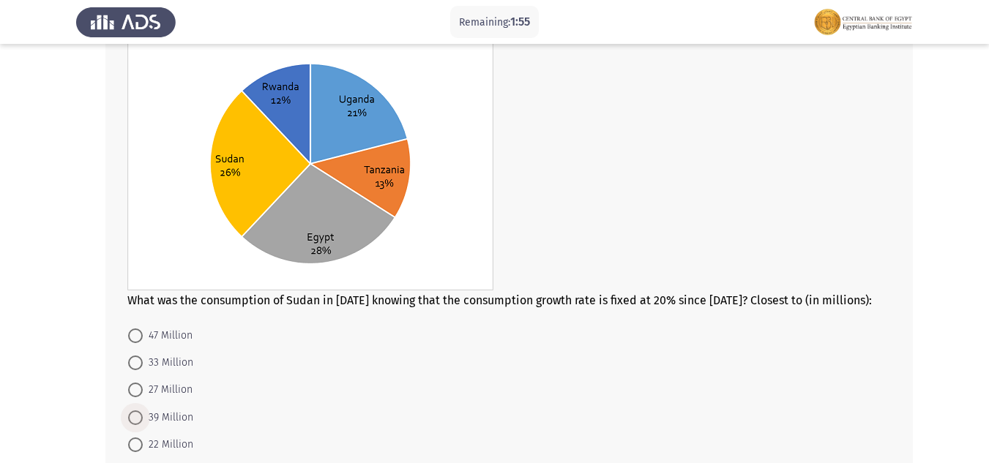
click at [142, 411] on span at bounding box center [135, 418] width 15 height 15
click at [142, 411] on input "39 Million" at bounding box center [135, 418] width 15 height 15
radio input "true"
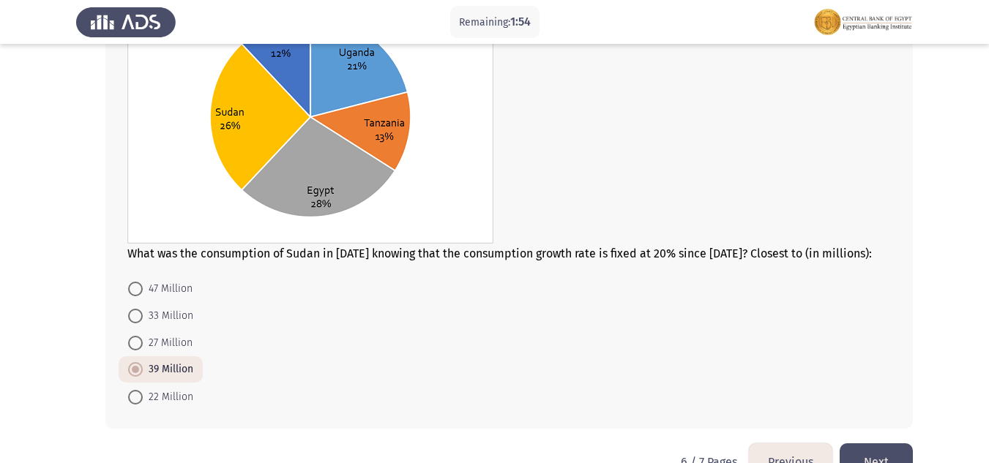
scroll to position [836, 0]
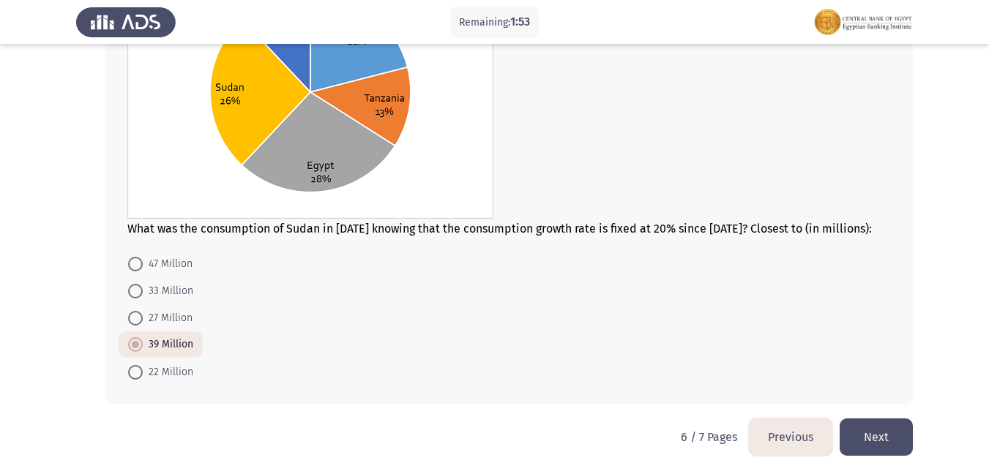
click at [879, 433] on button "Next" at bounding box center [876, 437] width 73 height 37
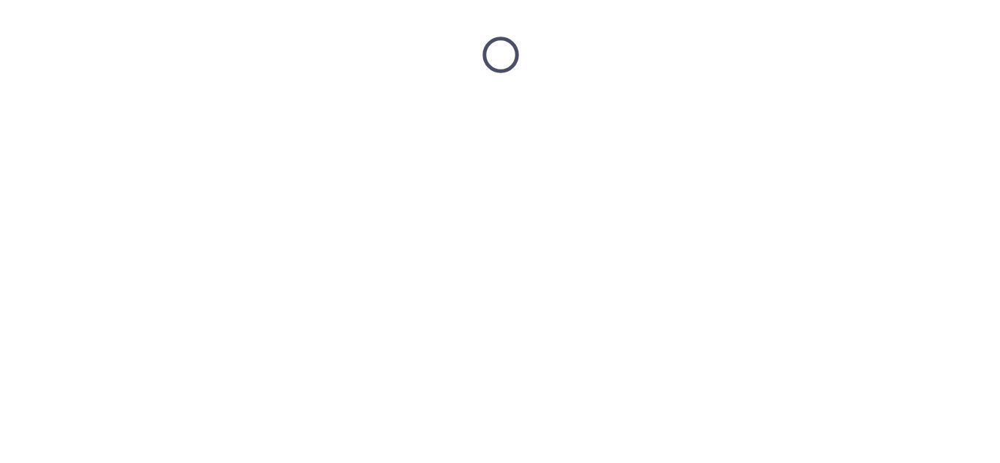
scroll to position [0, 0]
